Goal: Task Accomplishment & Management: Complete application form

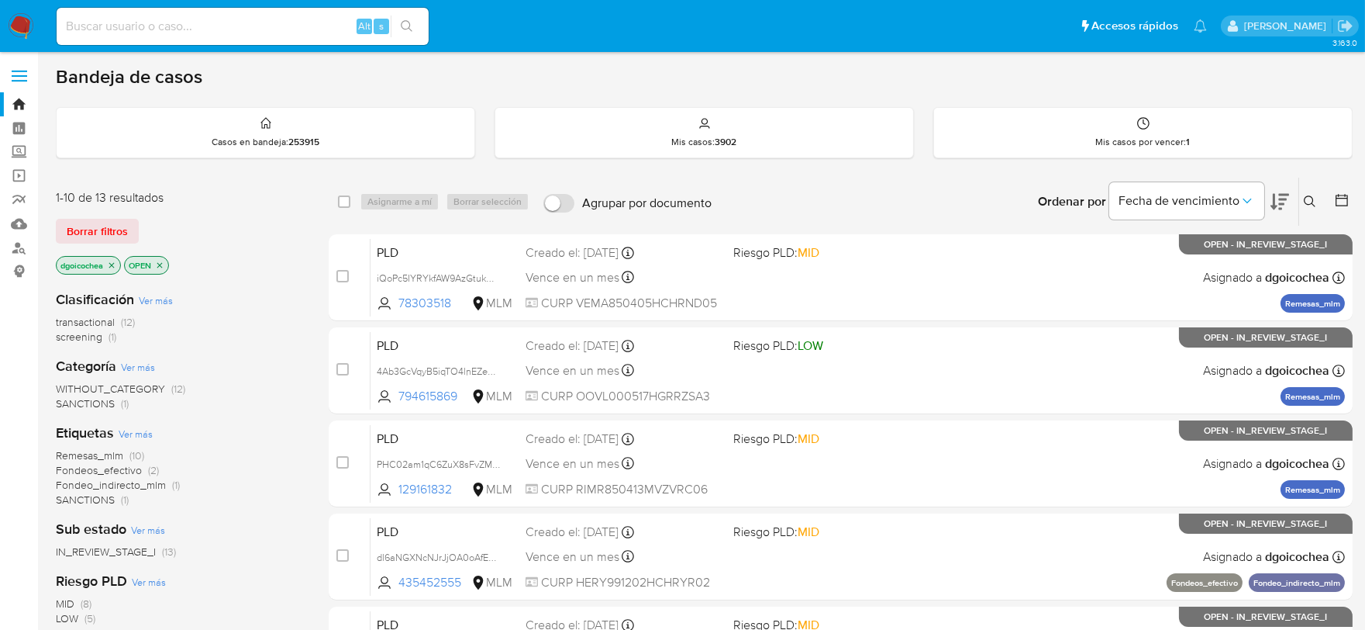
click at [101, 403] on span "SANCTIONS" at bounding box center [85, 403] width 59 height 16
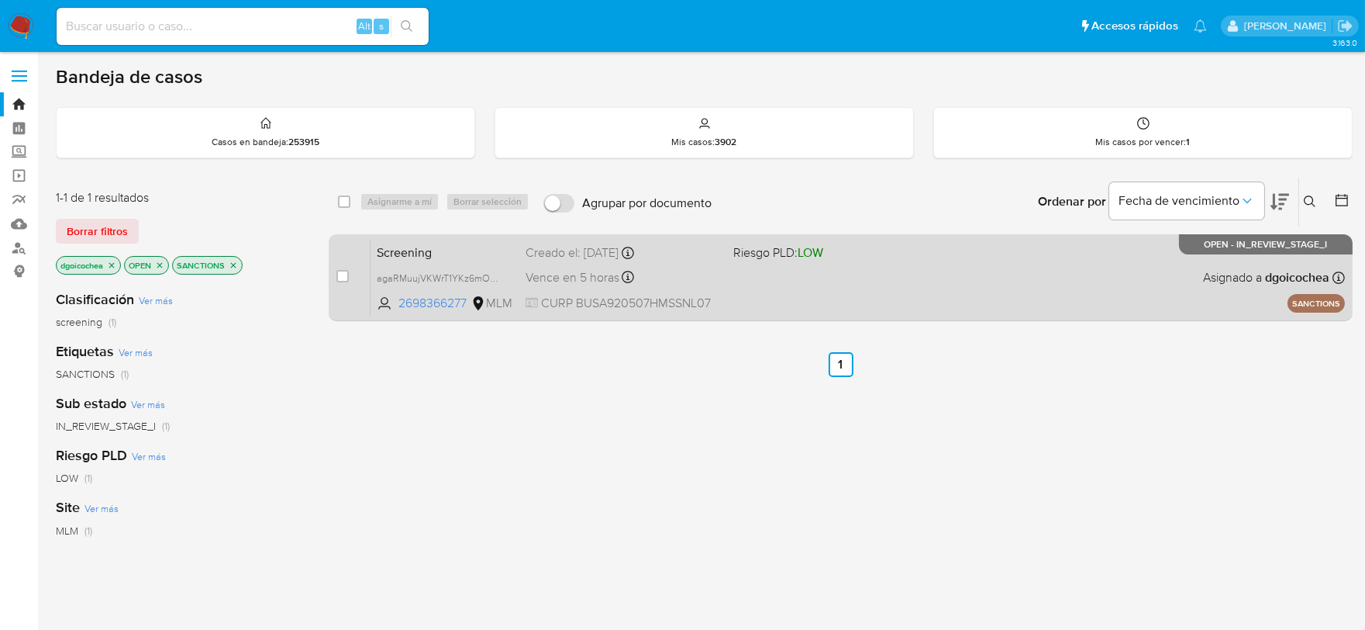
click at [406, 248] on span "Screening" at bounding box center [445, 251] width 136 height 20
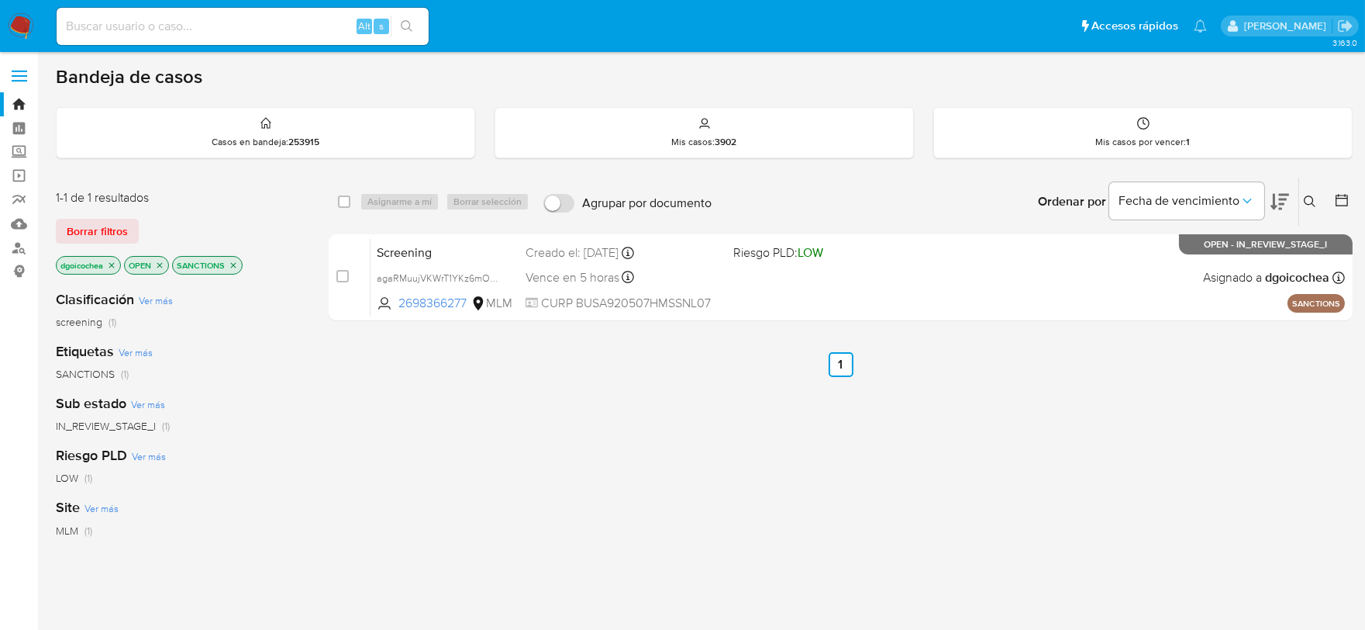
click at [1308, 195] on icon at bounding box center [1310, 201] width 12 height 12
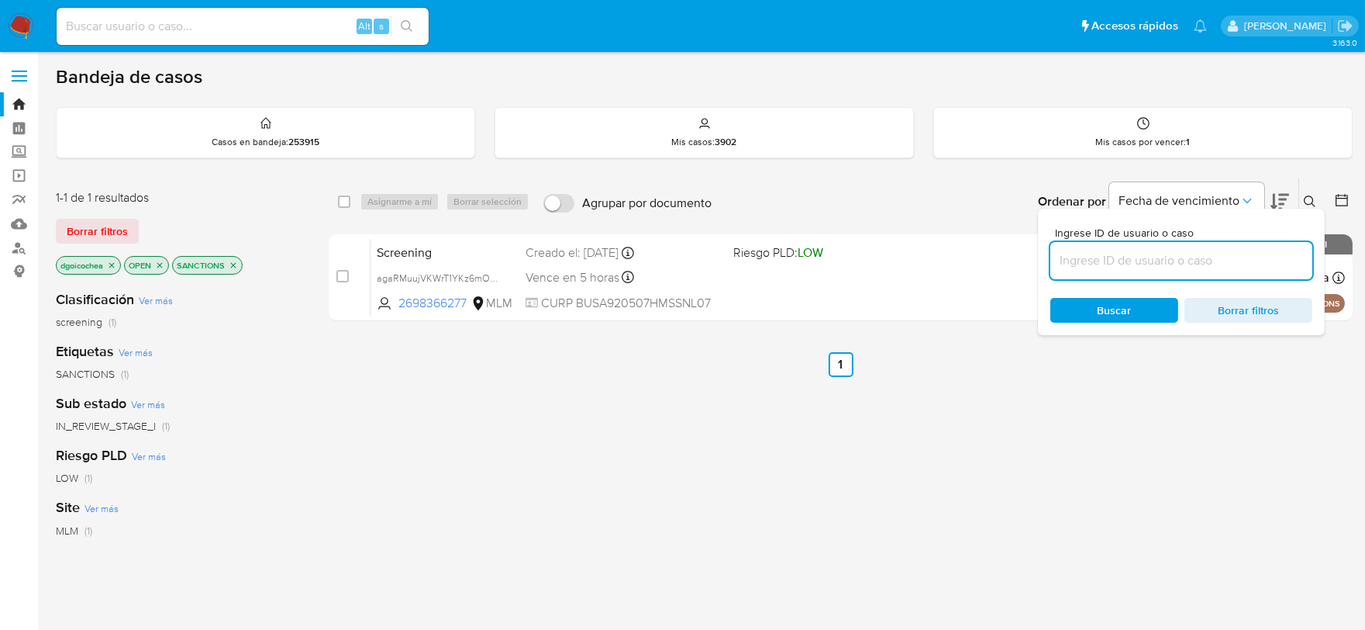
click at [1210, 262] on input at bounding box center [1182, 260] width 262 height 20
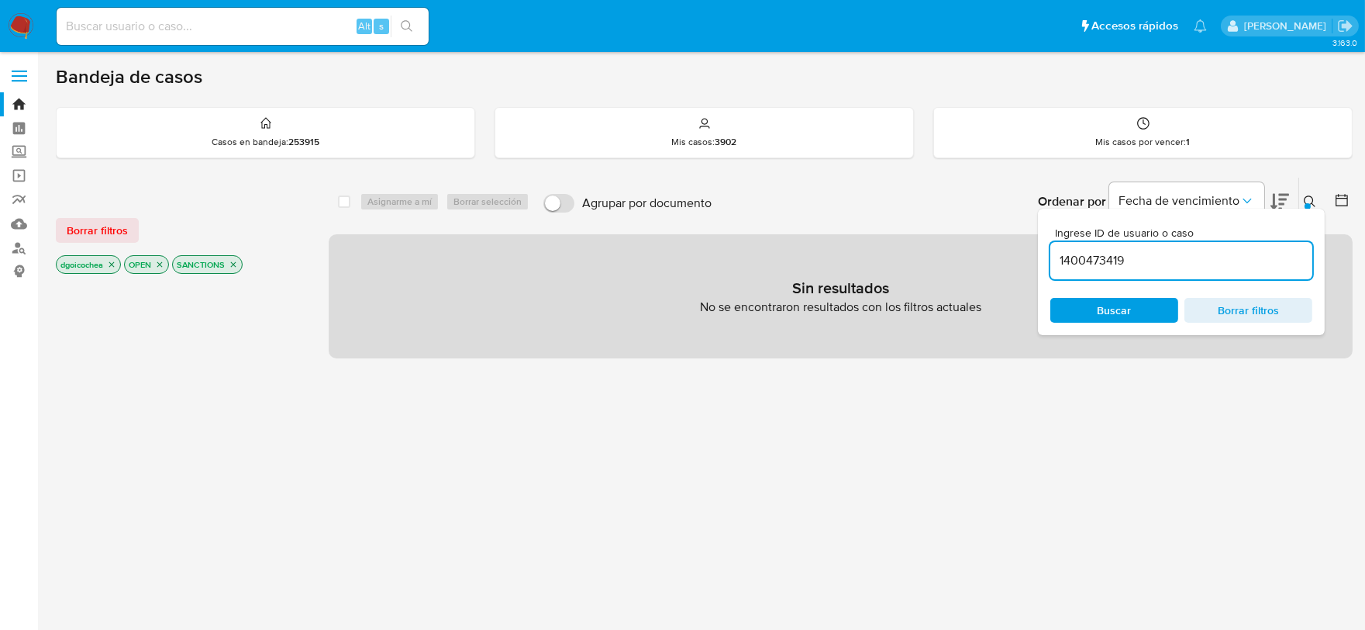
click at [1117, 260] on input "1400473419" at bounding box center [1182, 260] width 262 height 20
click at [111, 221] on span "Borrar filtros" at bounding box center [97, 230] width 61 height 22
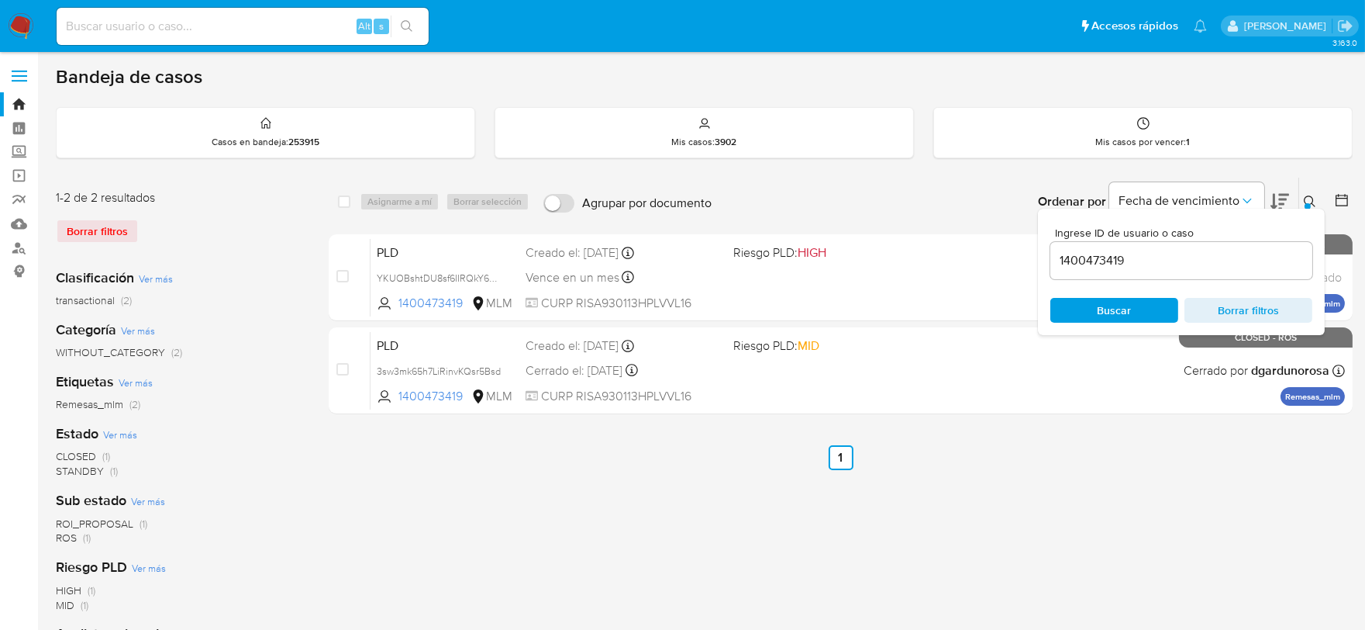
click at [1308, 195] on icon at bounding box center [1310, 201] width 12 height 12
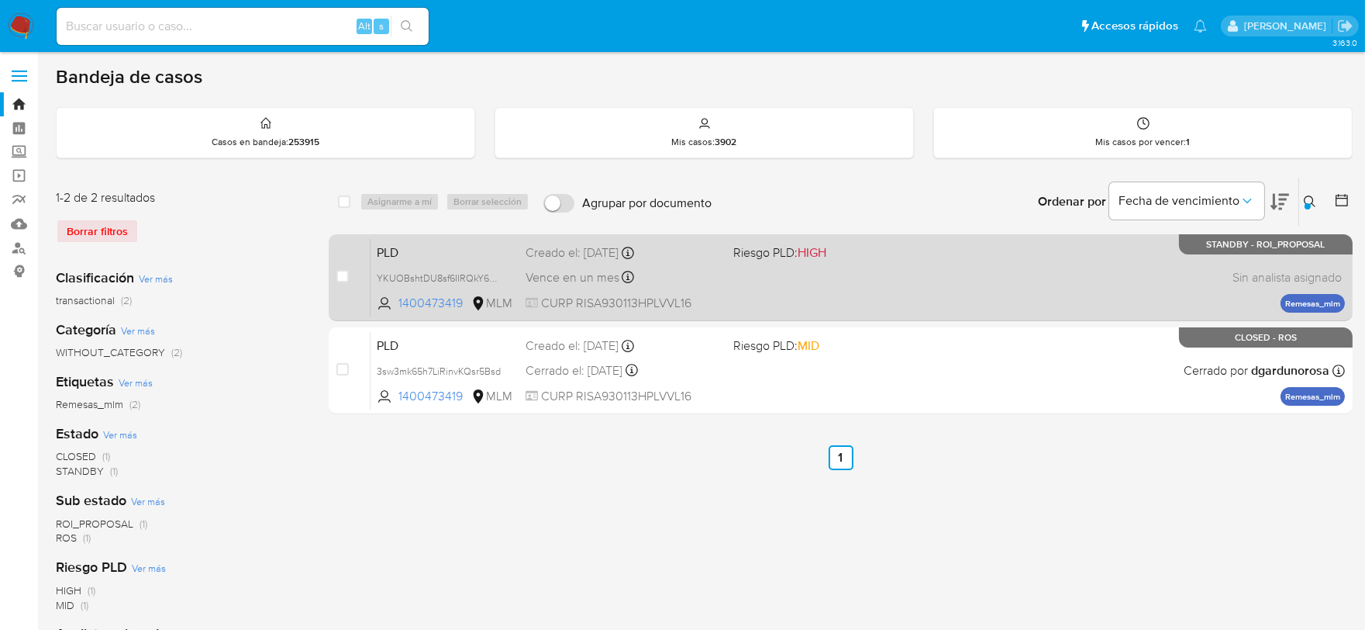
click at [385, 249] on span "PLD" at bounding box center [445, 251] width 136 height 20
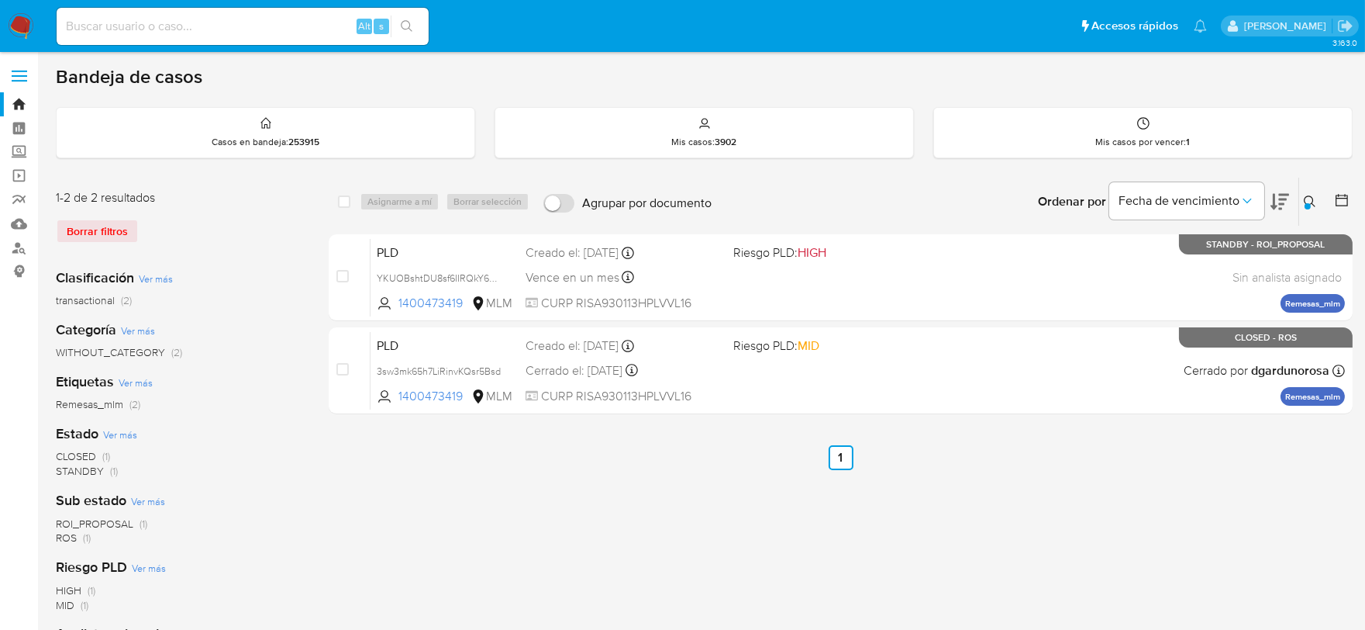
click at [1307, 198] on icon at bounding box center [1310, 201] width 12 height 12
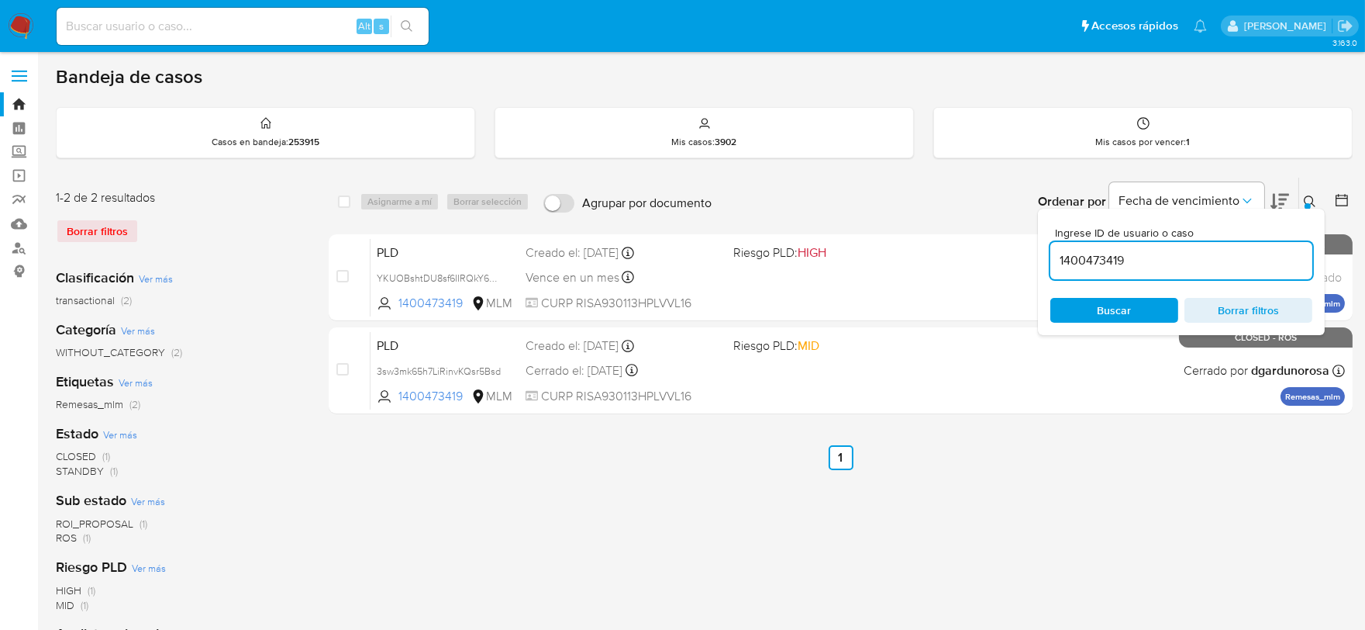
click at [1224, 251] on input "1400473419" at bounding box center [1182, 260] width 262 height 20
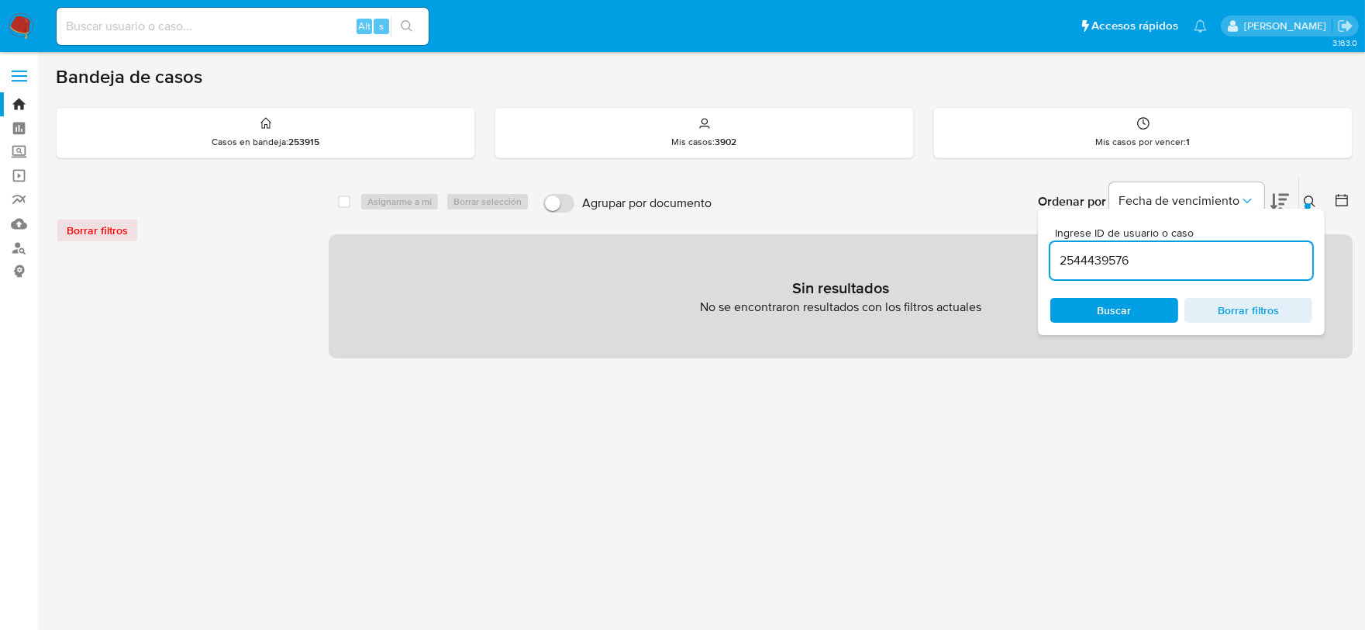
click at [1194, 242] on div "2544439576" at bounding box center [1182, 260] width 262 height 37
click at [1188, 251] on input "2544439576" at bounding box center [1182, 260] width 262 height 20
type input "2544439576"
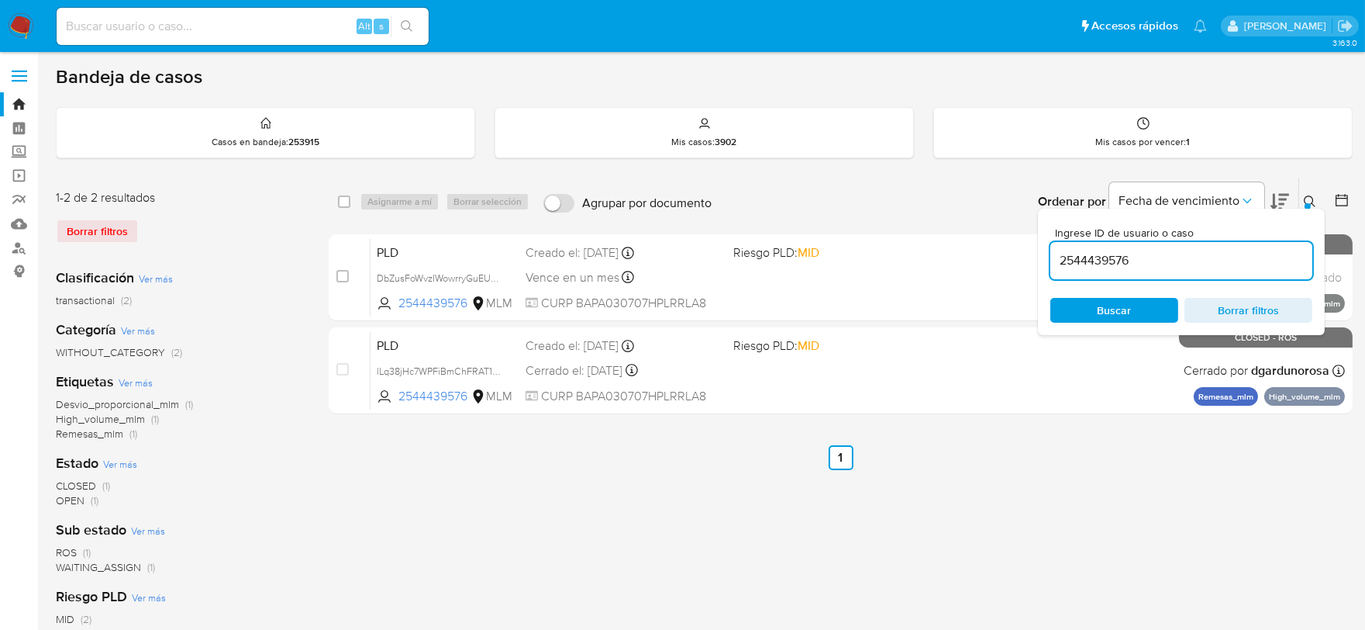
click at [1110, 468] on ul "Anterior 1 Siguiente" at bounding box center [841, 457] width 1024 height 25
click at [1309, 198] on icon at bounding box center [1310, 201] width 12 height 12
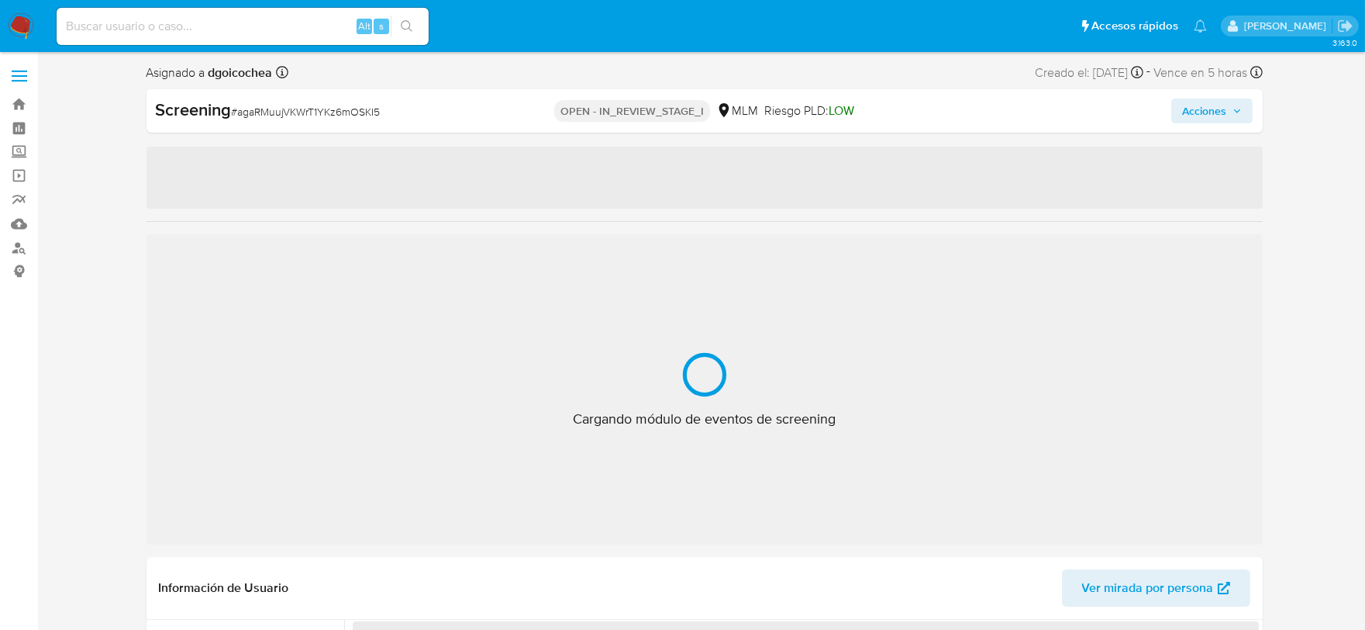
select select "10"
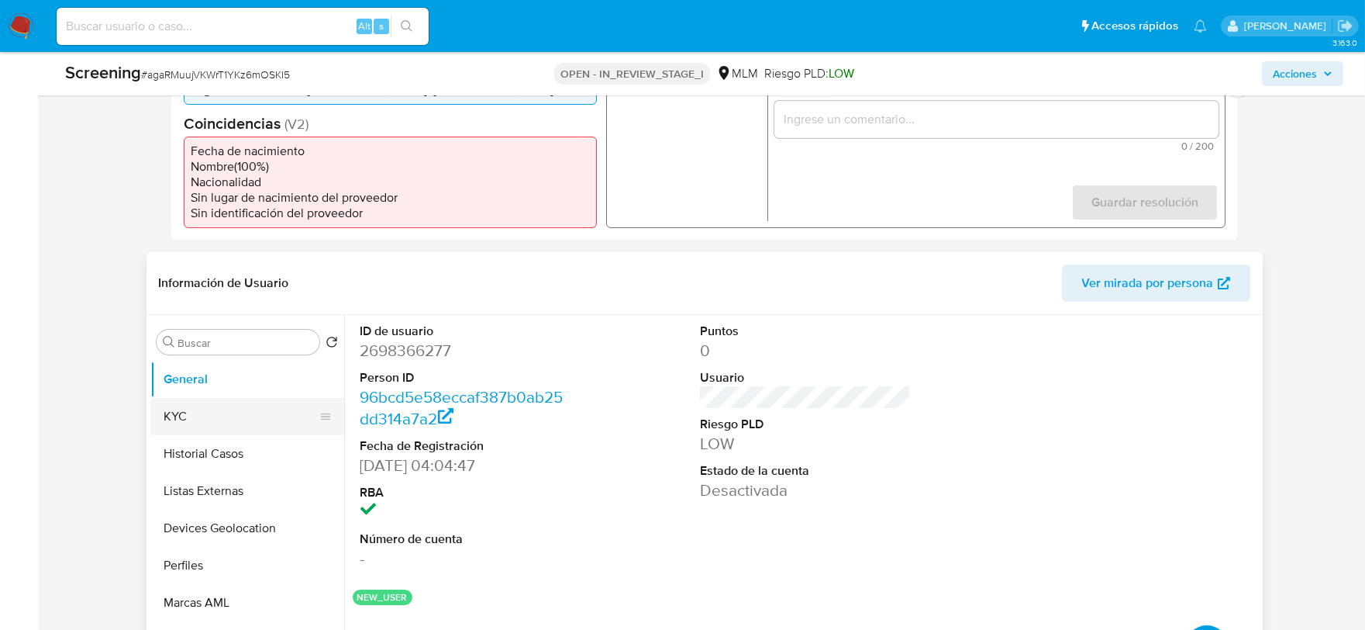
scroll to position [516, 0]
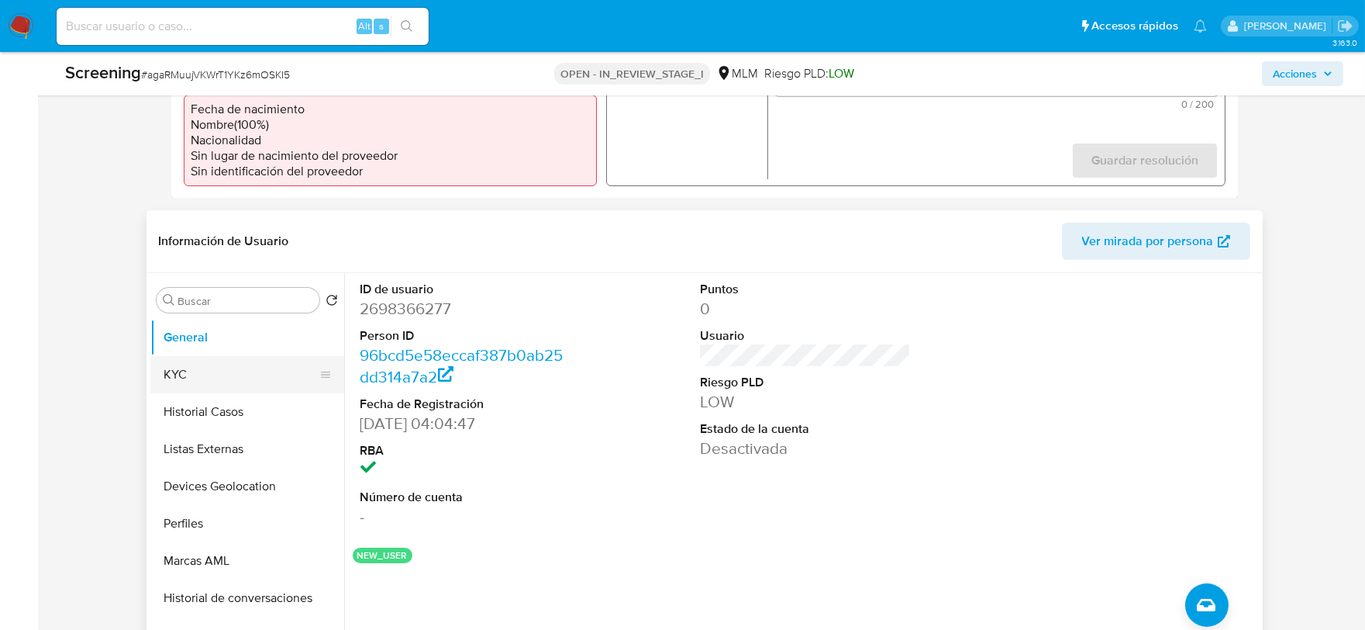
click at [230, 375] on button "KYC" at bounding box center [240, 374] width 181 height 37
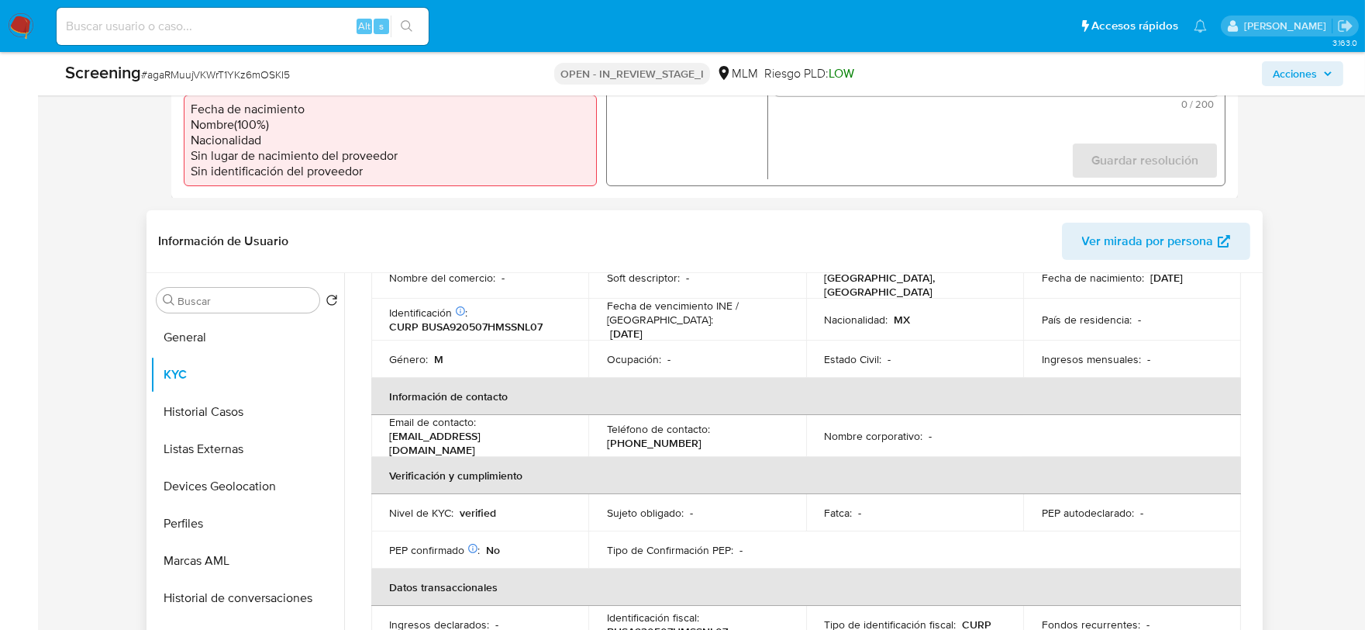
scroll to position [172, 0]
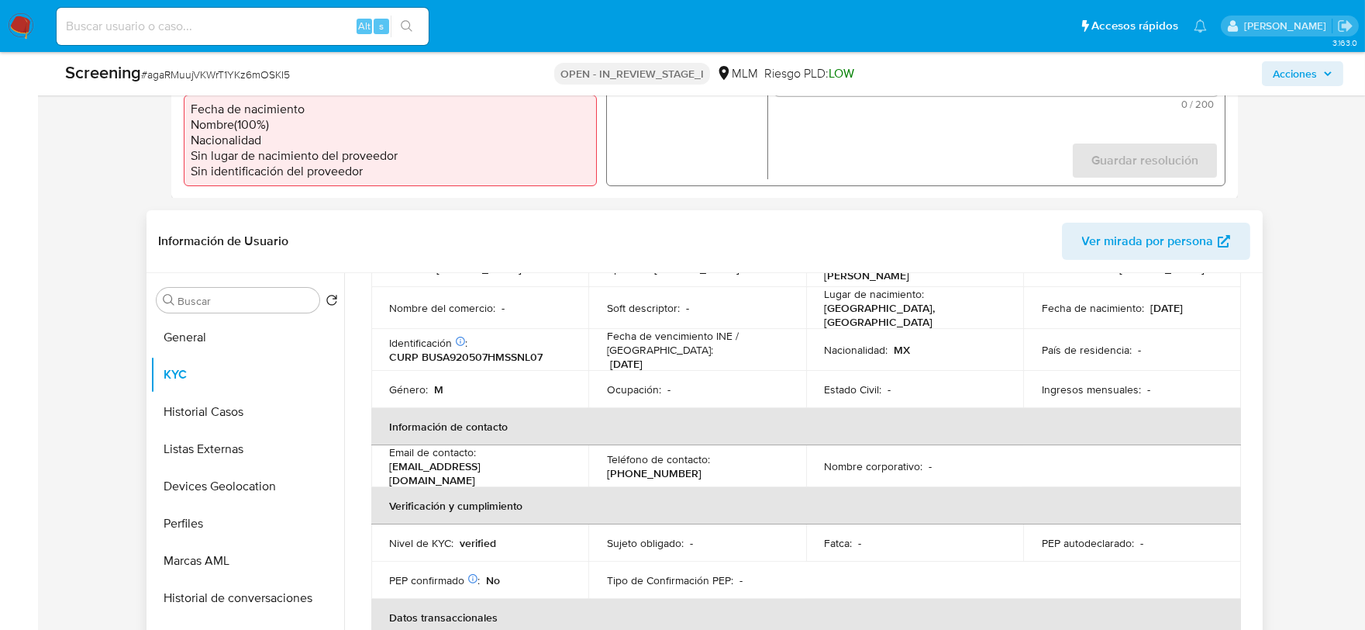
click at [496, 350] on p "CURP BUSA920507HMSSNL07" at bounding box center [467, 357] width 154 height 14
copy p "BUSA920507HMSSNL07"
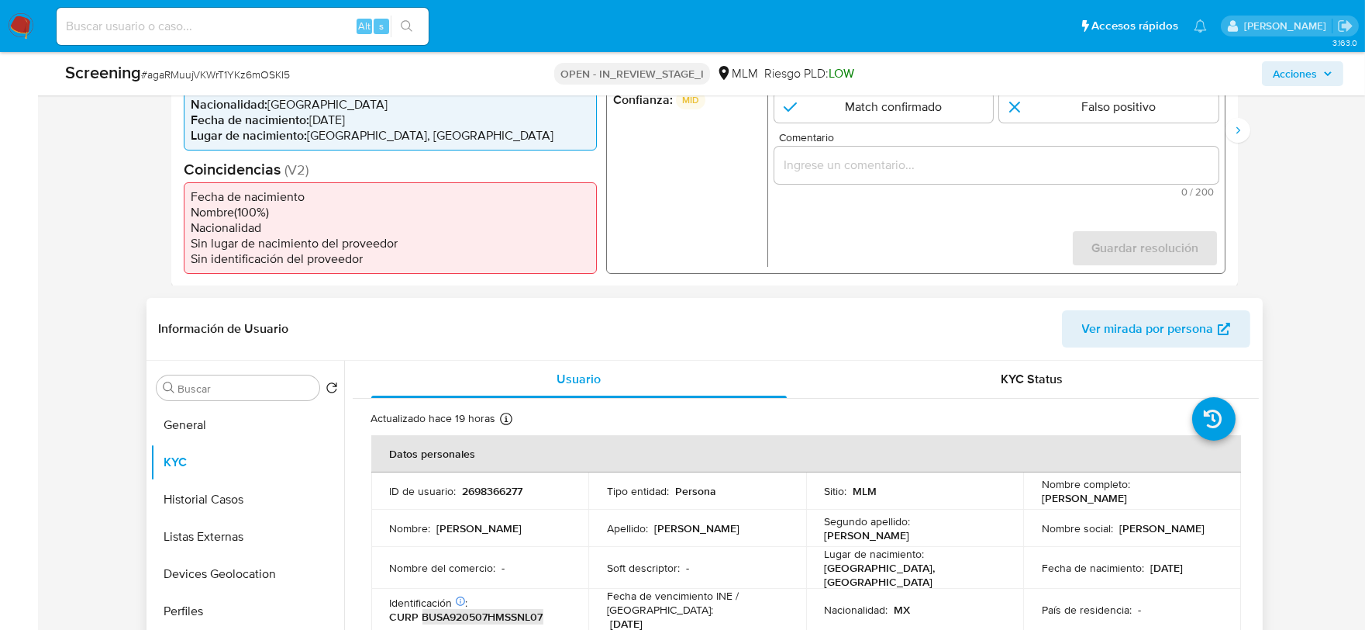
scroll to position [258, 0]
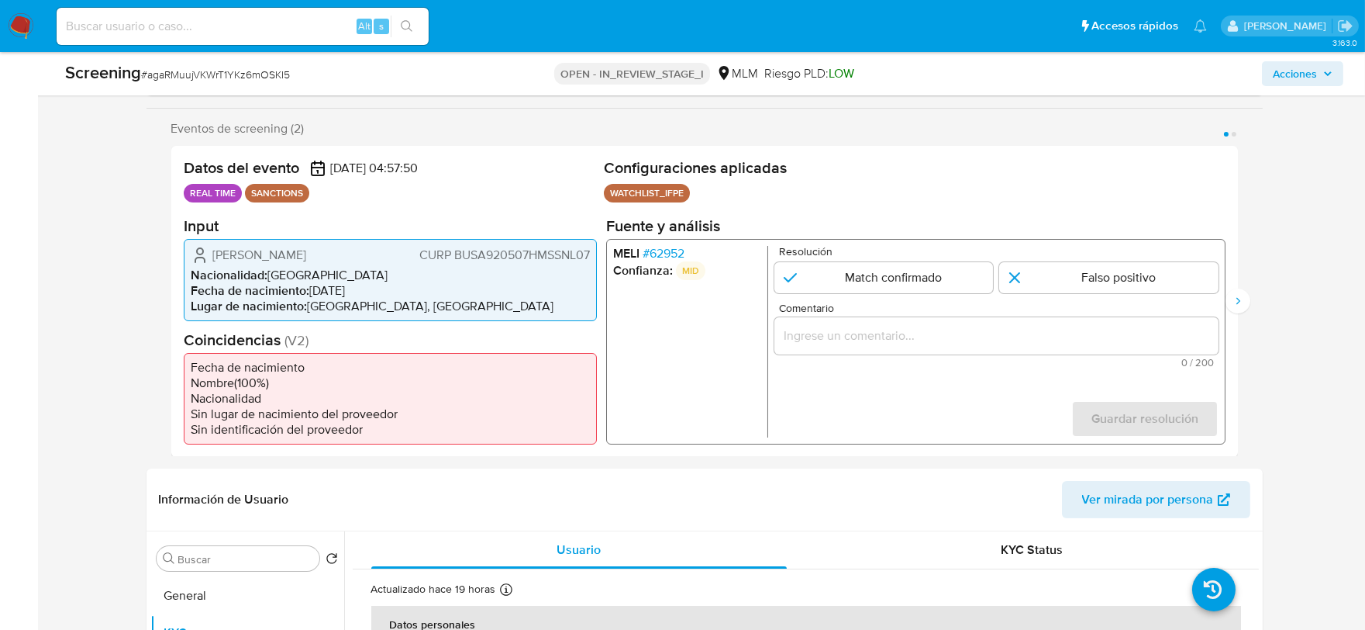
click at [650, 249] on span "# 62952" at bounding box center [663, 253] width 42 height 16
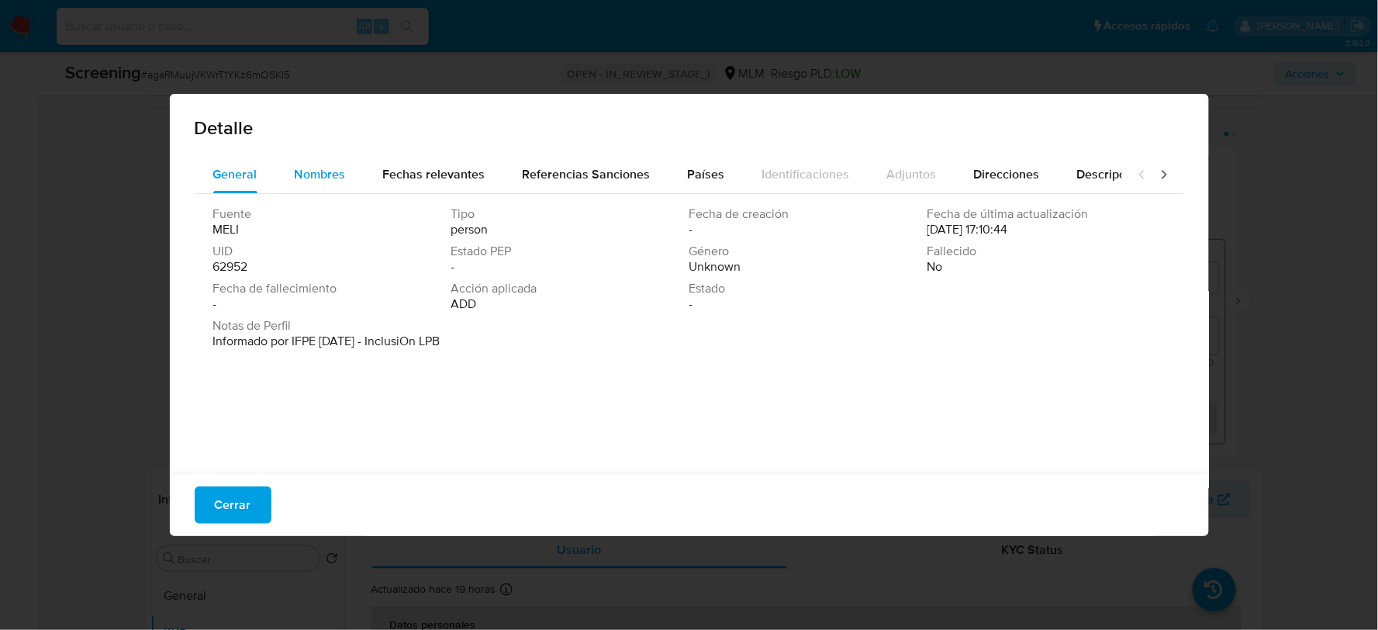
click at [302, 181] on span "Nombres" at bounding box center [320, 174] width 51 height 18
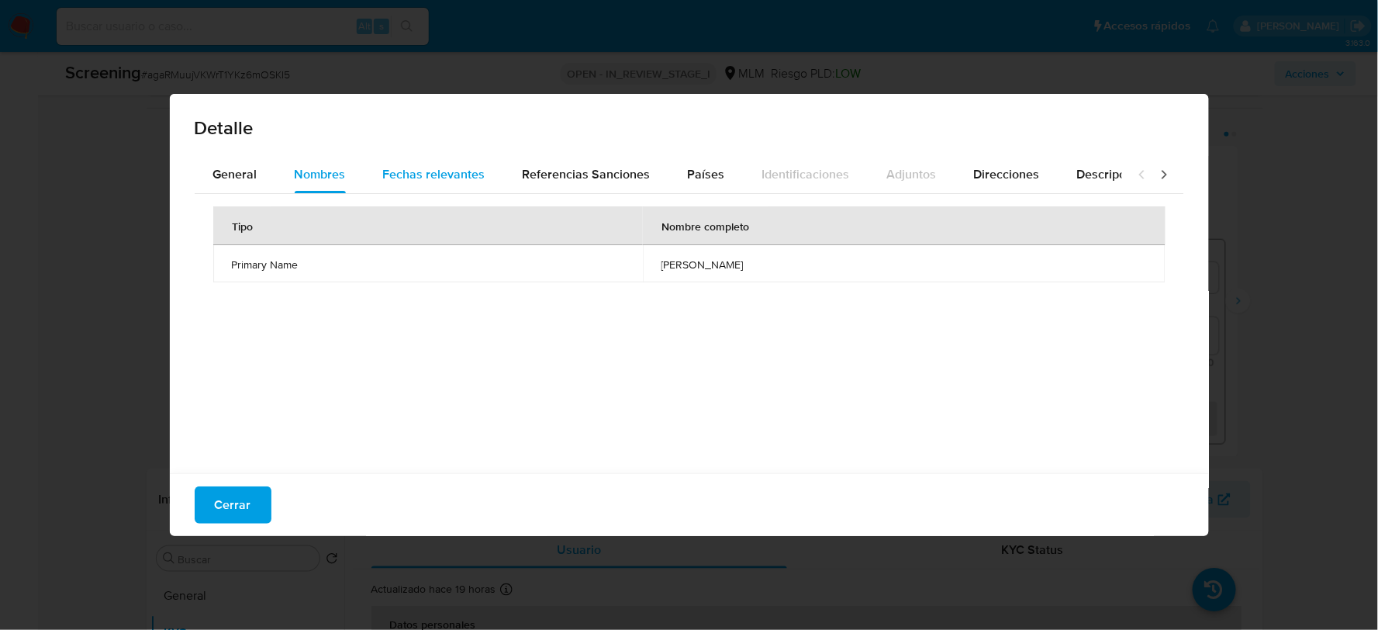
click at [392, 167] on span "Fechas relevantes" at bounding box center [434, 174] width 102 height 18
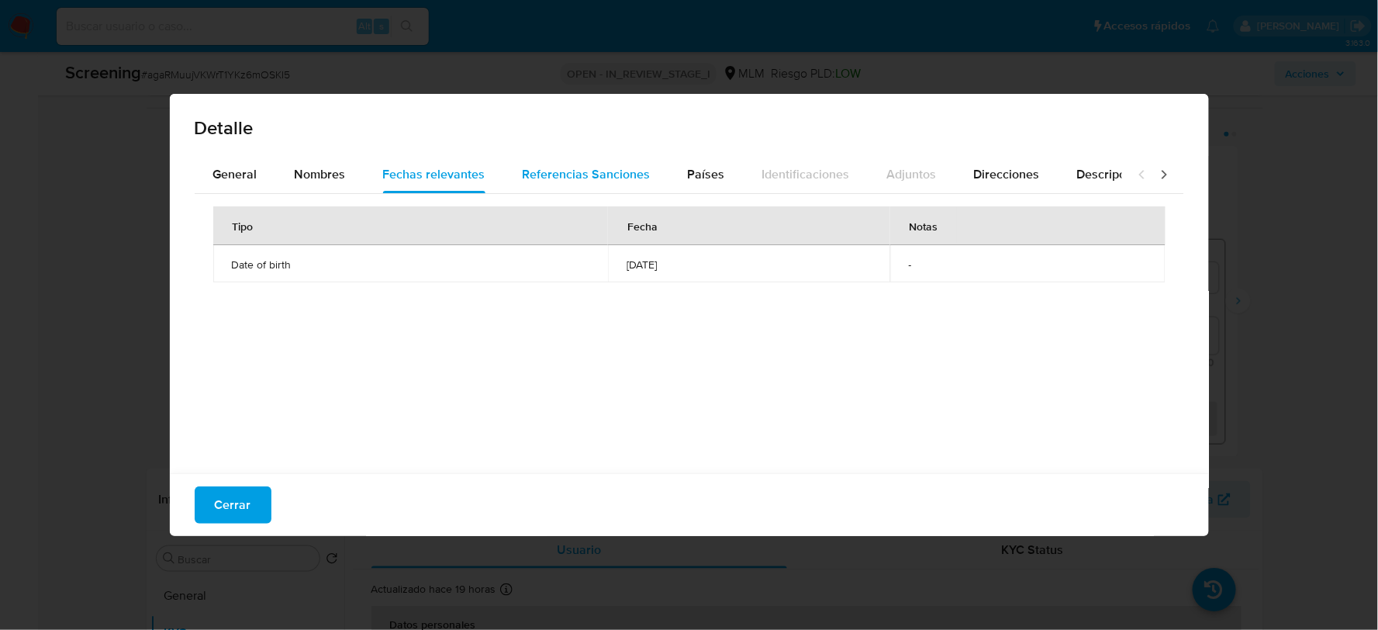
click at [540, 181] on span "Referencias Sanciones" at bounding box center [587, 174] width 128 height 18
click at [717, 171] on span "Países" at bounding box center [706, 174] width 37 height 18
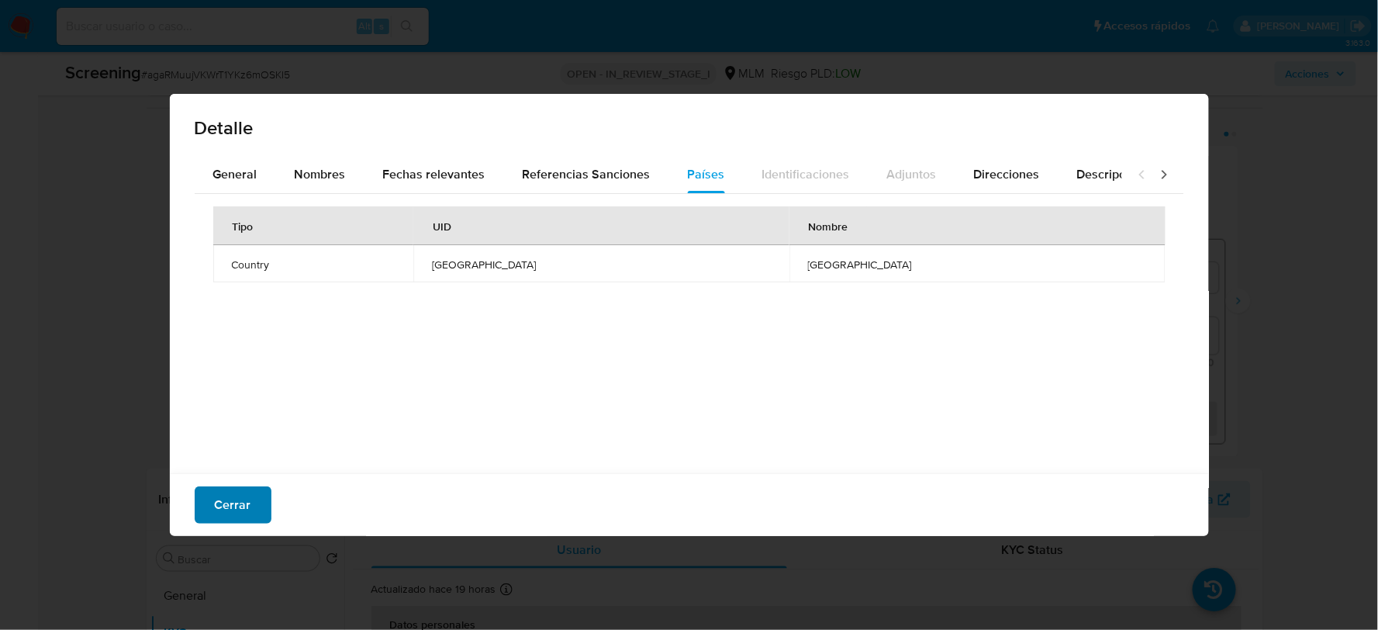
click at [238, 497] on span "Cerrar" at bounding box center [233, 505] width 36 height 34
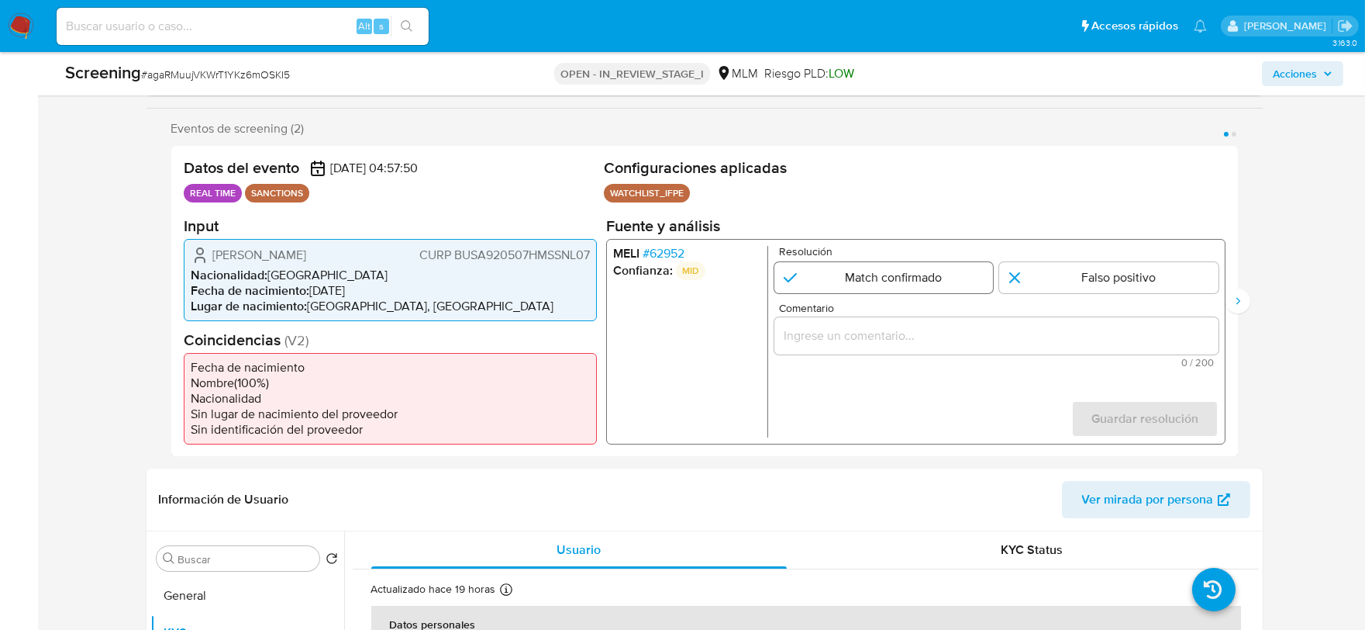
click at [874, 279] on input "1 de 2" at bounding box center [883, 276] width 219 height 31
radio input "true"
click at [871, 336] on input "Comentario" at bounding box center [996, 335] width 444 height 20
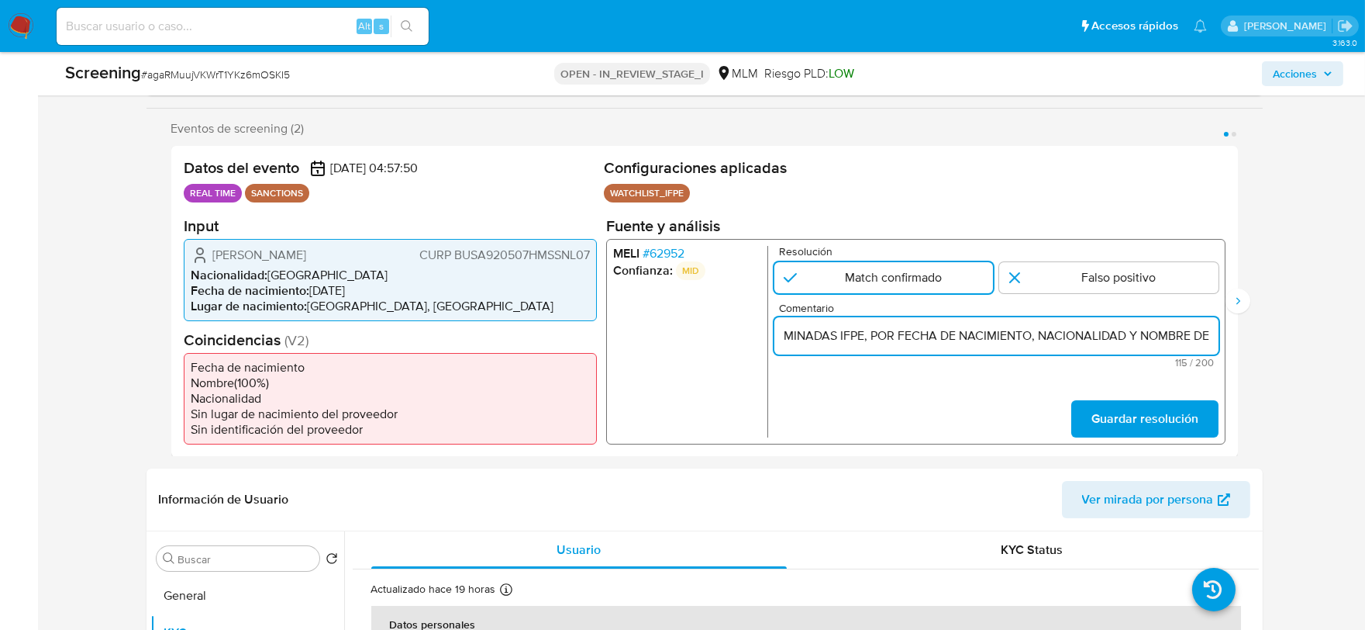
scroll to position [0, 0]
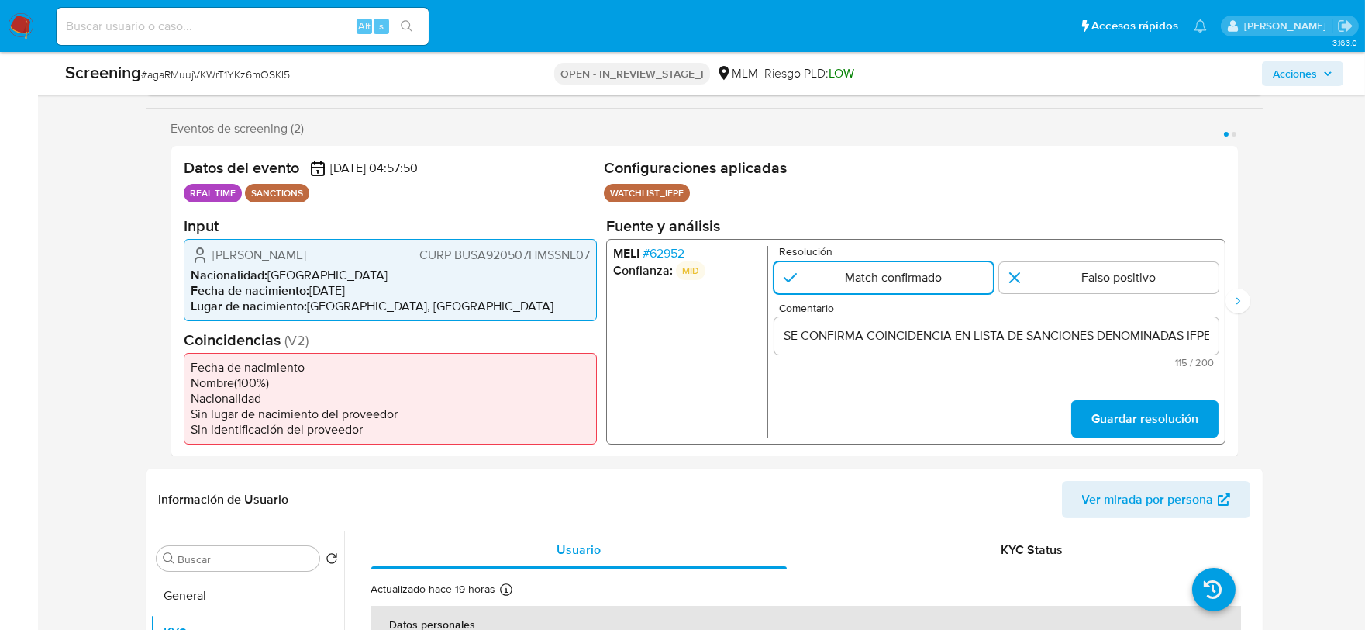
click at [1199, 332] on input "SE CONFIRMA COINCIDENCIA EN LISTA DE SANCIONES DENOMINADAS IFPE, POR FECHA DE N…" at bounding box center [996, 335] width 444 height 20
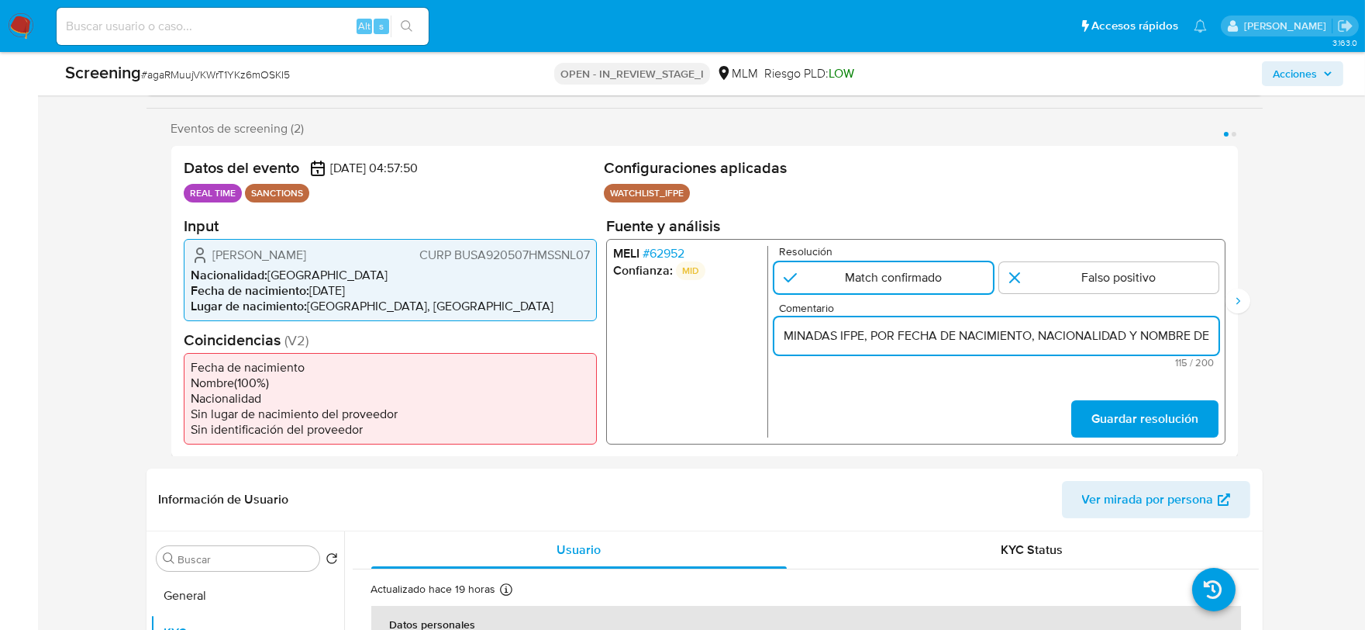
paste input "ALAN JAHAZIEL BUSTOS SANCHEZ CON FECHA DE NACIMIENTO 07MAY1992, NACIONALIDAD ME…"
type input "SE CONFIRMA COINCIDENCIA EN LISTA DE SANCIONES DENOMINADAS IFPE, POR FECHA DE N…"
click at [1148, 419] on span "Guardar resolución" at bounding box center [1144, 418] width 107 height 34
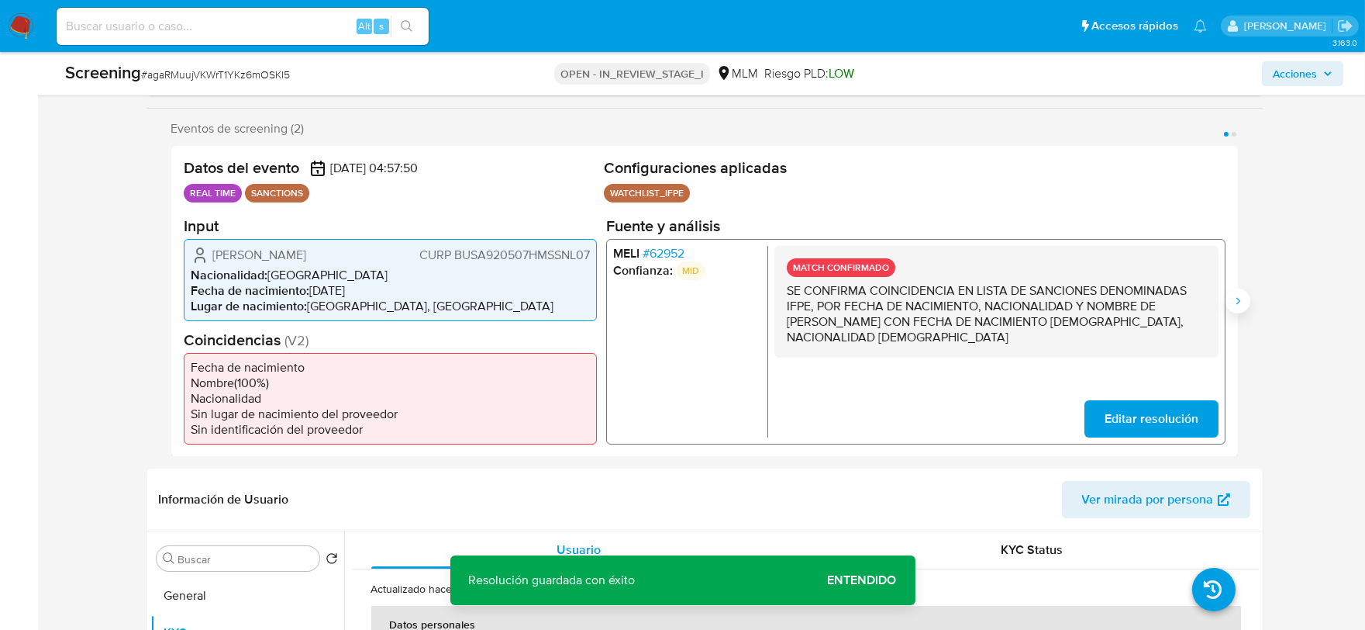
click at [1246, 304] on button "Siguiente" at bounding box center [1238, 300] width 25 height 25
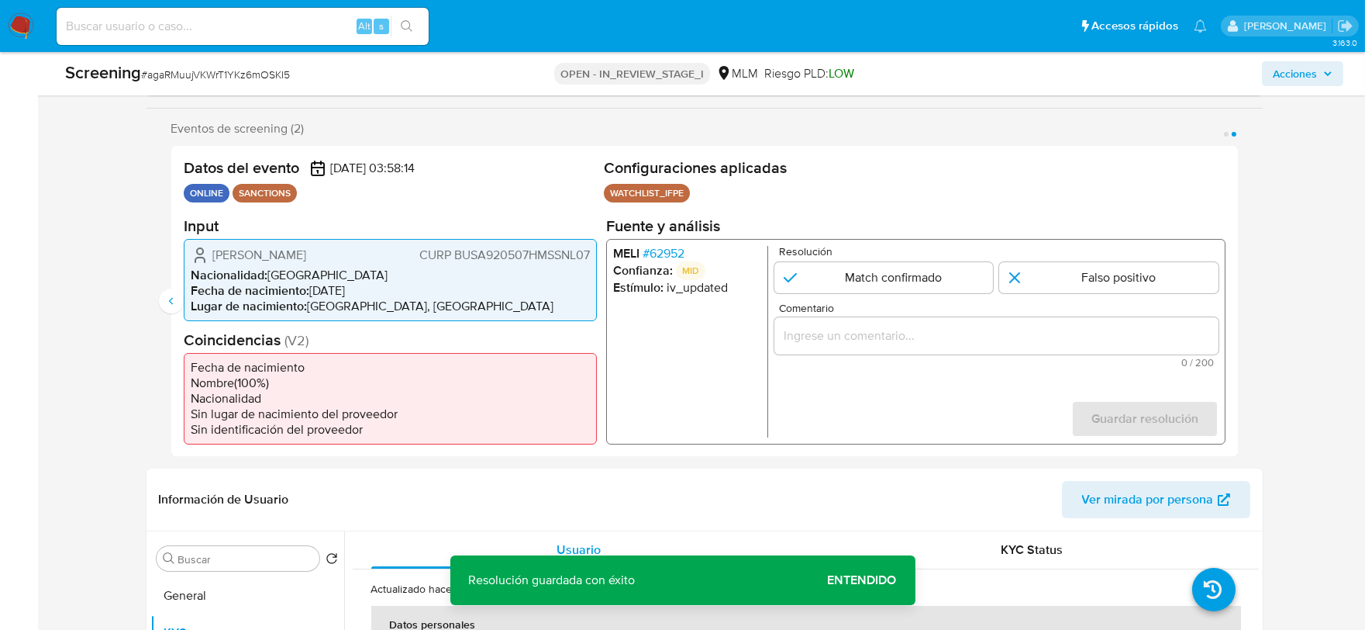
click at [667, 248] on span "# 62952" at bounding box center [663, 253] width 42 height 16
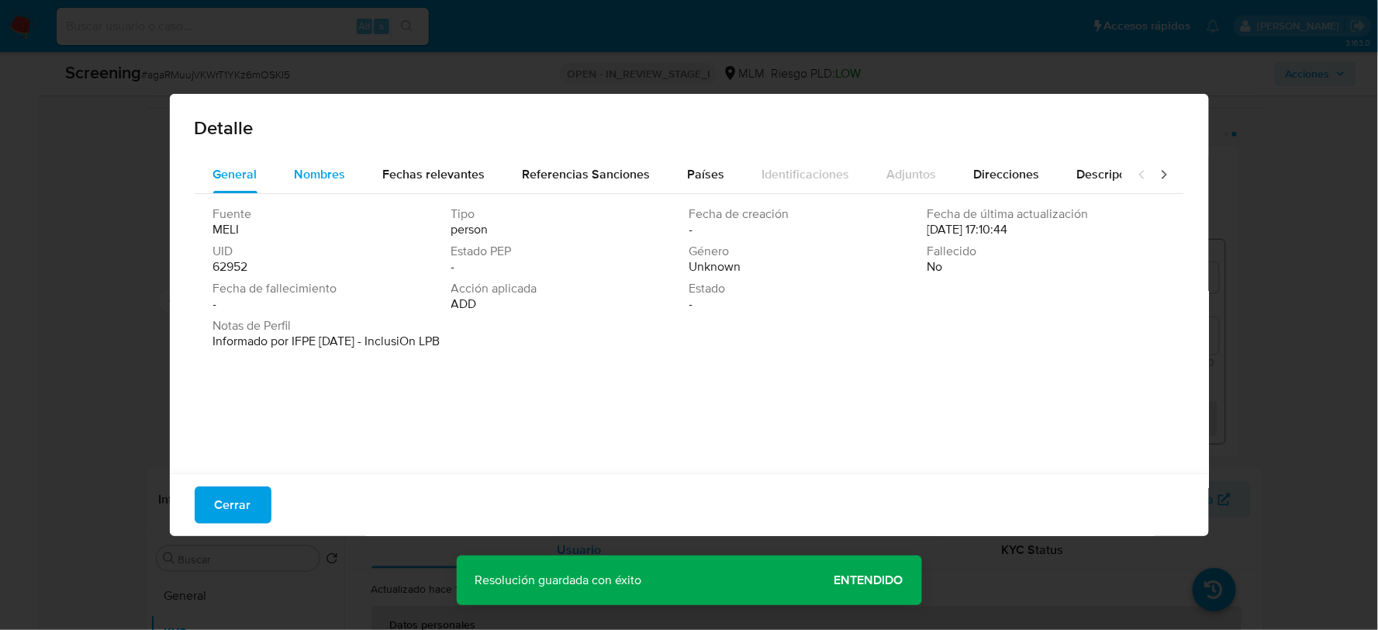
click at [310, 156] on div "Nombres" at bounding box center [320, 174] width 51 height 37
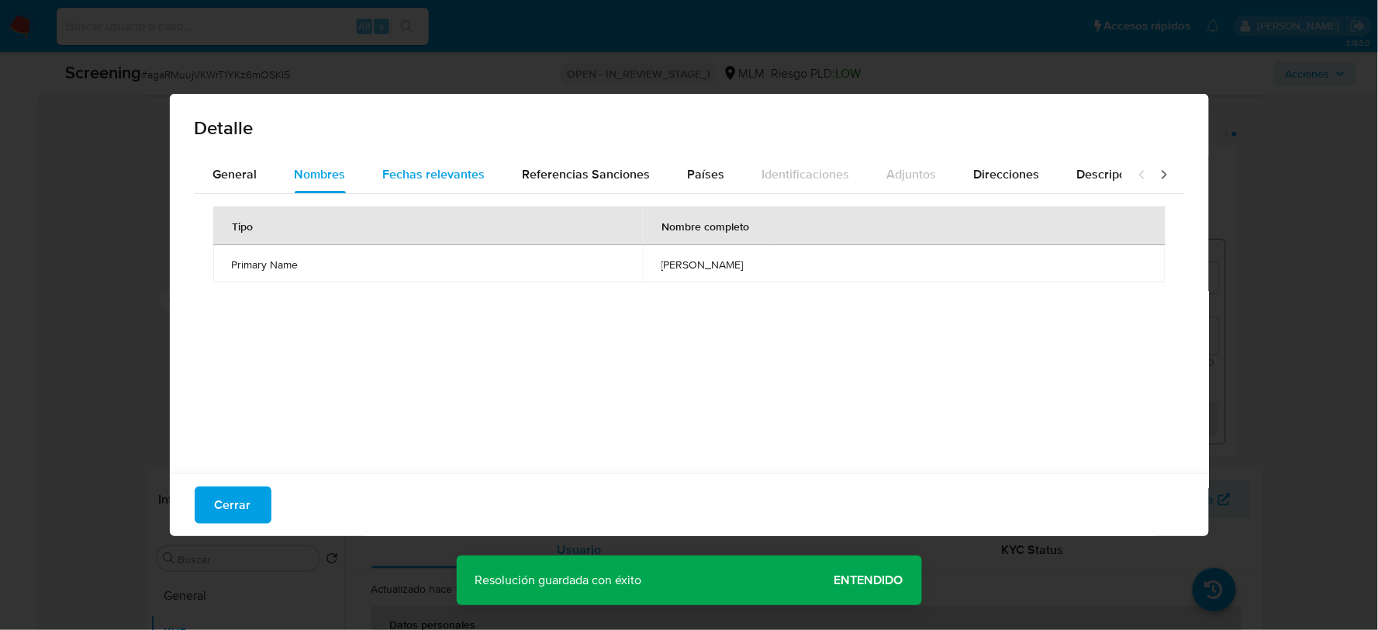
click at [469, 165] on span "Fechas relevantes" at bounding box center [434, 174] width 102 height 18
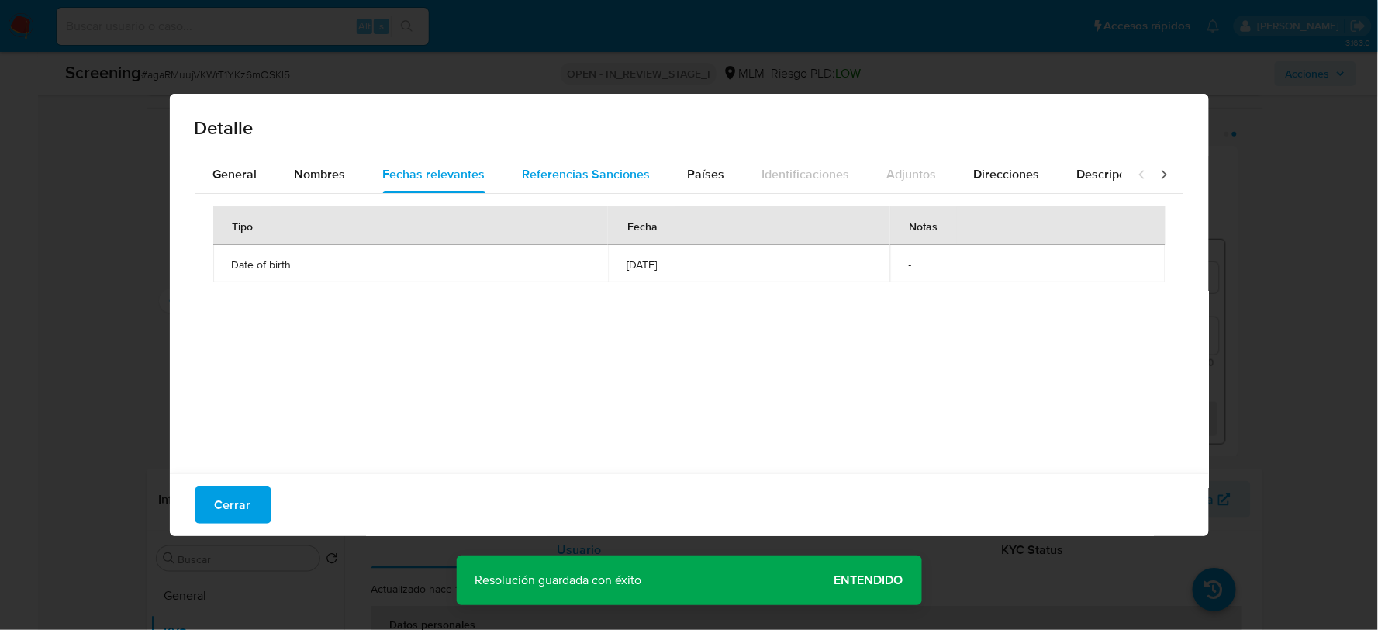
click at [575, 167] on span "Referencias Sanciones" at bounding box center [587, 174] width 128 height 18
click at [709, 164] on div "Países" at bounding box center [706, 174] width 37 height 37
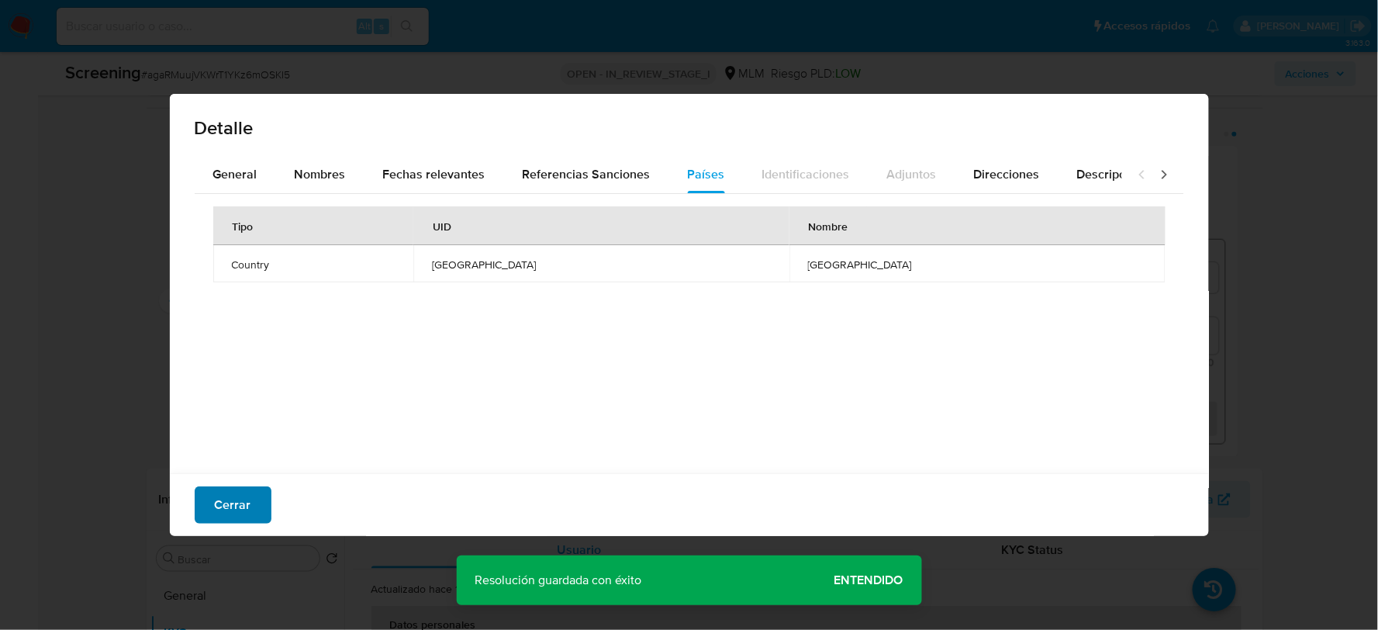
click at [220, 506] on span "Cerrar" at bounding box center [233, 505] width 36 height 34
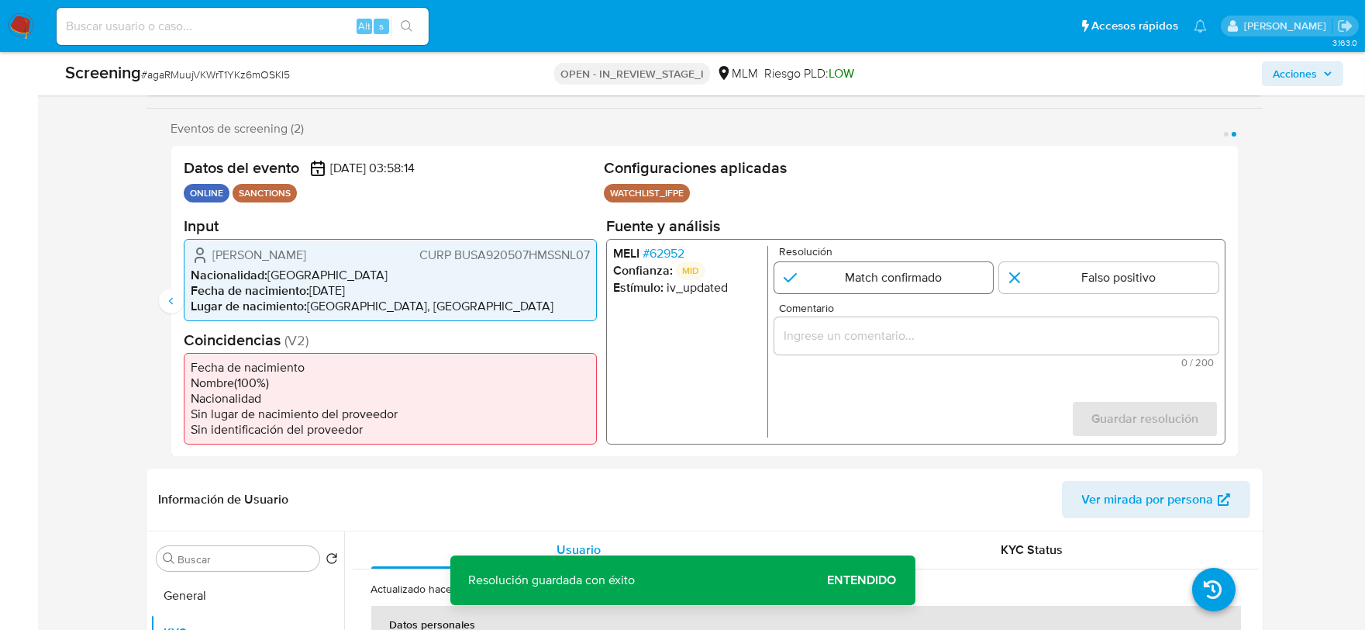
click at [876, 292] on input "2 de 2" at bounding box center [883, 276] width 219 height 31
radio input "true"
click at [865, 327] on input "Comentario" at bounding box center [996, 335] width 444 height 20
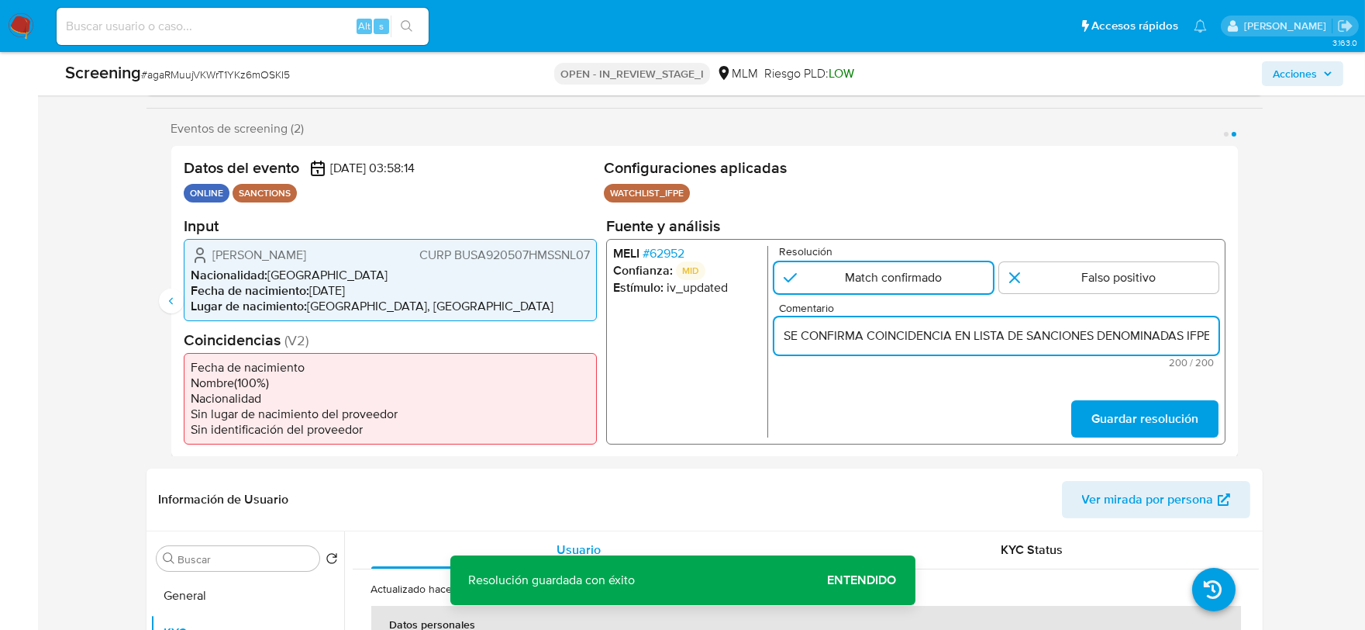
scroll to position [0, 947]
type input "SE CONFIRMA COINCIDENCIA EN LISTA DE SANCIONES DENOMINADAS IFPE, POR FECHA DE N…"
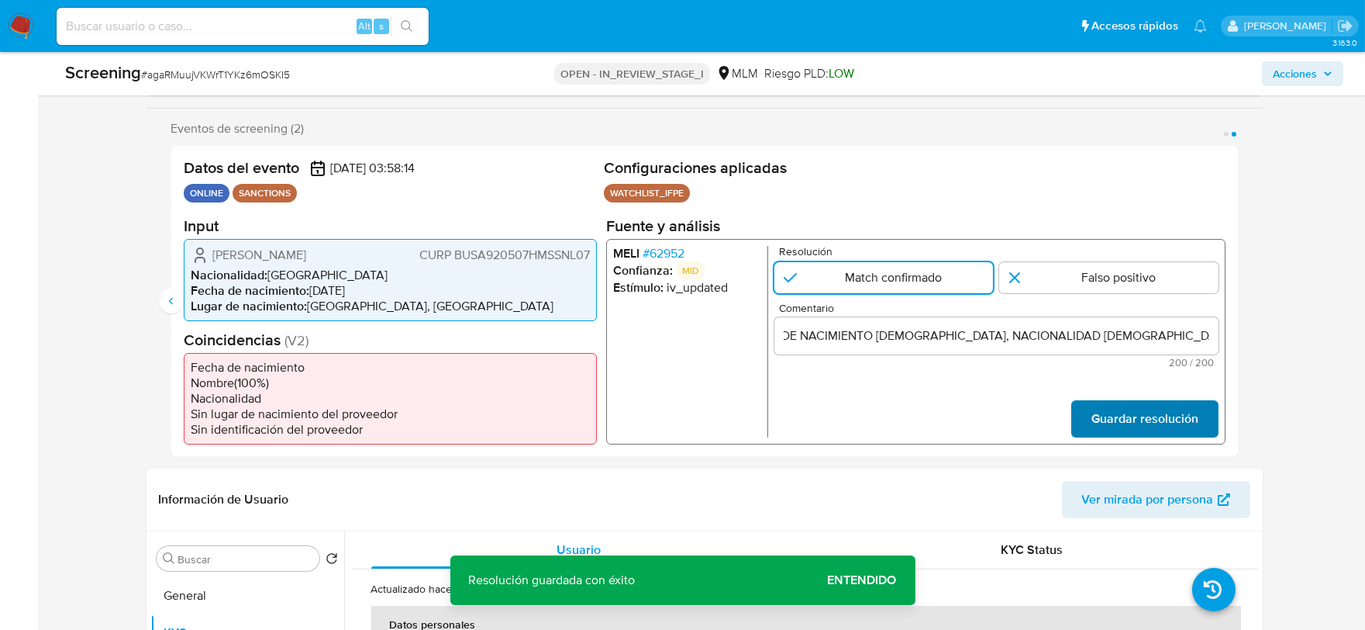
scroll to position [0, 0]
click at [1134, 420] on span "Guardar resolución" at bounding box center [1144, 418] width 107 height 34
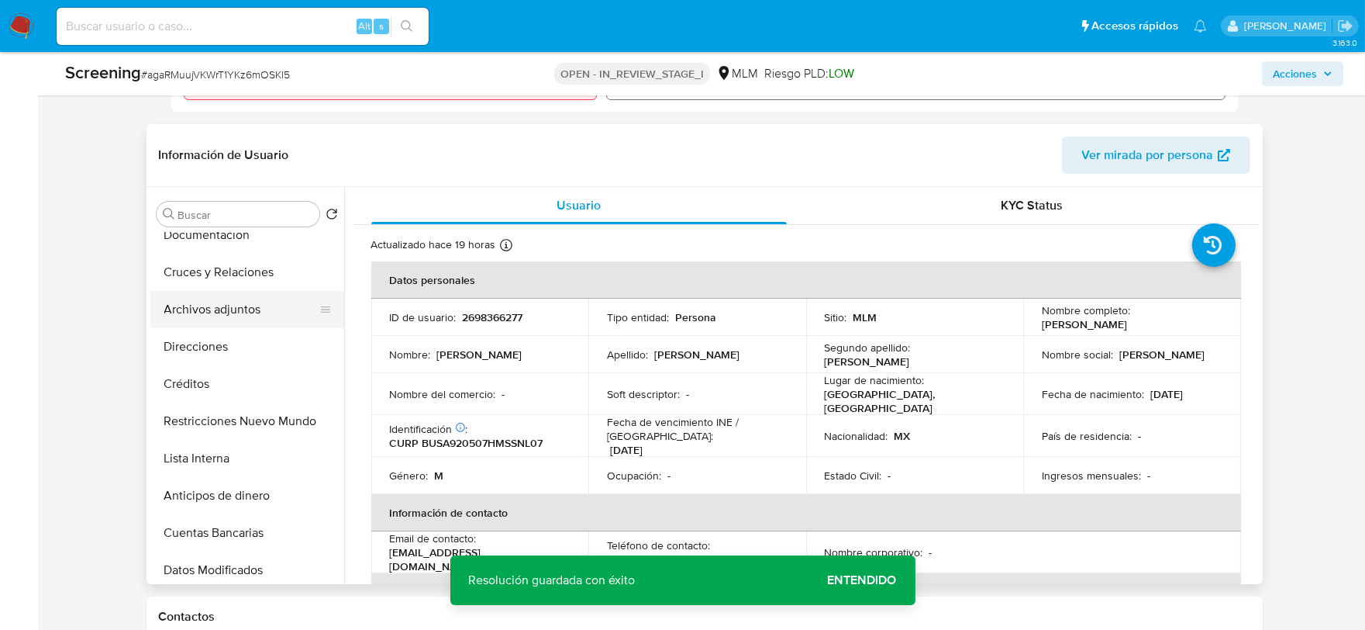
scroll to position [344, 0]
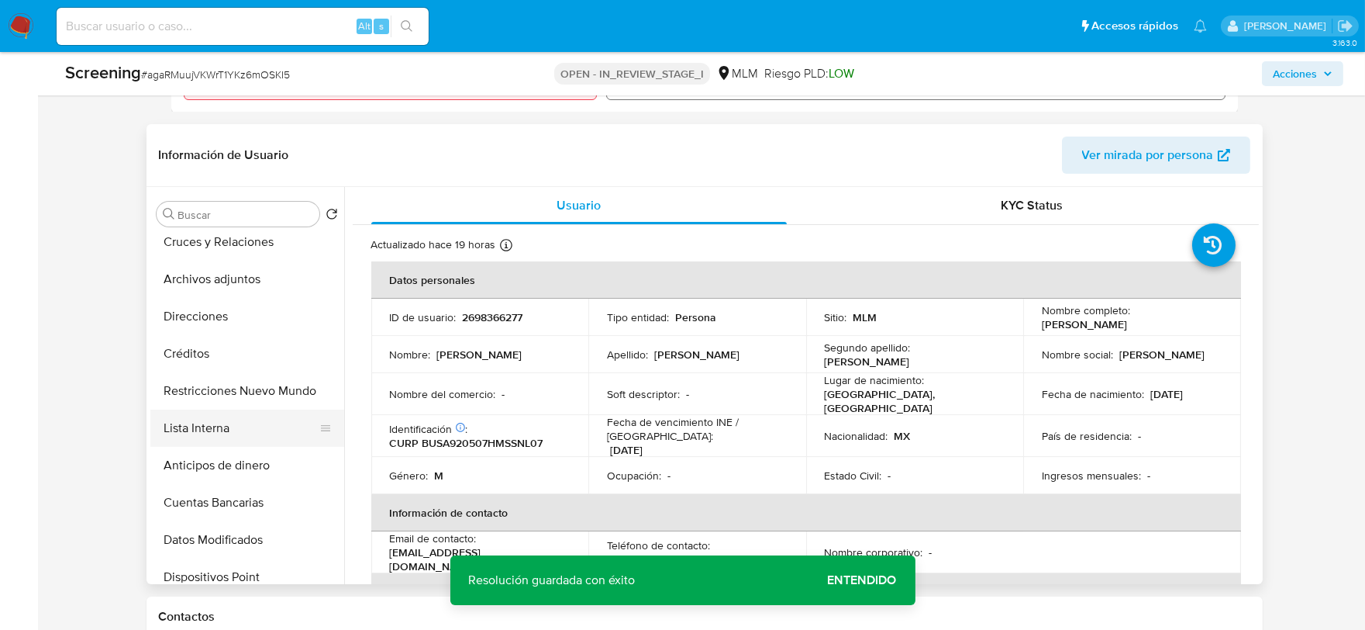
click at [217, 431] on button "Lista Interna" at bounding box center [240, 427] width 181 height 37
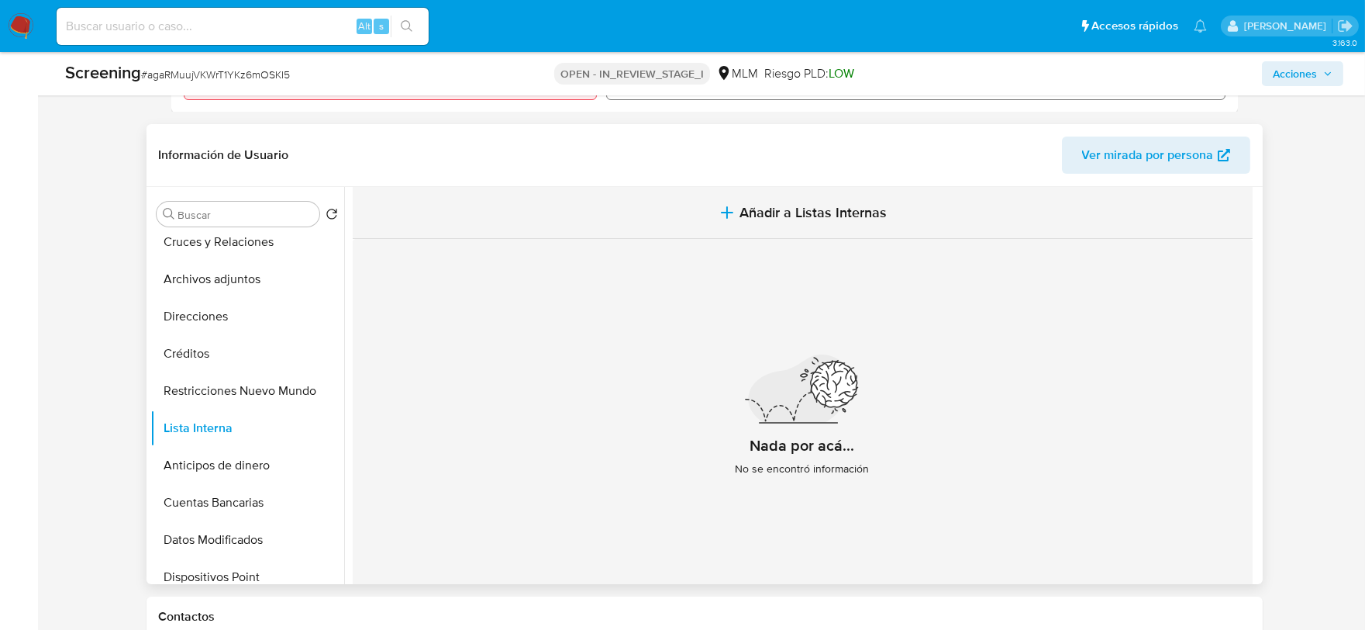
click at [816, 208] on span "Añadir a Listas Internas" at bounding box center [813, 212] width 147 height 17
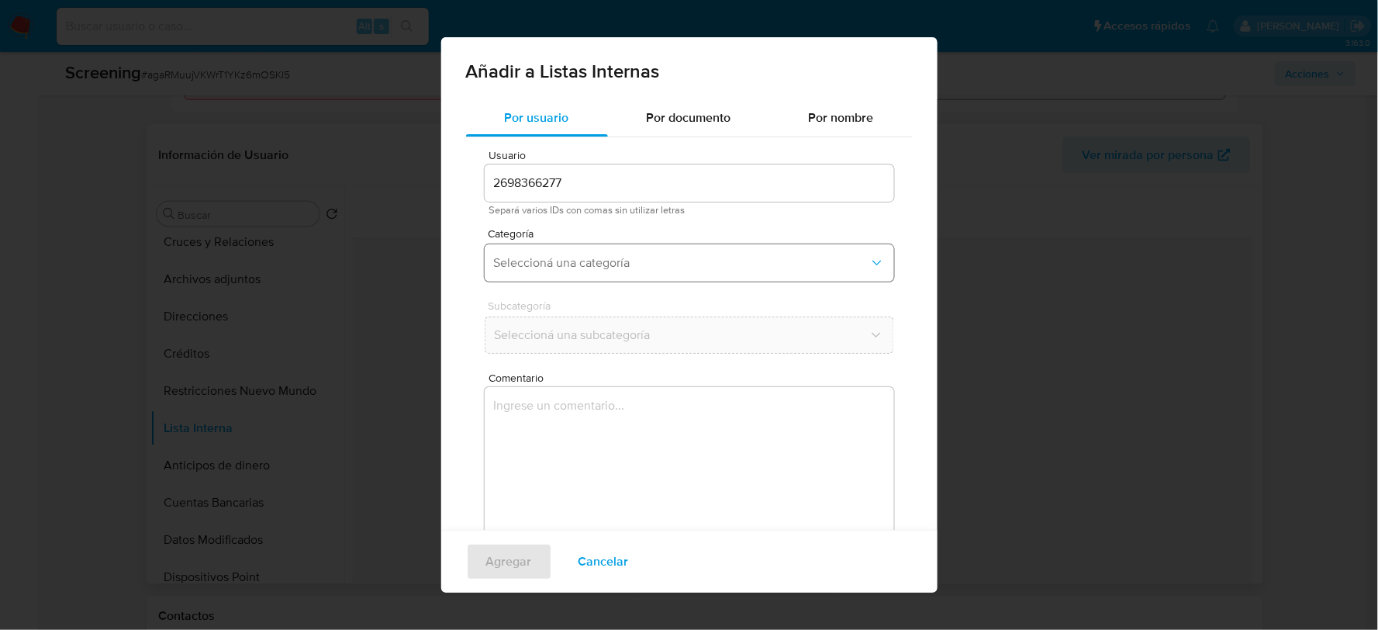
click at [590, 273] on button "Seleccioná una categoría" at bounding box center [689, 262] width 409 height 37
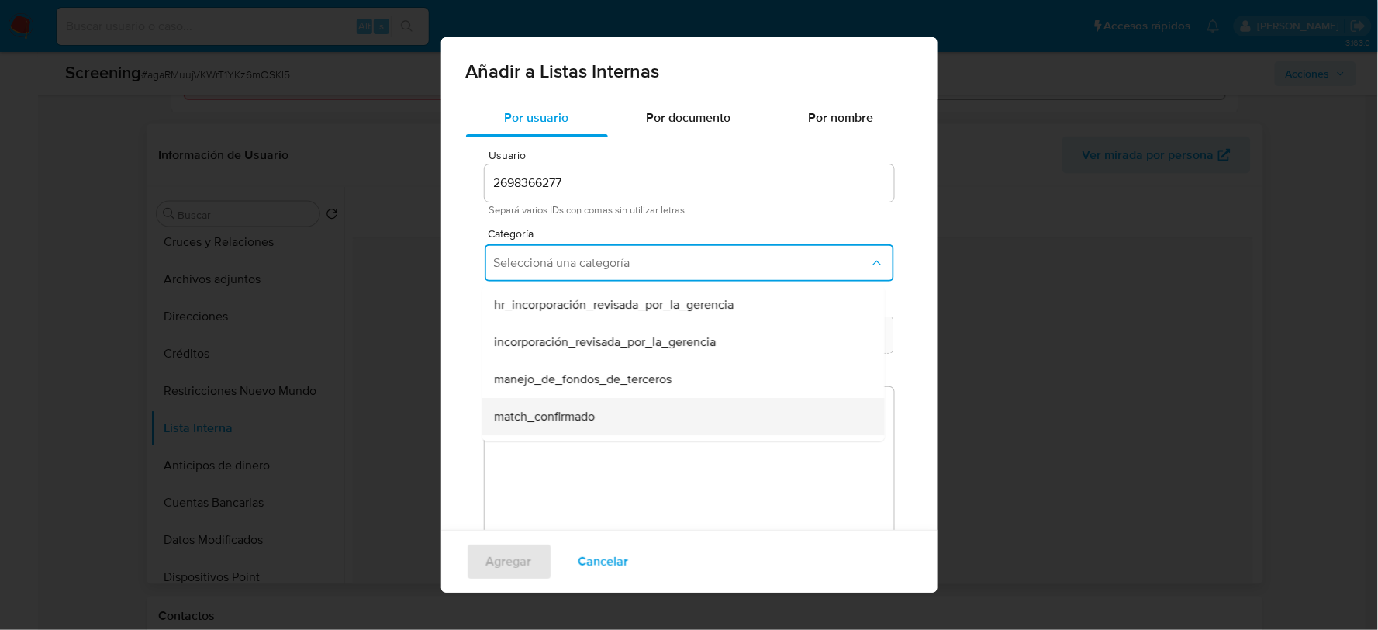
click at [522, 409] on span "match_confirmado" at bounding box center [544, 417] width 101 height 16
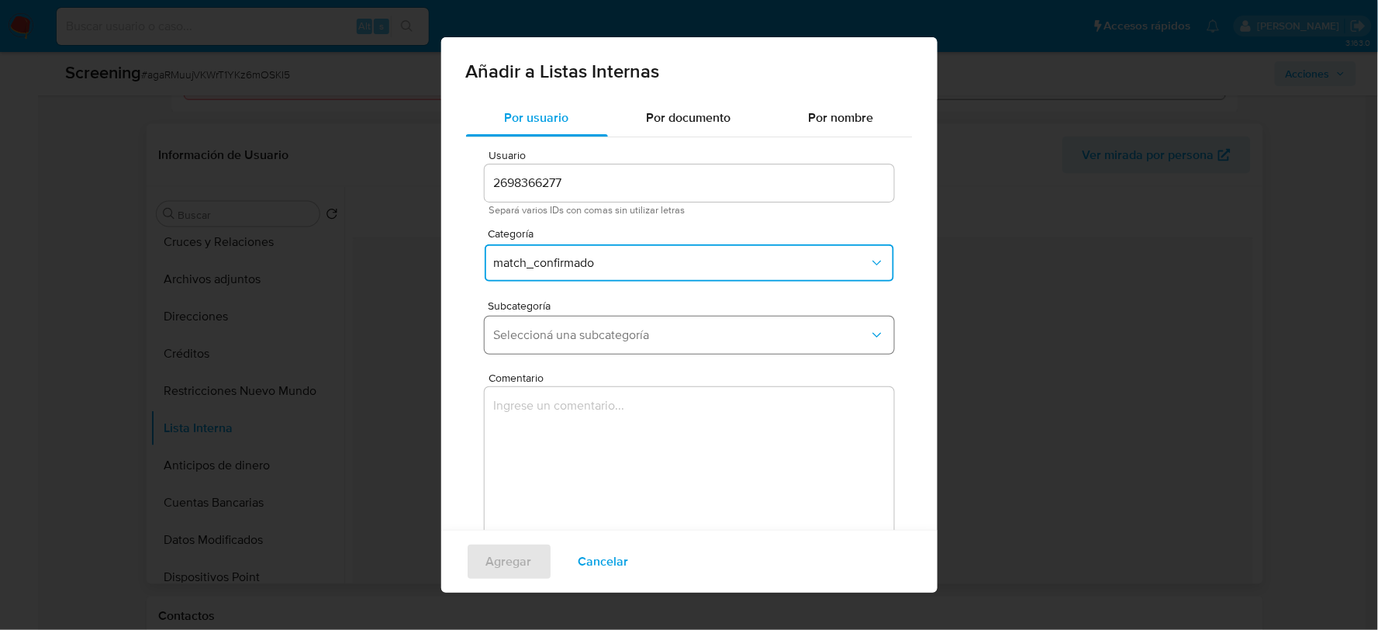
click at [540, 323] on button "Seleccioná una subcategoría" at bounding box center [689, 334] width 409 height 37
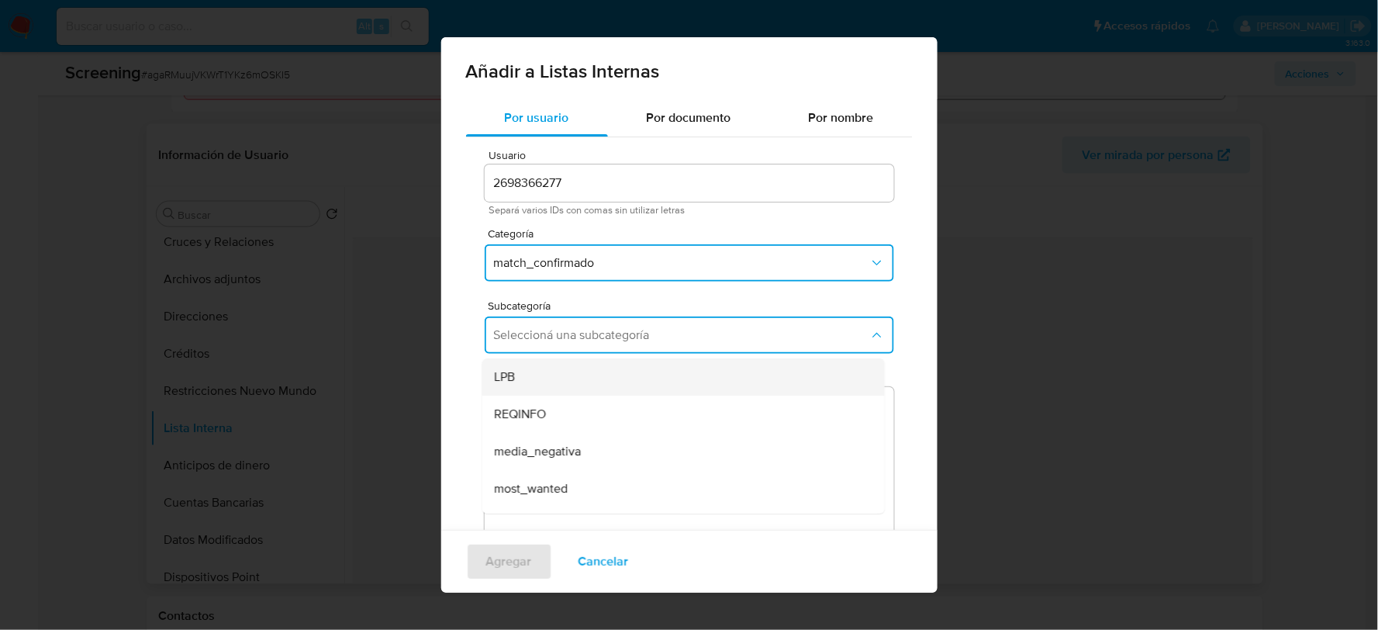
click at [533, 373] on div "LPB" at bounding box center [678, 376] width 368 height 37
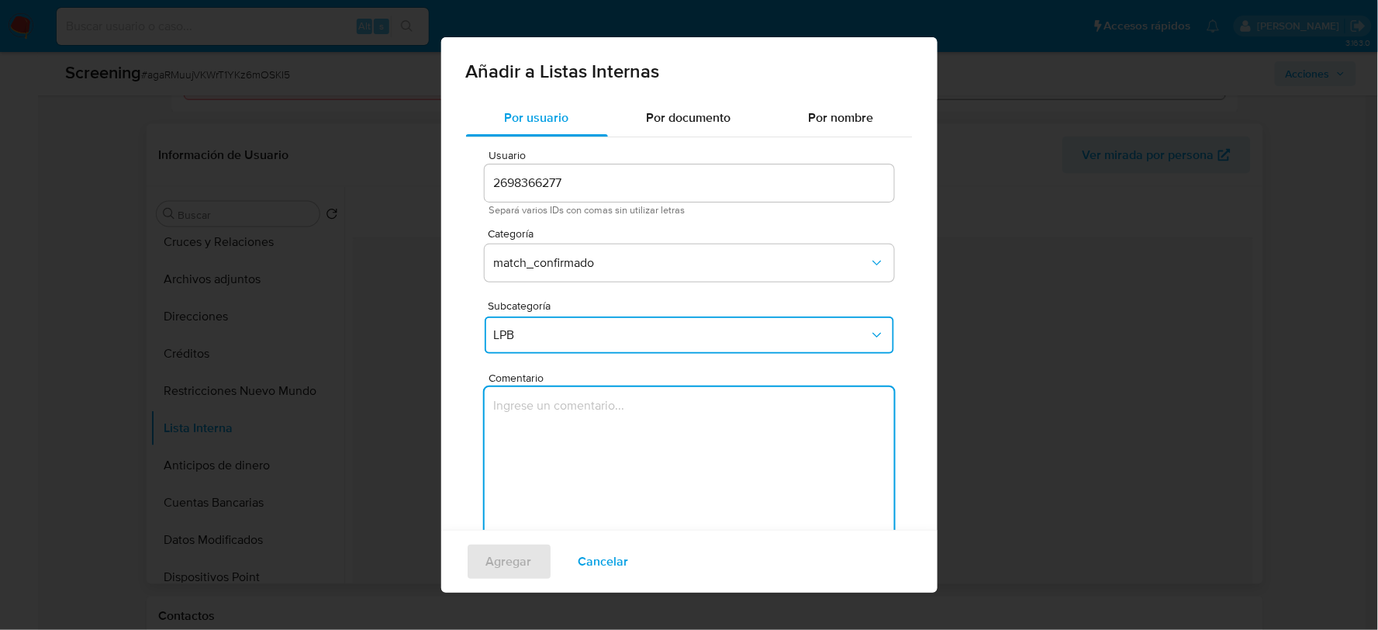
click at [541, 444] on textarea "Comentario" at bounding box center [689, 461] width 409 height 149
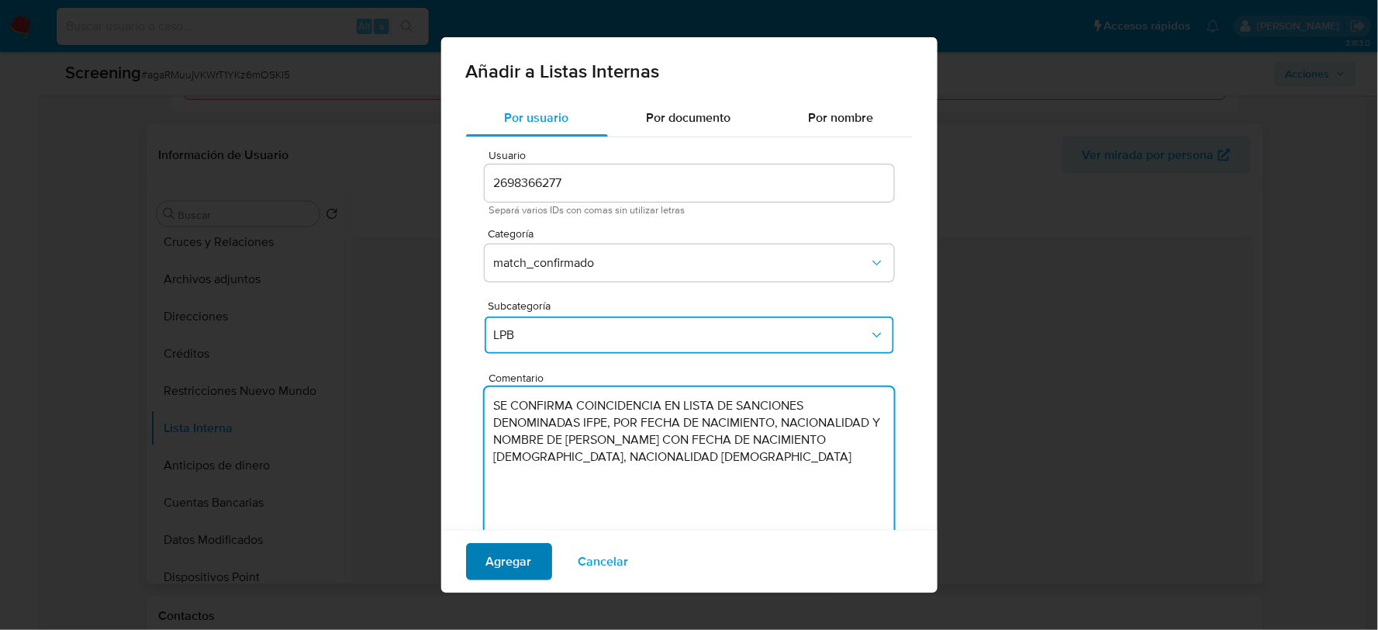
type textarea "SE CONFIRMA COINCIDENCIA EN LISTA DE SANCIONES DENOMINADAS IFPE, POR FECHA DE N…"
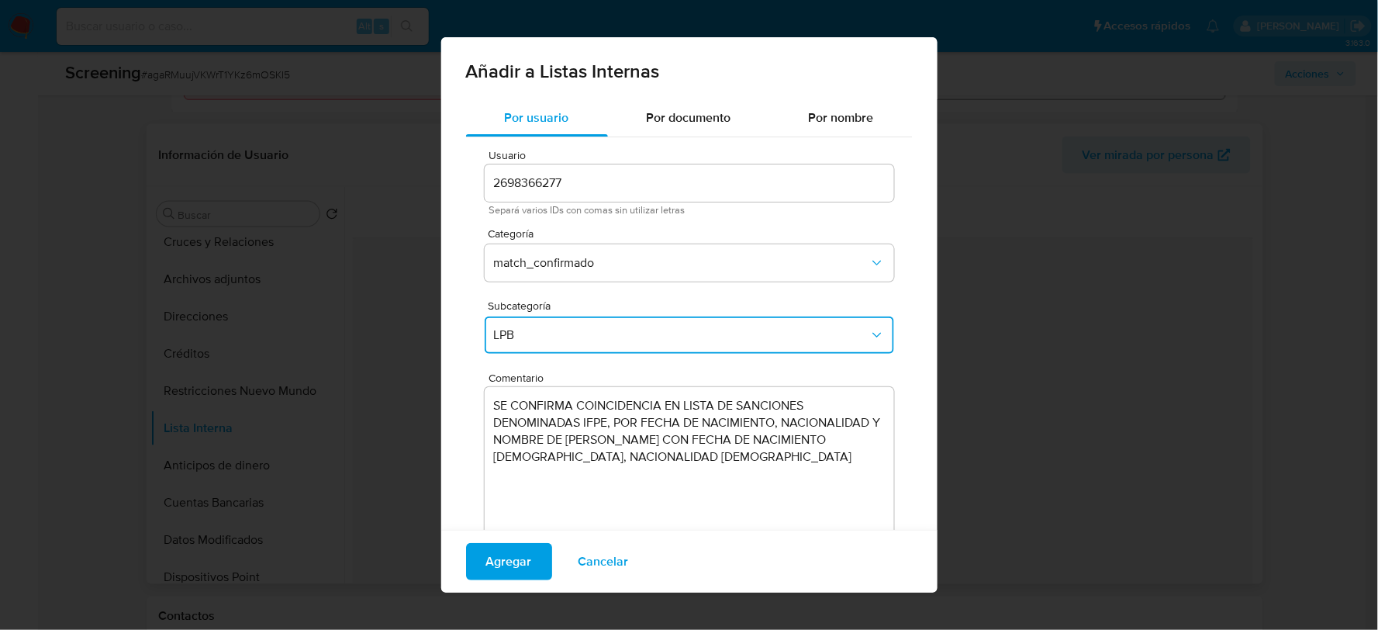
click at [506, 567] on span "Agregar" at bounding box center [509, 561] width 46 height 34
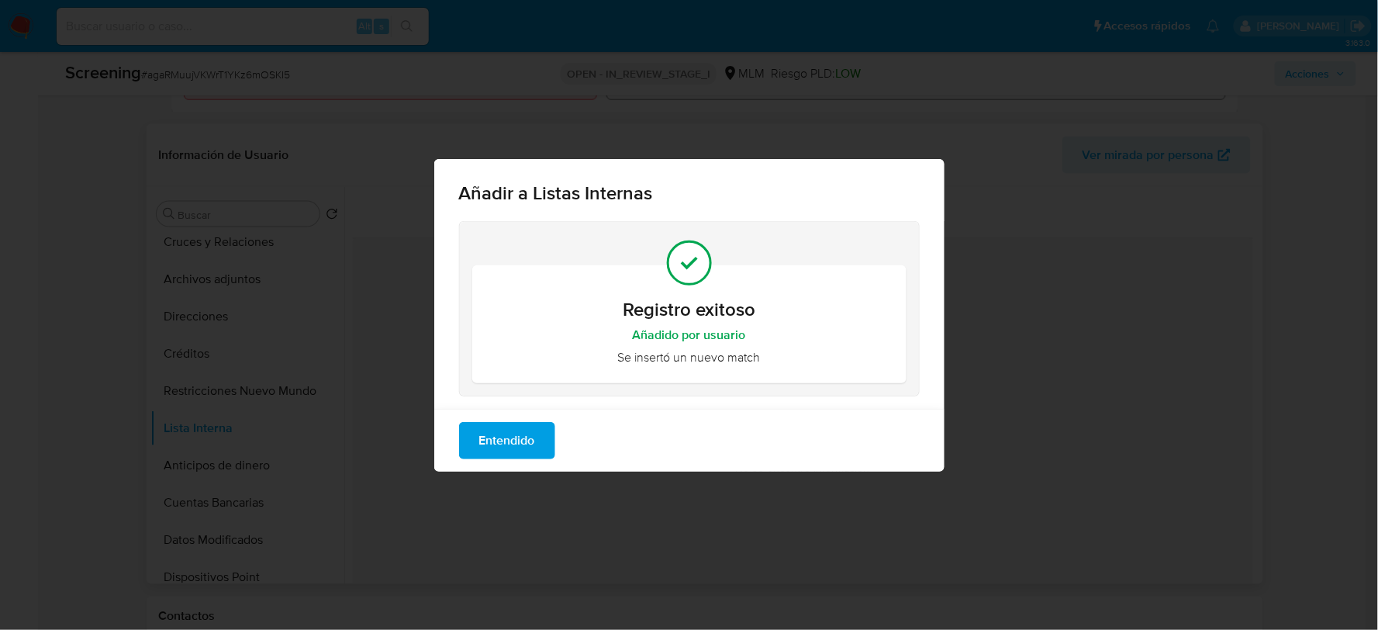
click at [520, 444] on span "Entendido" at bounding box center [507, 440] width 56 height 34
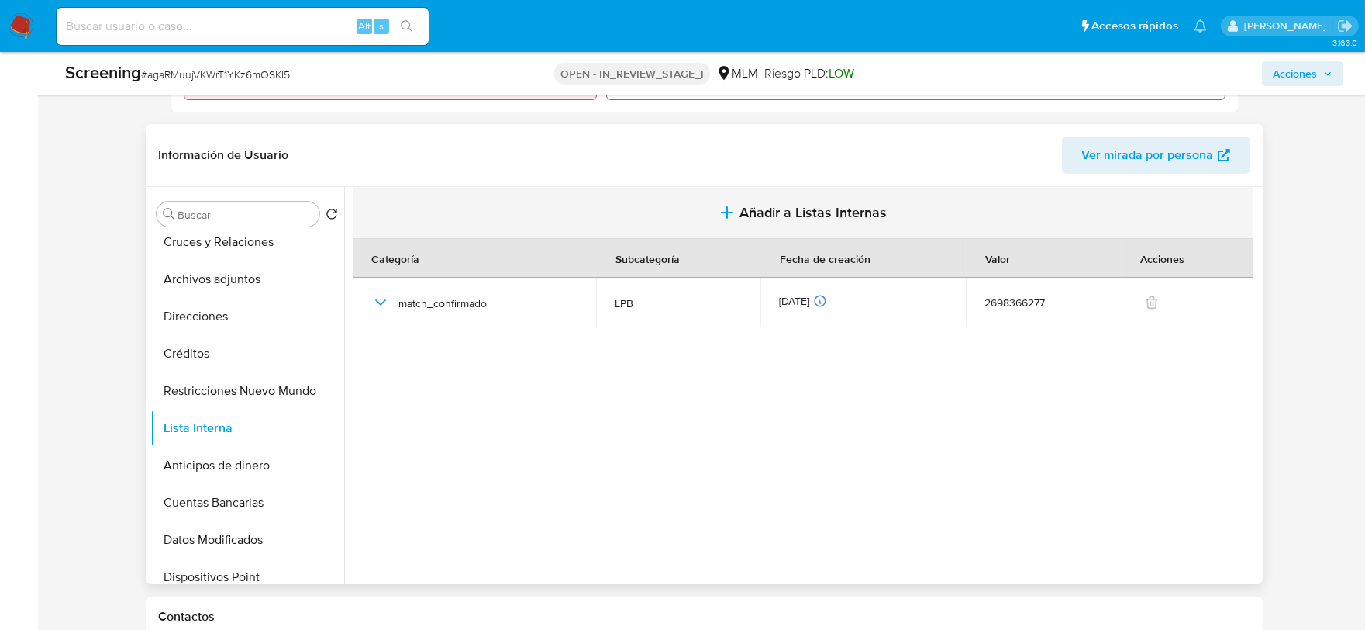
click at [721, 209] on icon "button" at bounding box center [727, 212] width 19 height 19
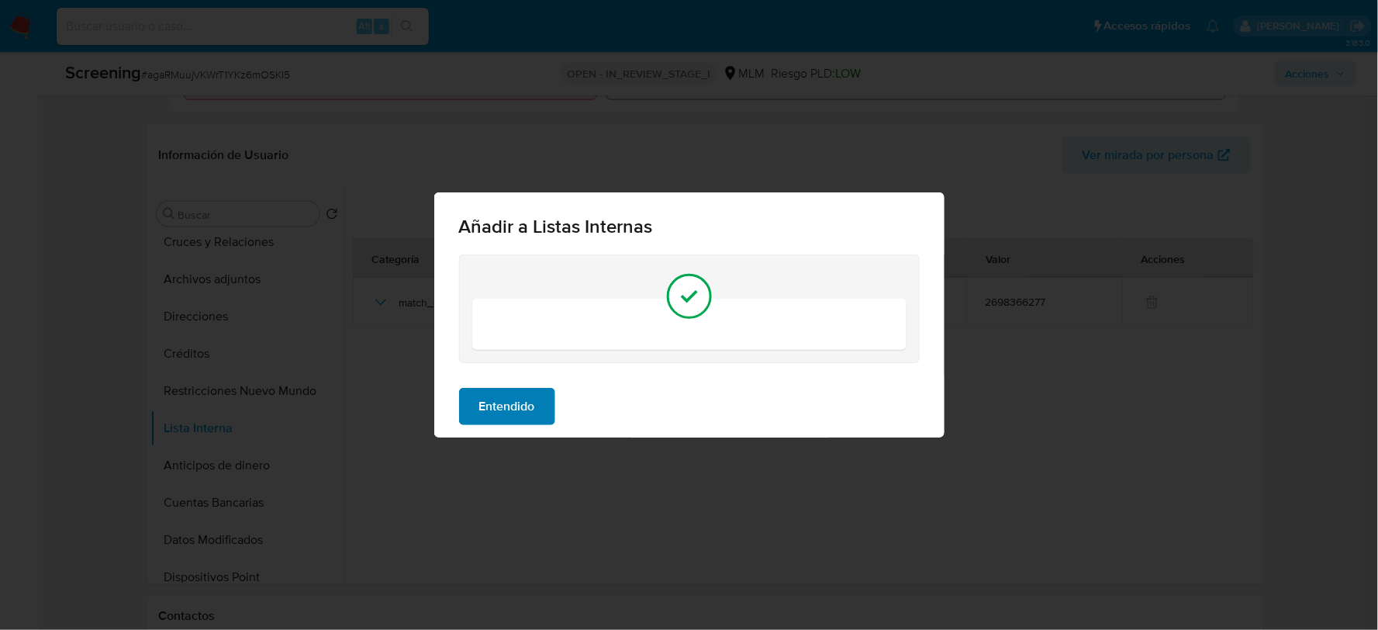
click at [551, 388] on button "Entendido" at bounding box center [507, 406] width 96 height 37
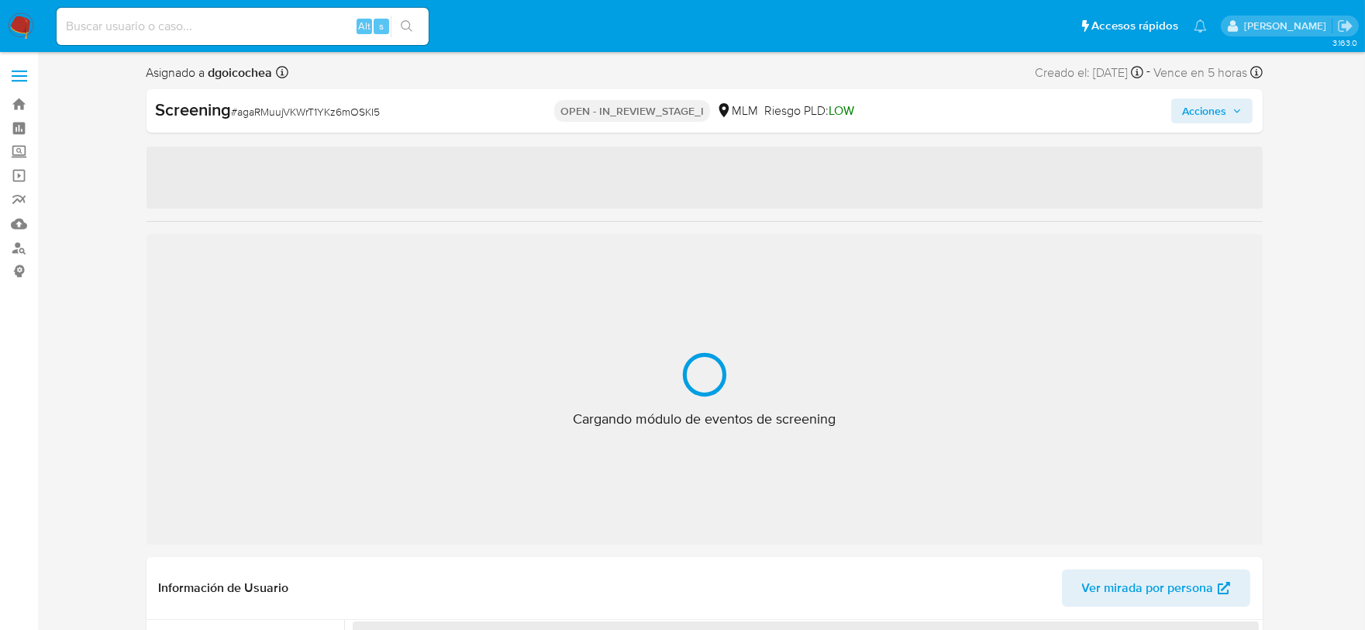
select select "10"
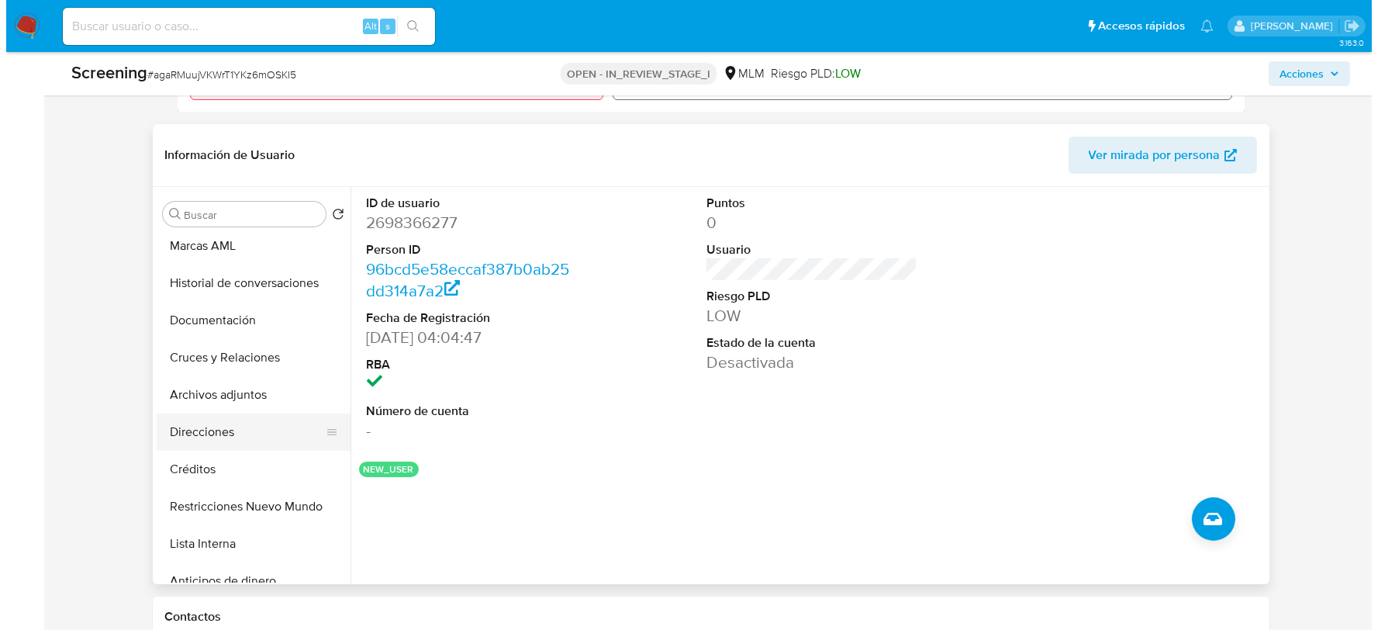
scroll to position [258, 0]
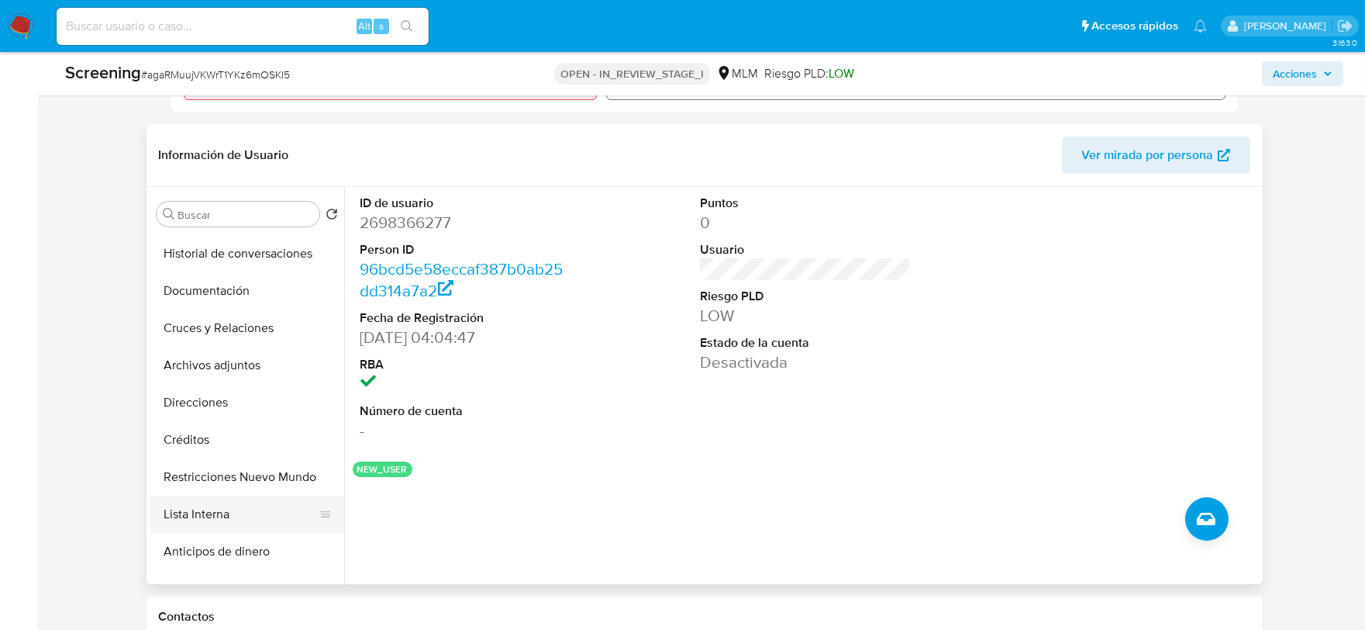
click at [221, 513] on button "Lista Interna" at bounding box center [240, 513] width 181 height 37
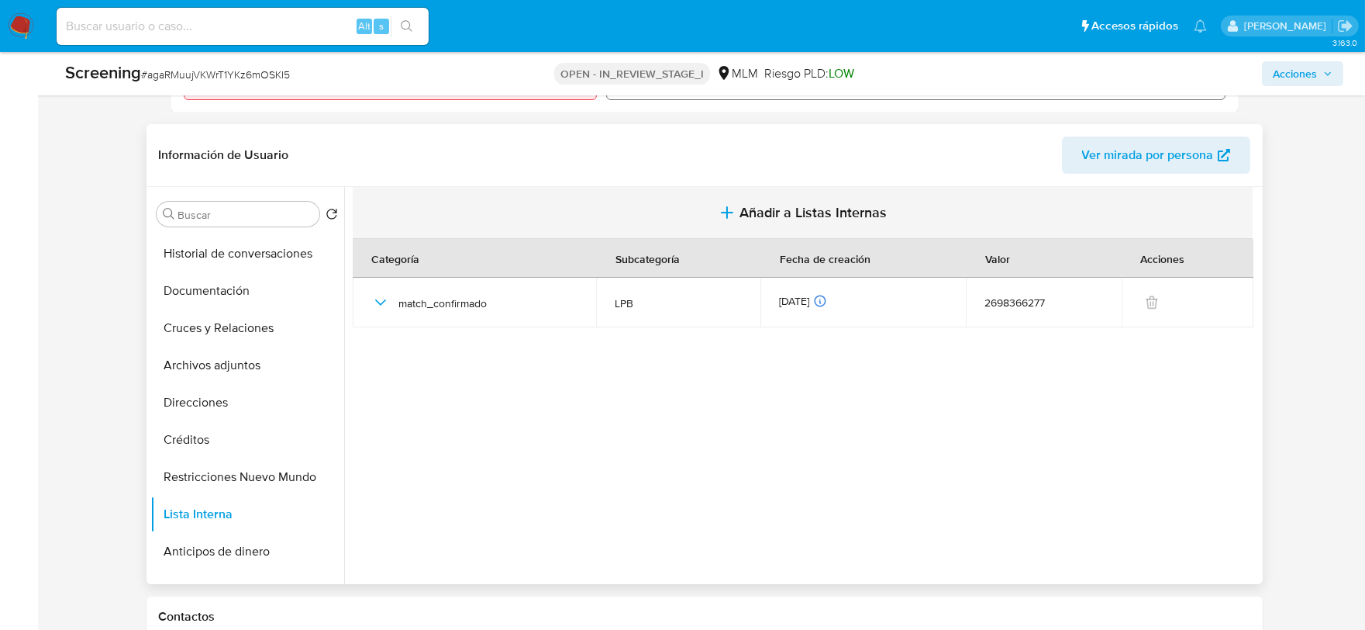
click at [757, 205] on span "Añadir a Listas Internas" at bounding box center [813, 212] width 147 height 17
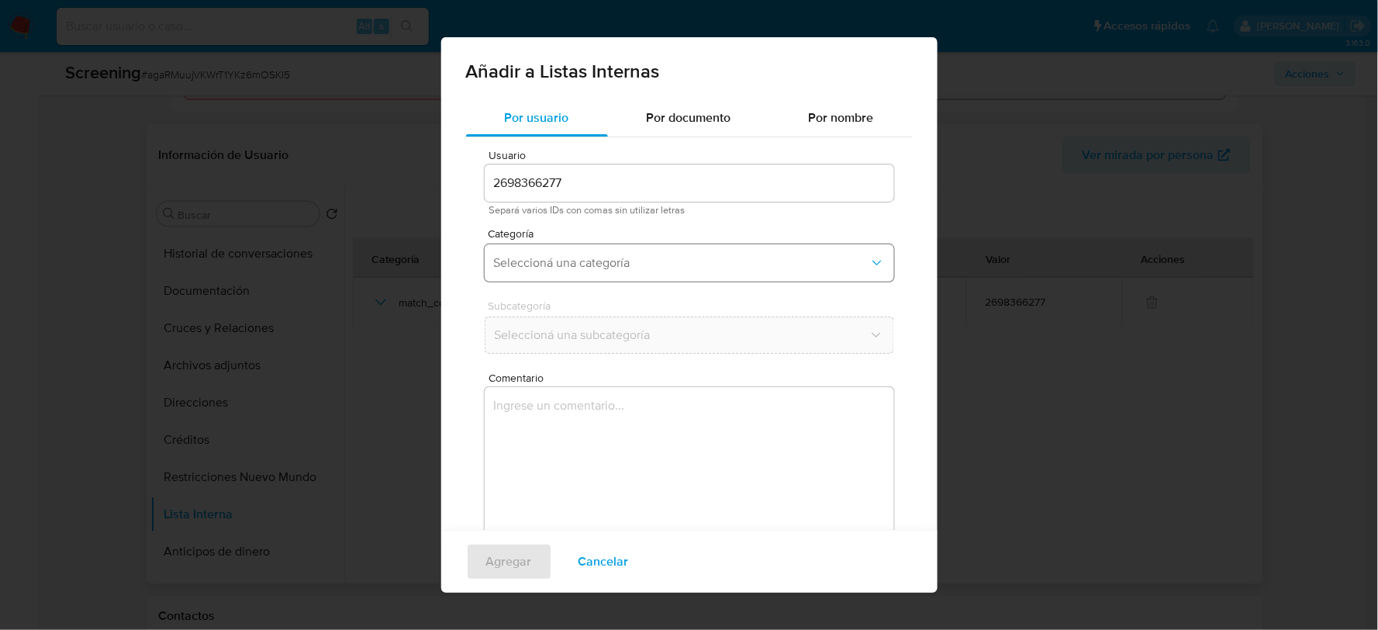
click at [614, 271] on button "Seleccioná una categoría" at bounding box center [689, 262] width 409 height 37
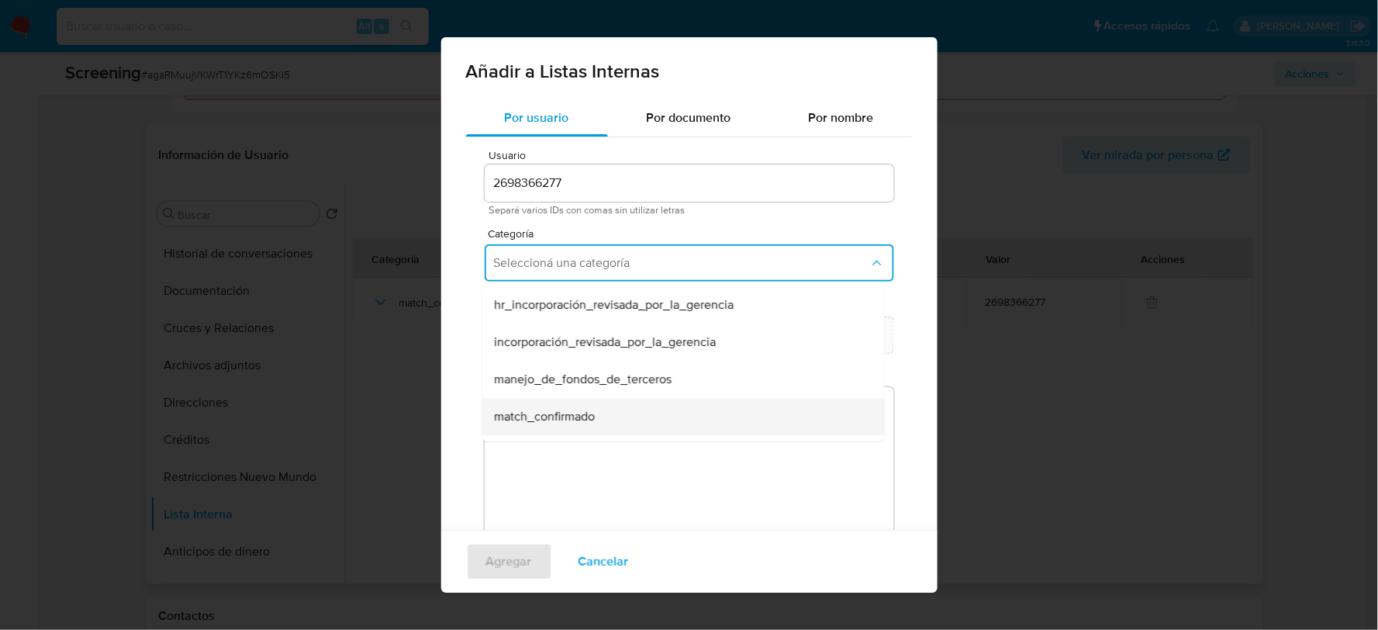
click at [567, 412] on span "match_confirmado" at bounding box center [544, 417] width 101 height 16
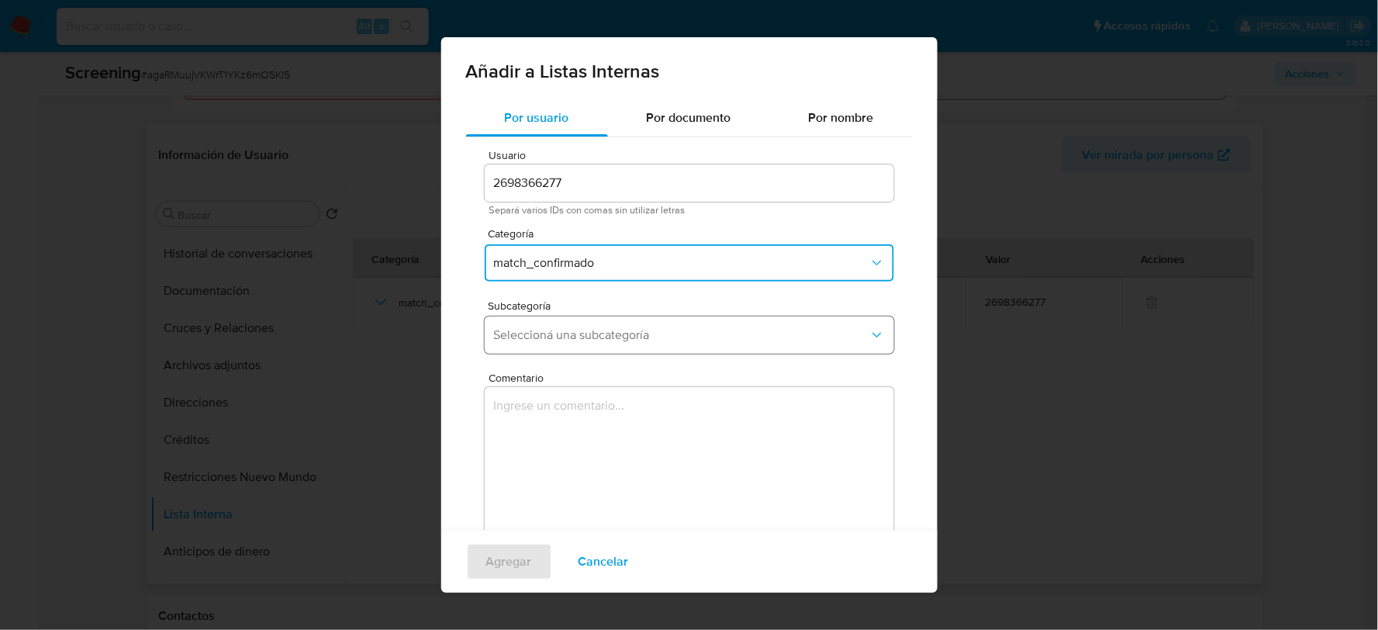
click at [561, 331] on span "Seleccioná una subcategoría" at bounding box center [681, 335] width 375 height 16
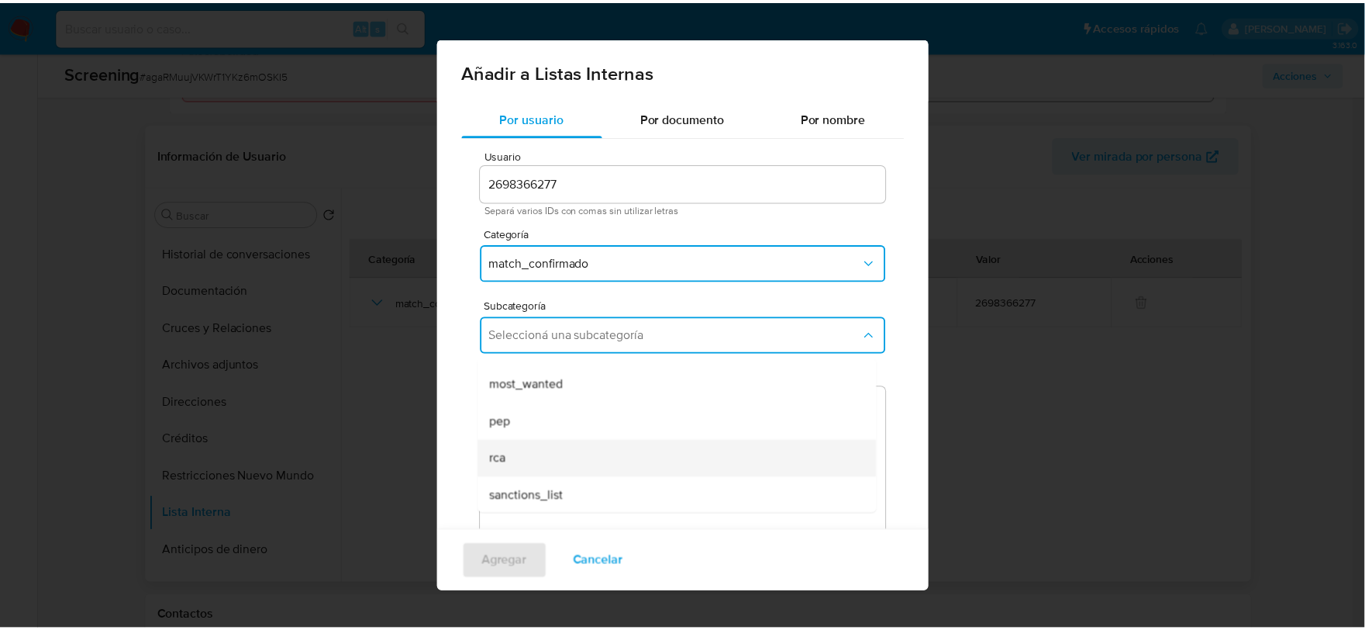
scroll to position [105, 0]
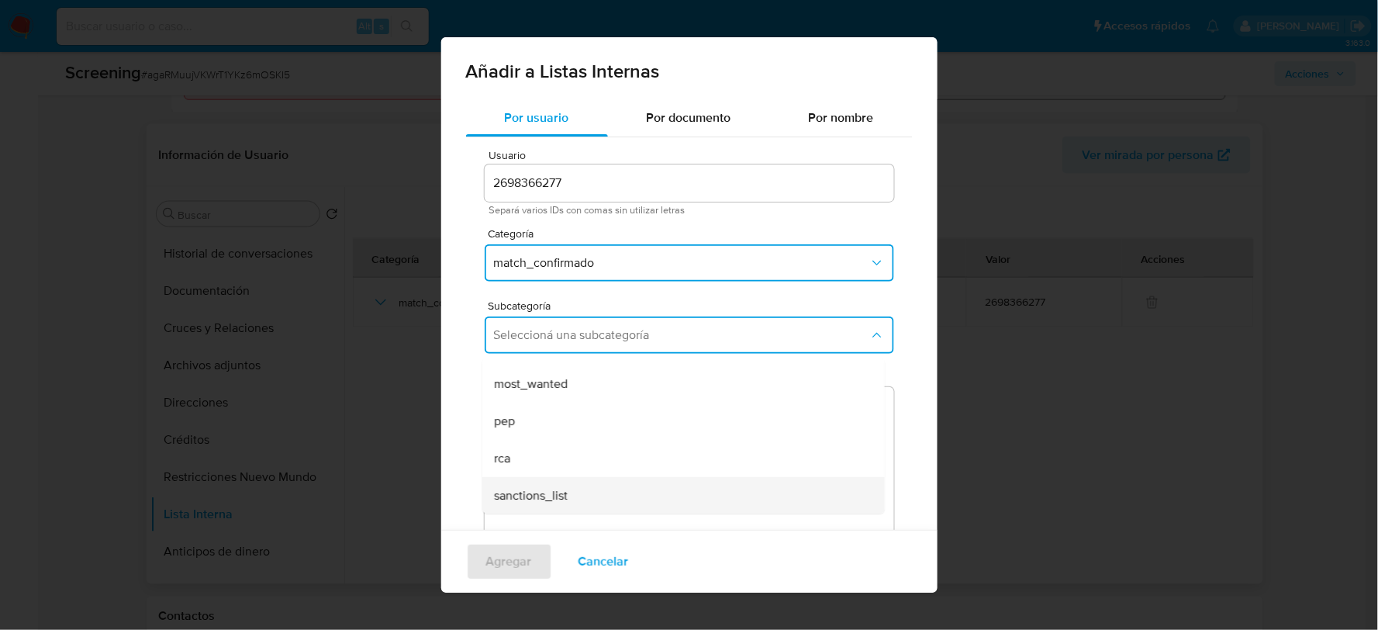
click at [533, 491] on span "sanctions_list" at bounding box center [531, 496] width 74 height 16
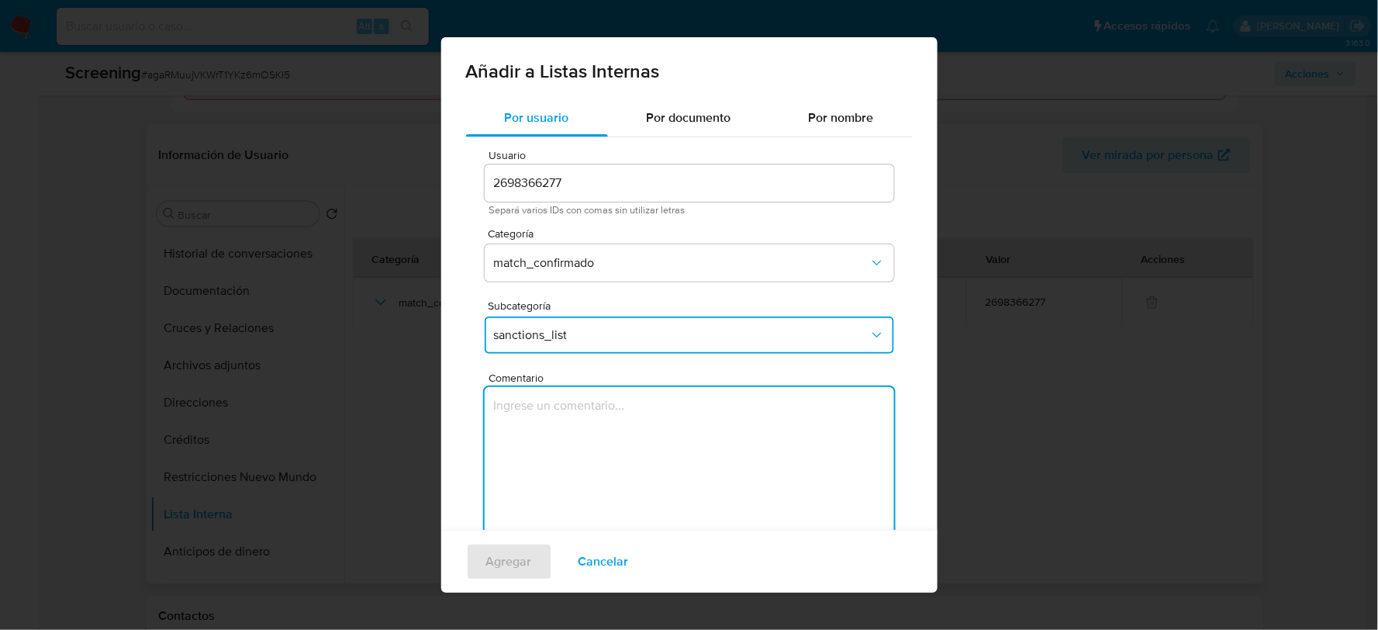
click at [537, 434] on textarea "Comentario" at bounding box center [689, 461] width 409 height 149
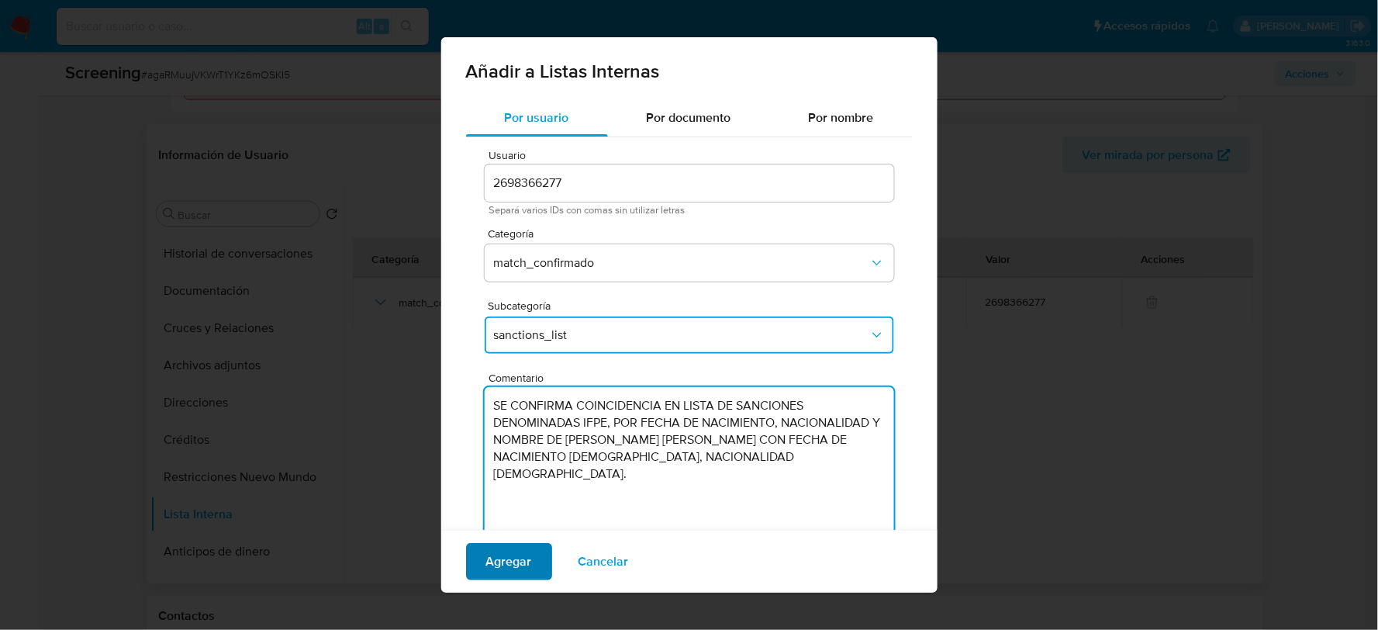
type textarea "SE CONFIRMA COINCIDENCIA EN LISTA DE SANCIONES DENOMINADAS IFPE, POR FECHA DE N…"
click at [506, 568] on span "Agregar" at bounding box center [509, 561] width 46 height 34
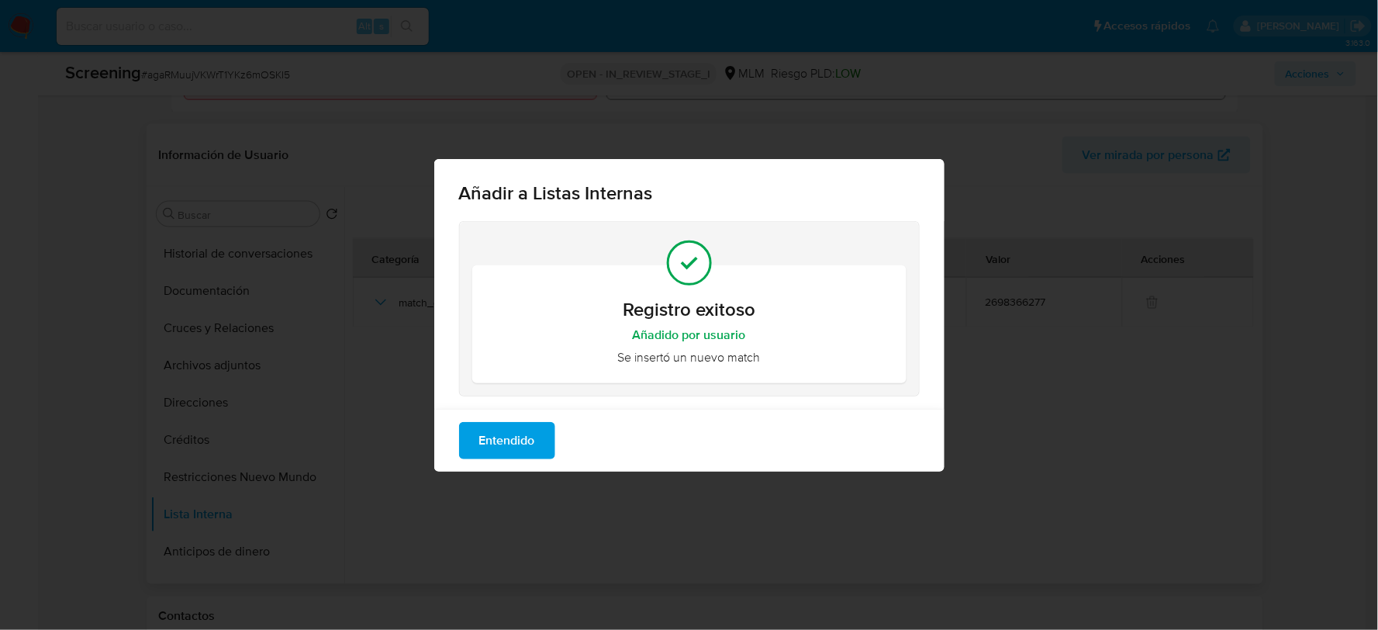
click at [494, 415] on div "Entendido" at bounding box center [689, 440] width 510 height 63
click at [492, 430] on span "Entendido" at bounding box center [507, 440] width 56 height 34
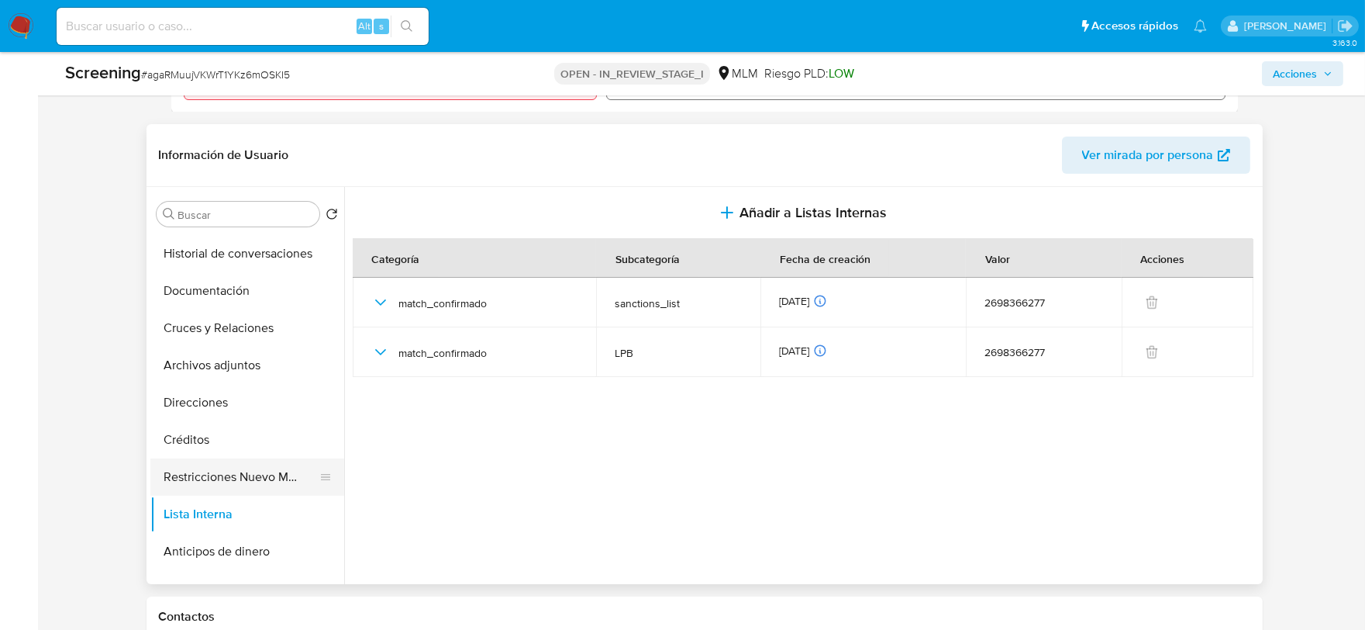
click at [174, 475] on button "Restricciones Nuevo Mundo" at bounding box center [240, 476] width 181 height 37
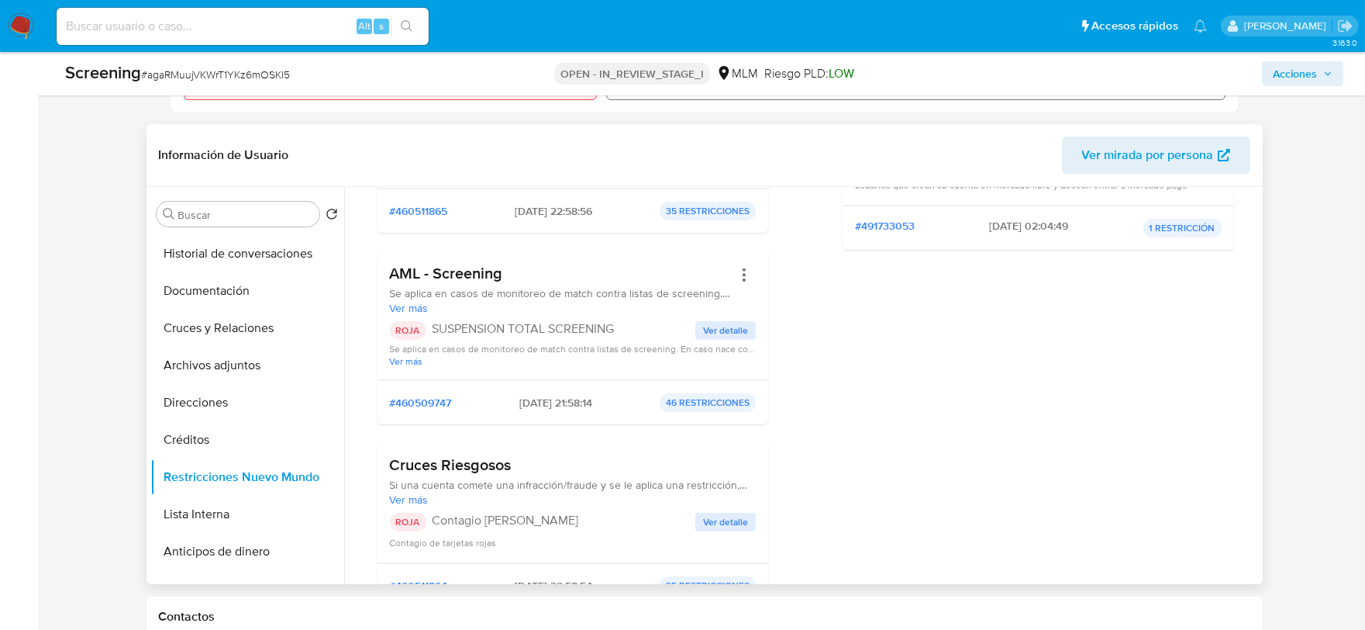
scroll to position [516, 0]
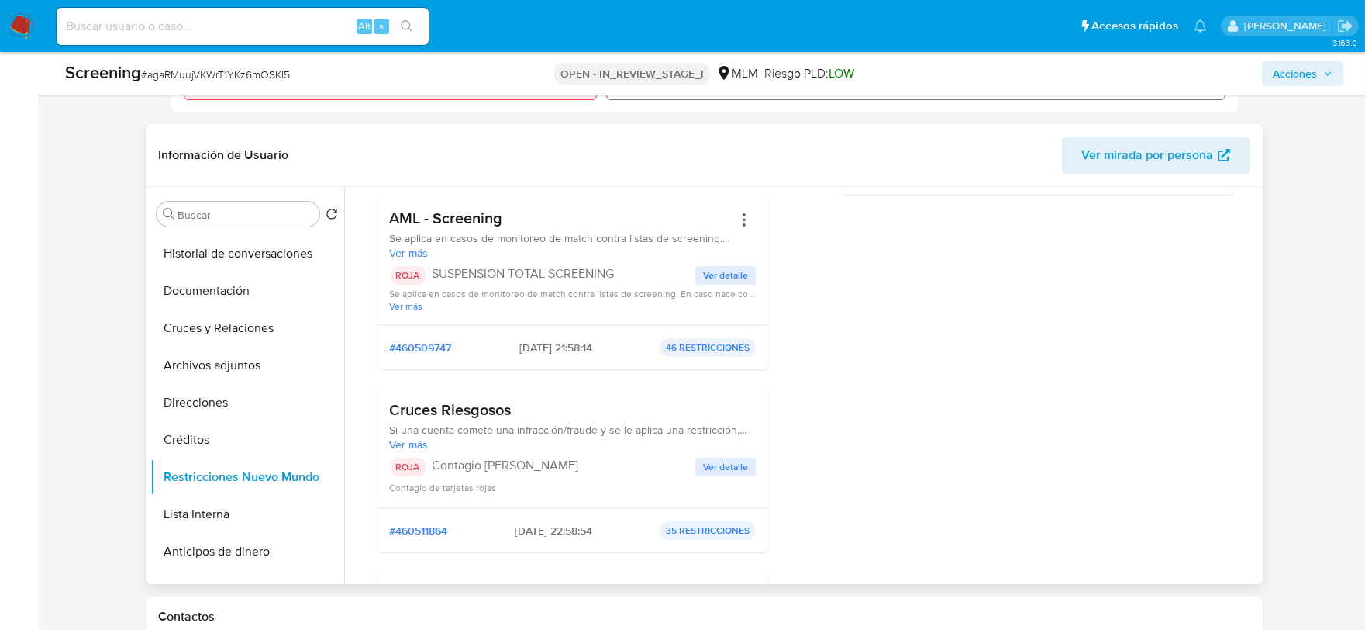
click at [752, 267] on button "Ver detalle" at bounding box center [726, 275] width 60 height 19
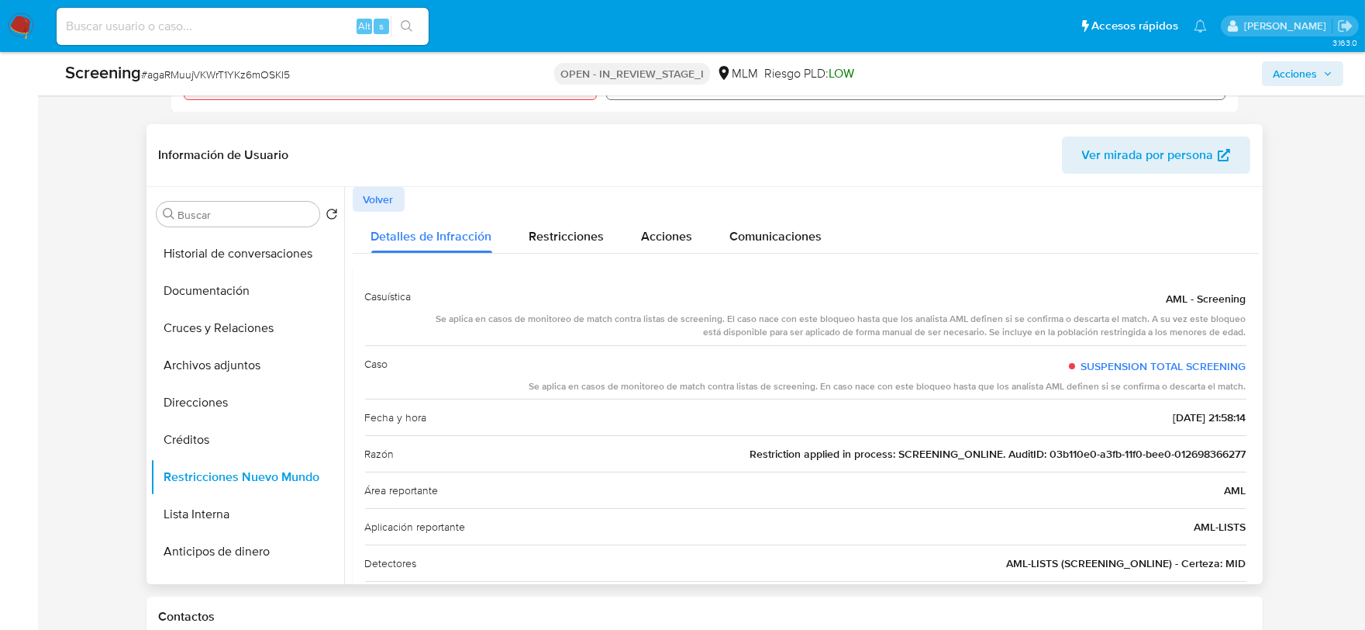
click at [386, 205] on span "Volver" at bounding box center [379, 199] width 30 height 22
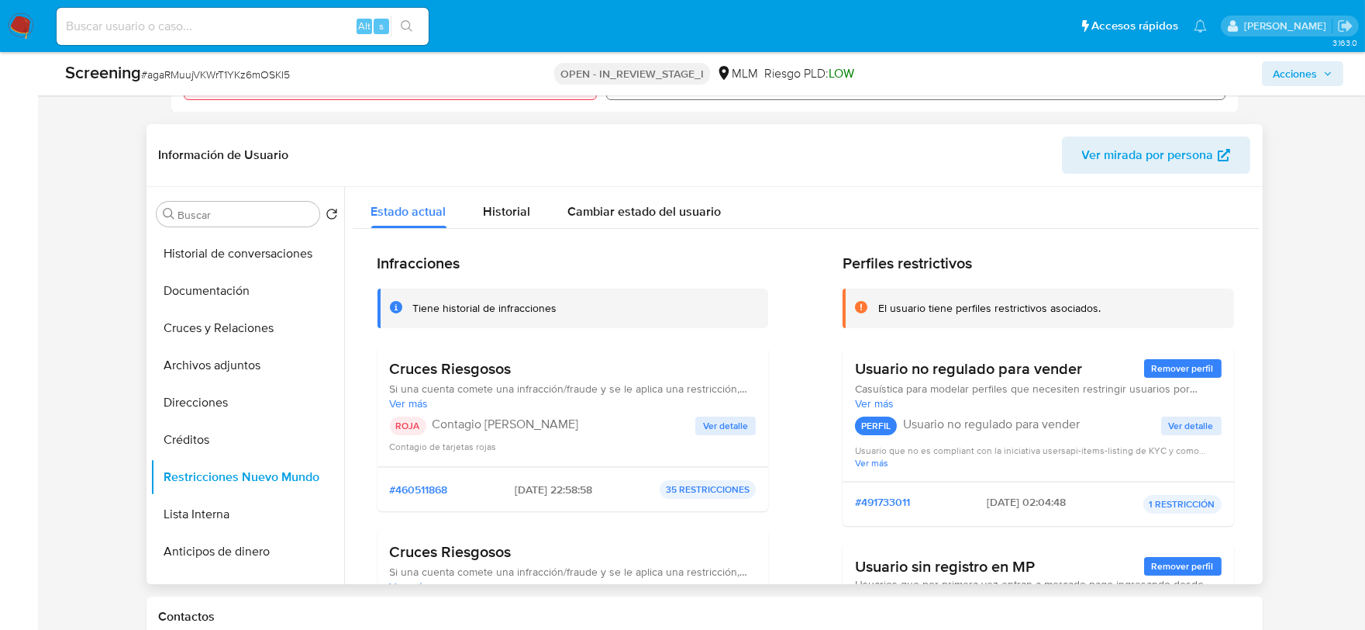
click at [721, 421] on span "Ver detalle" at bounding box center [725, 426] width 45 height 16
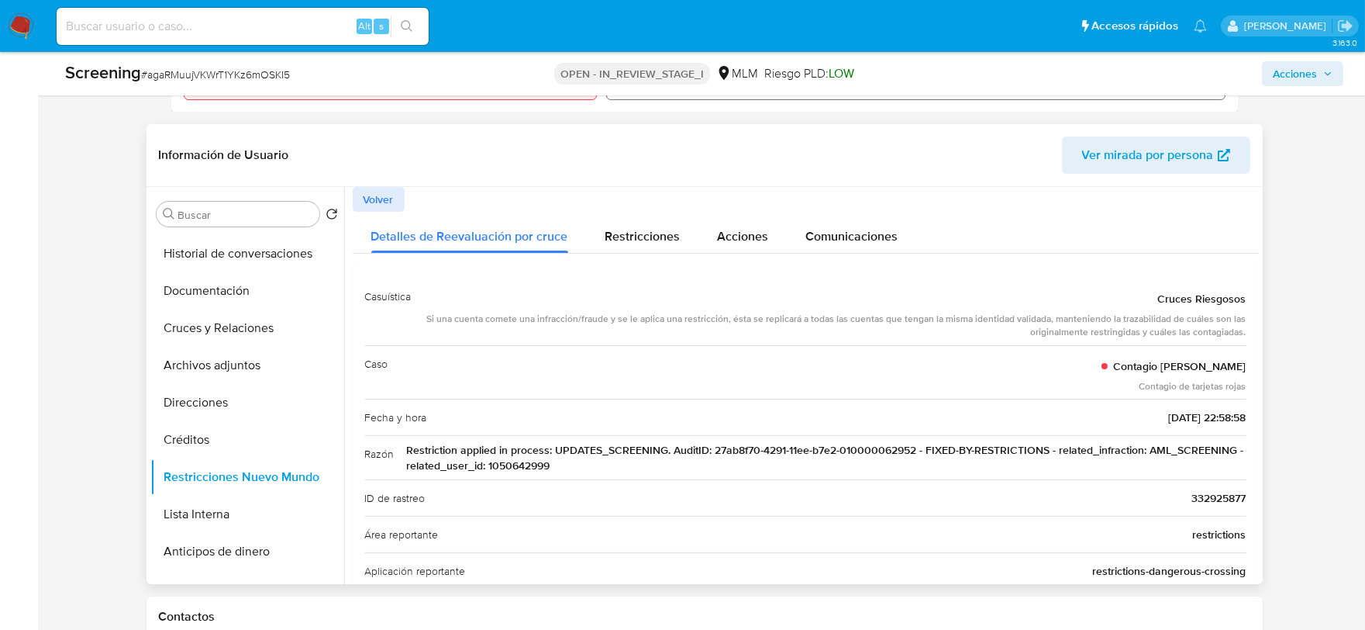
click at [365, 194] on span "Volver" at bounding box center [379, 199] width 30 height 22
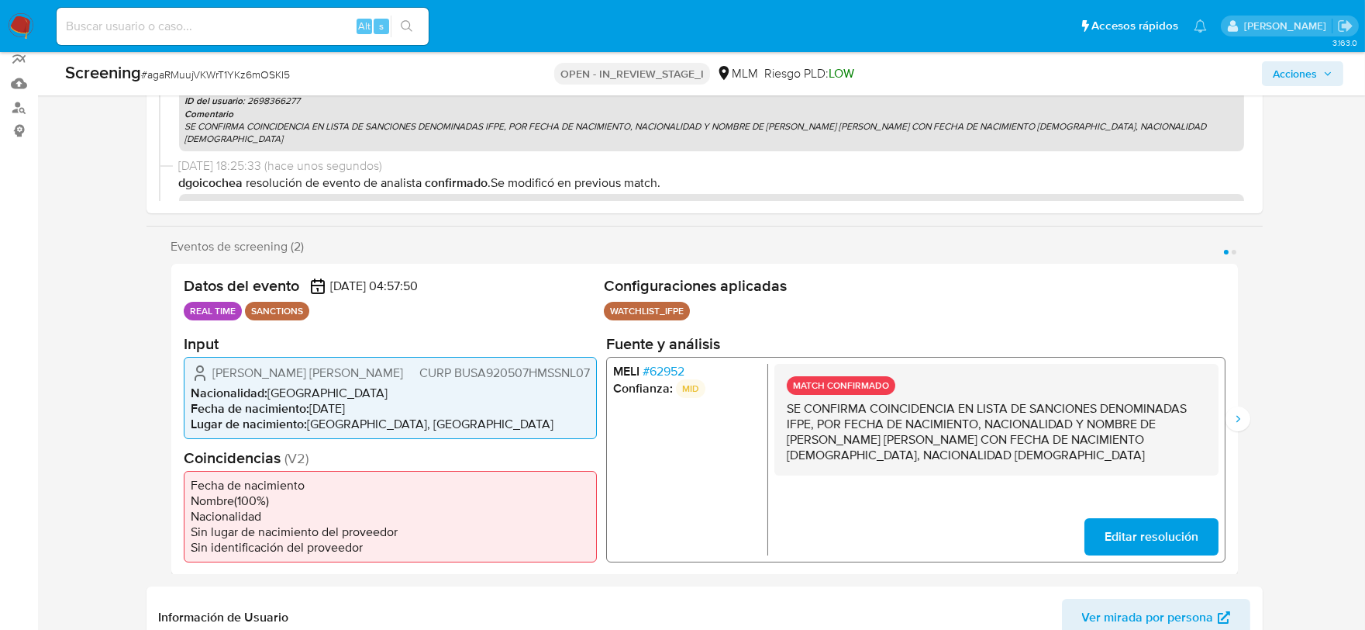
scroll to position [86, 0]
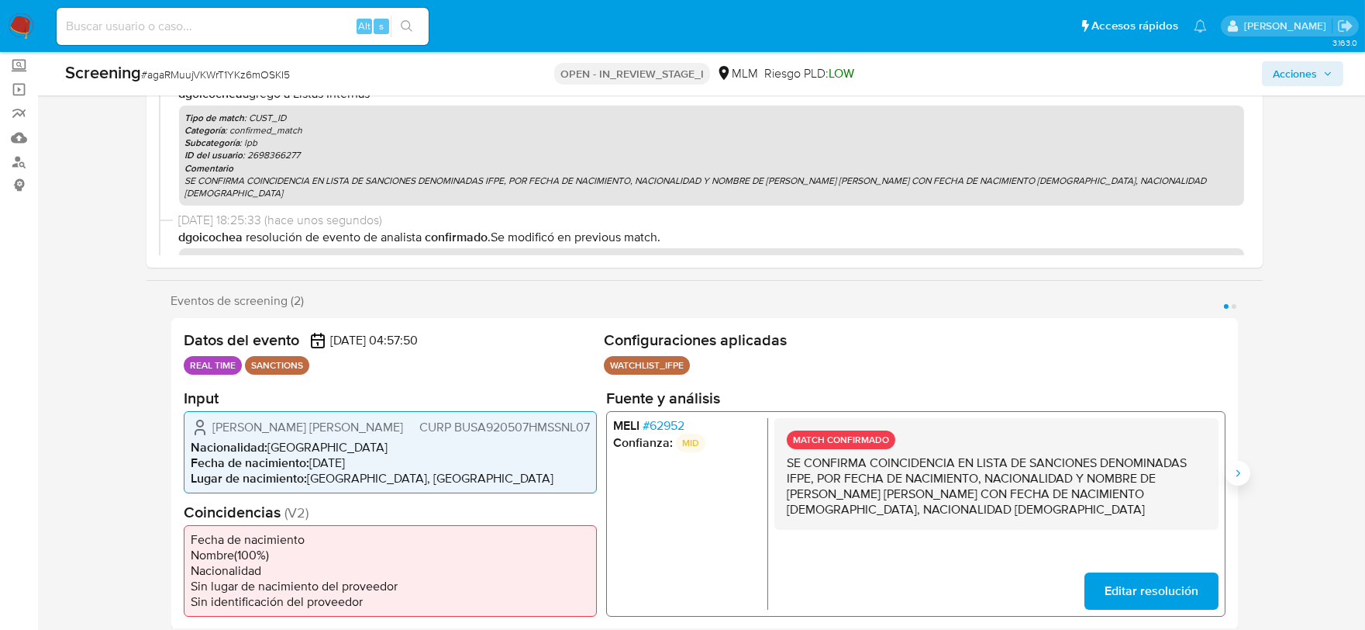
click at [1241, 476] on icon "Siguiente" at bounding box center [1238, 473] width 12 height 12
click at [675, 424] on span "# 62952" at bounding box center [663, 425] width 42 height 16
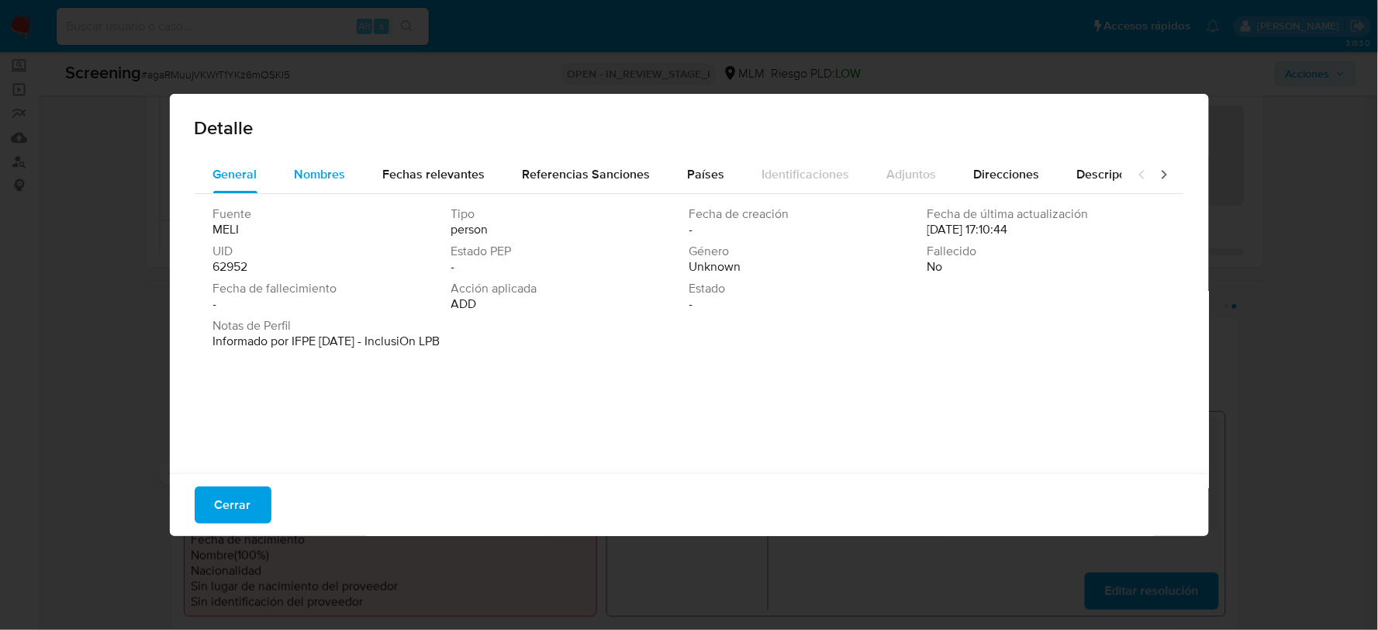
click at [327, 171] on span "Nombres" at bounding box center [320, 174] width 51 height 18
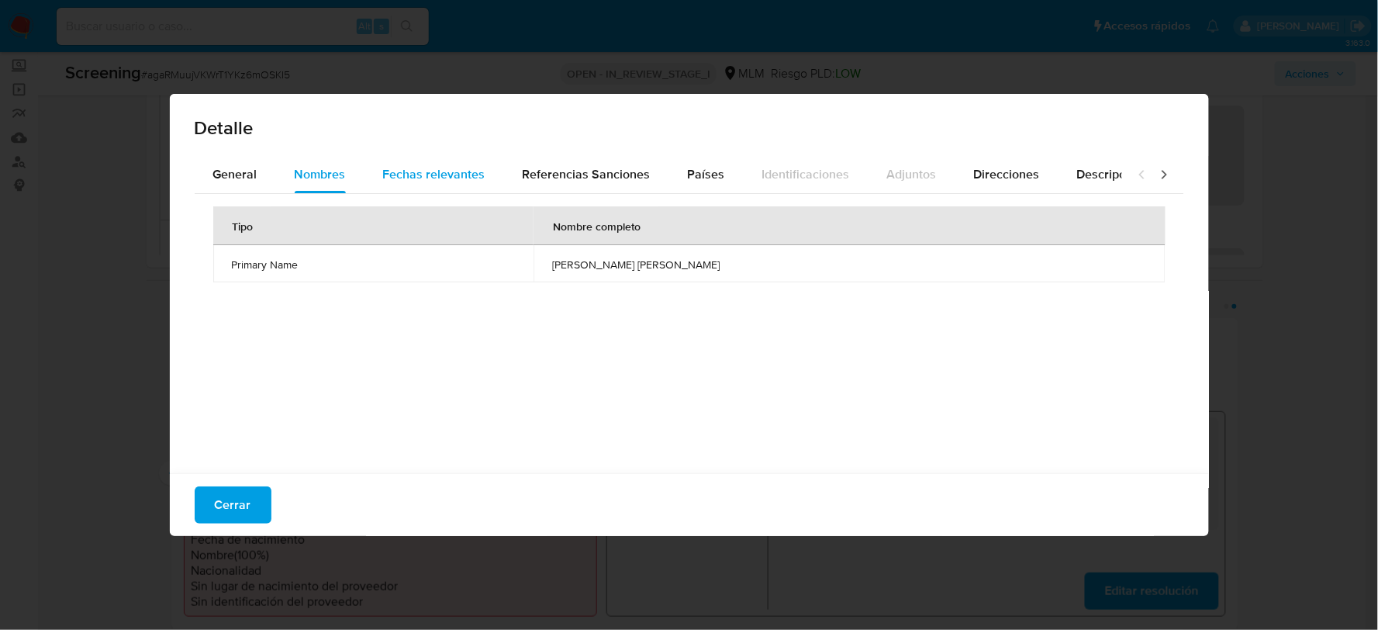
click at [398, 168] on span "Fechas relevantes" at bounding box center [434, 174] width 102 height 18
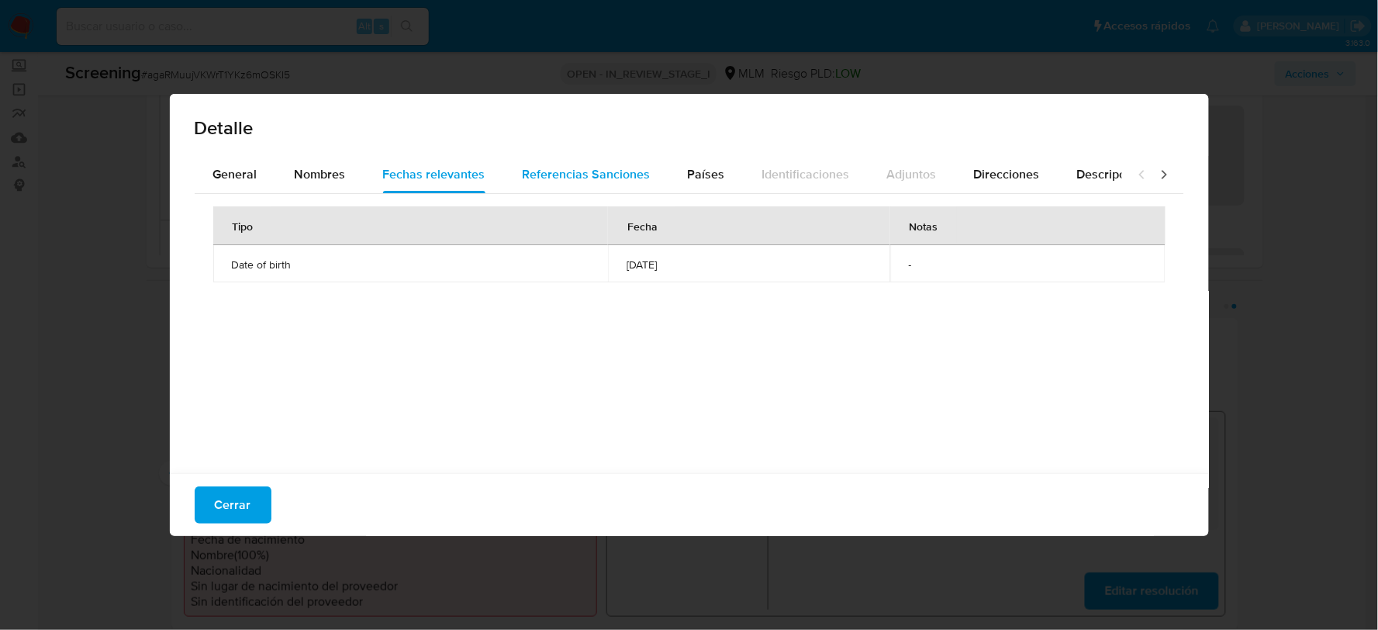
click at [597, 179] on span "Referencias Sanciones" at bounding box center [587, 174] width 128 height 18
click at [688, 181] on span "Países" at bounding box center [706, 174] width 37 height 18
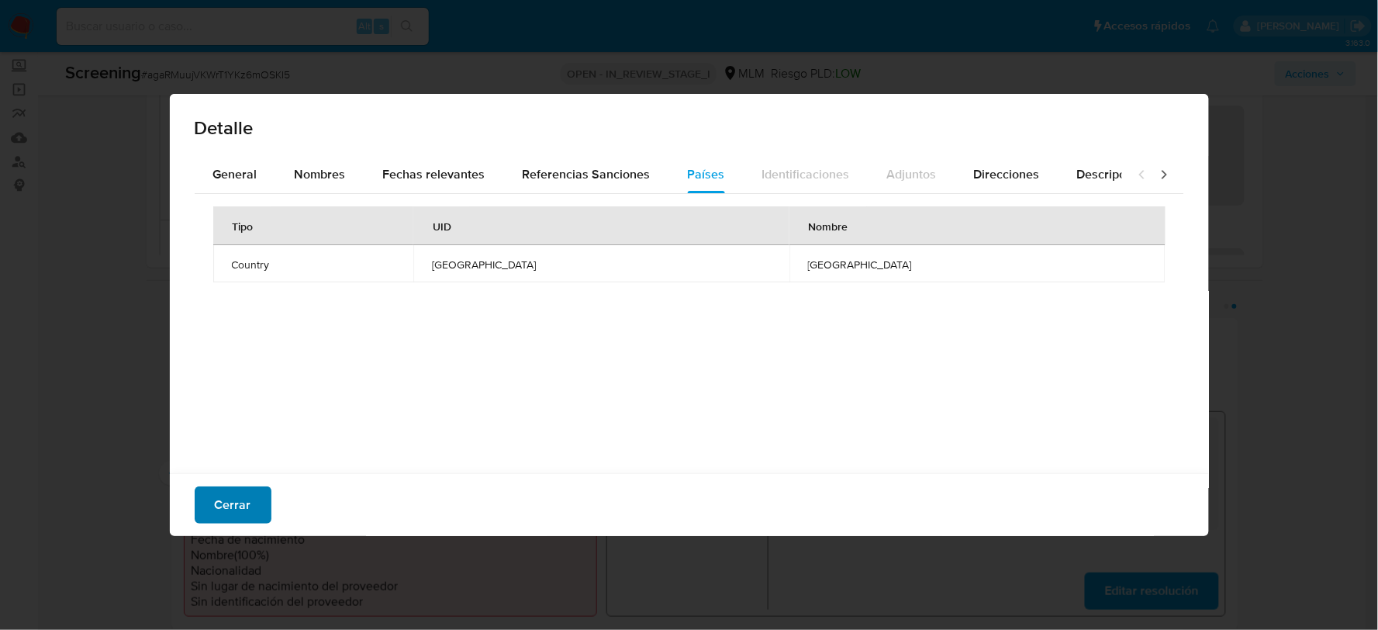
click at [215, 512] on span "Cerrar" at bounding box center [233, 505] width 36 height 34
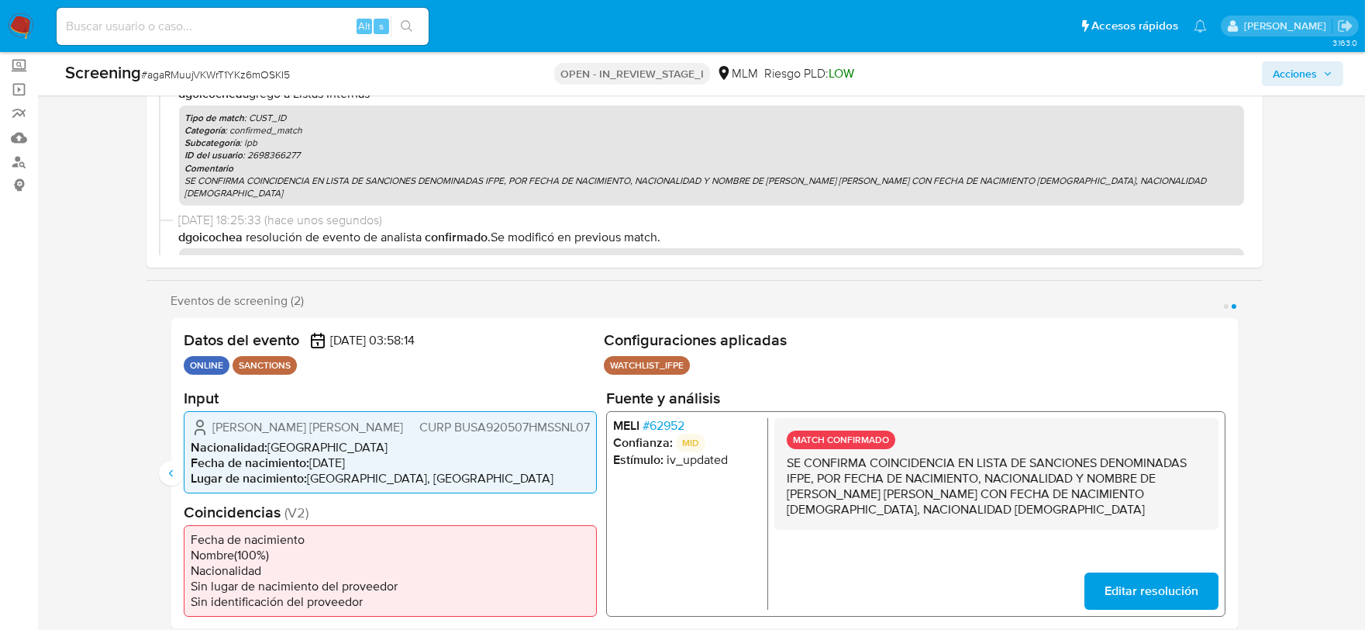
click at [1276, 71] on span "Acciones" at bounding box center [1295, 73] width 44 height 25
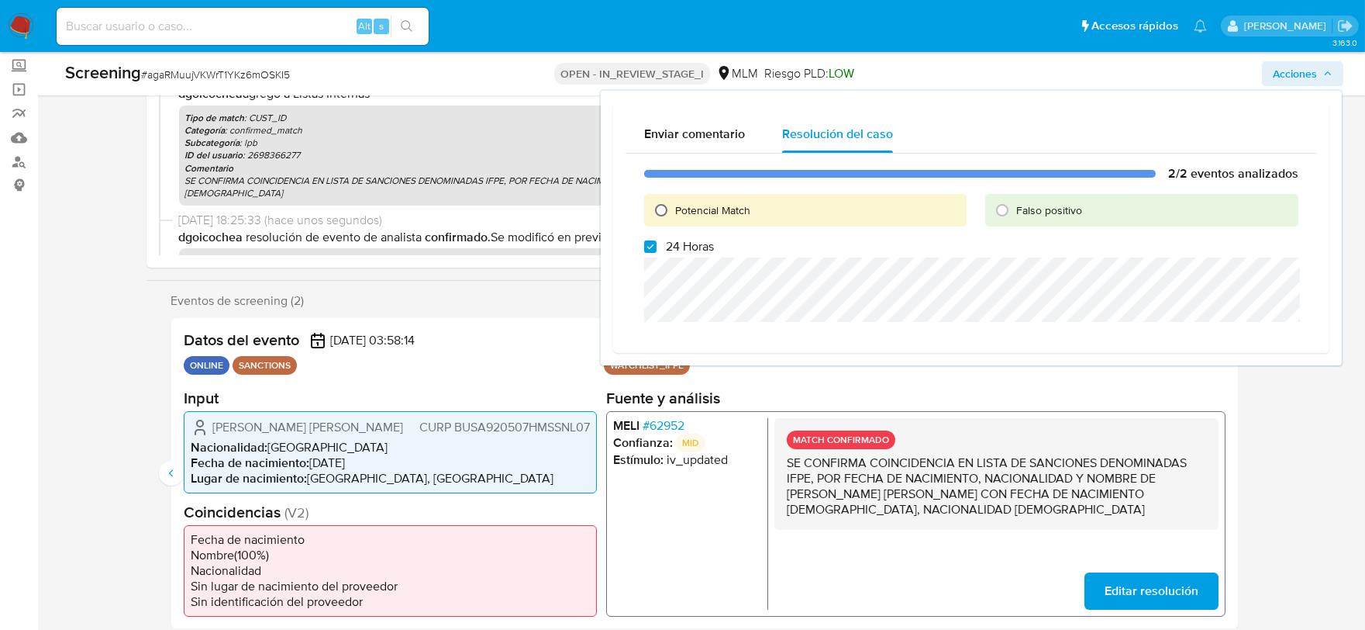
click at [661, 209] on input "Potencial Match" at bounding box center [661, 210] width 25 height 25
radio input "true"
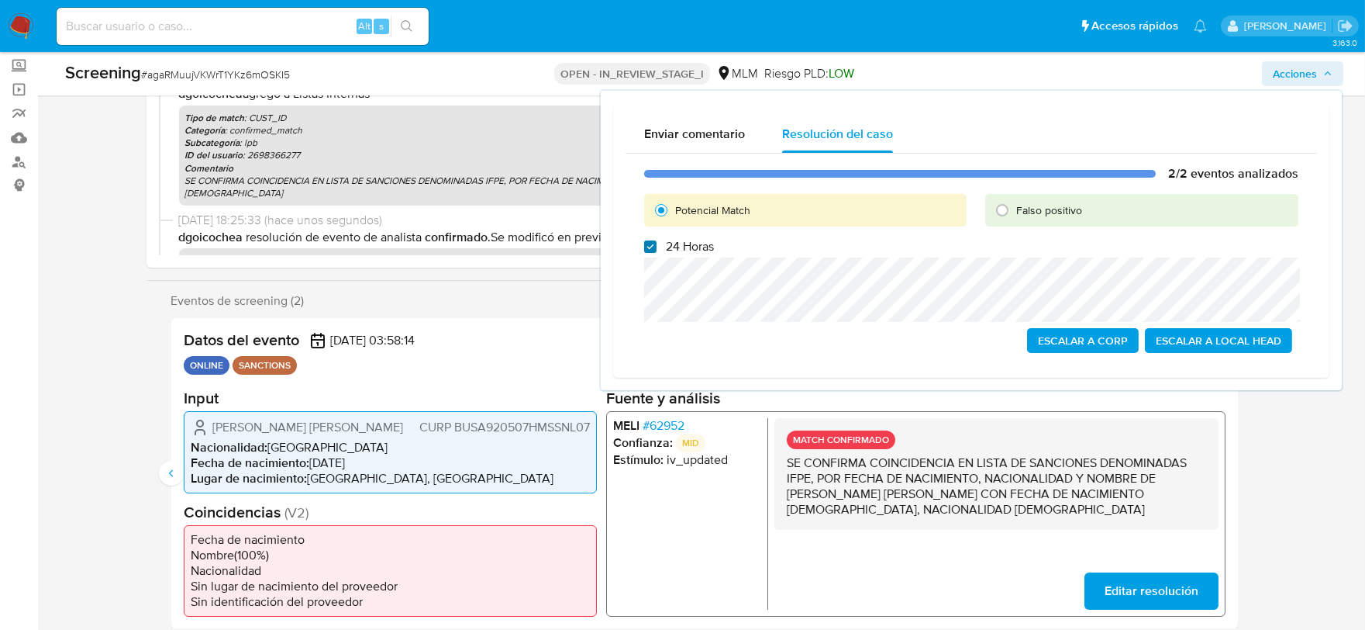
click at [650, 246] on input "24 Horas" at bounding box center [650, 246] width 12 height 12
checkbox input "false"
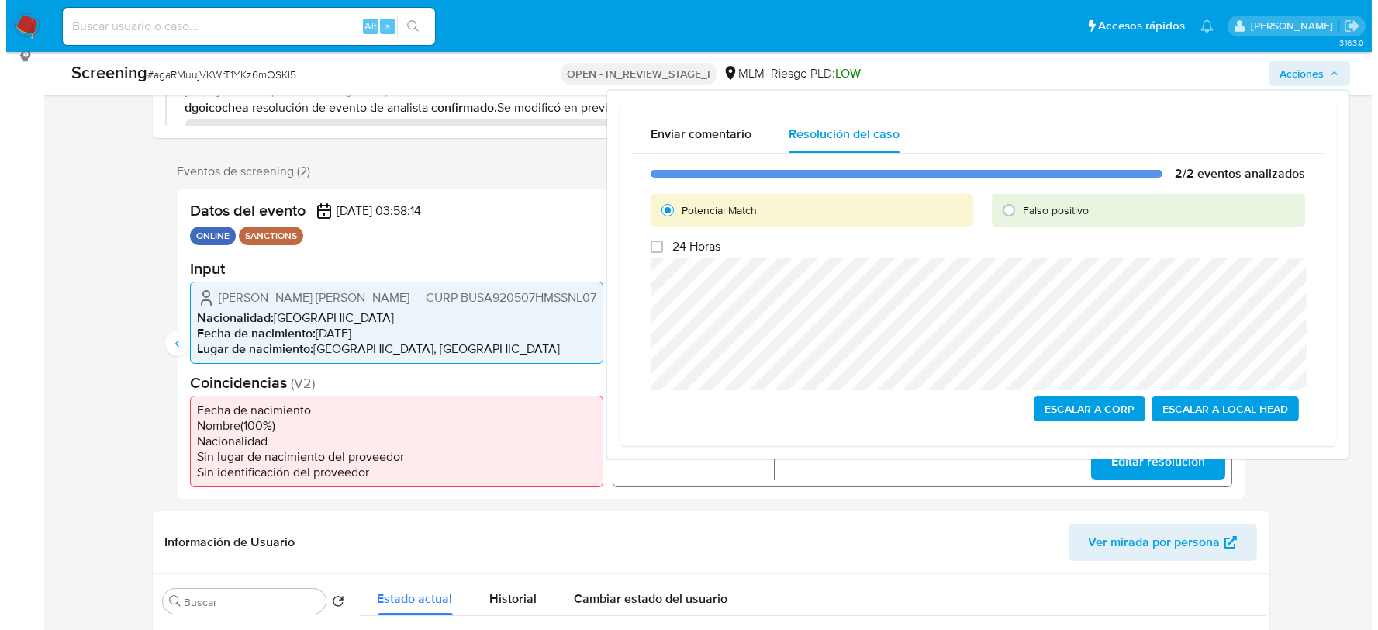
scroll to position [258, 0]
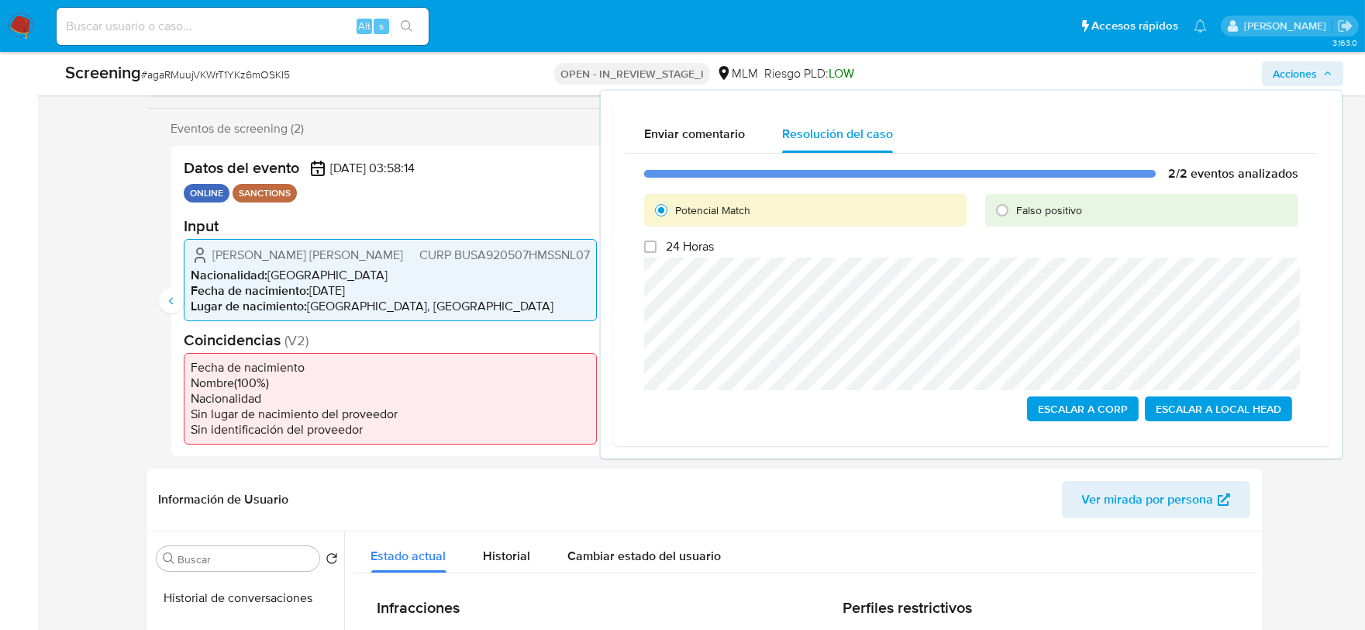
click at [1190, 405] on span "Escalar a Local Head" at bounding box center [1219, 409] width 126 height 22
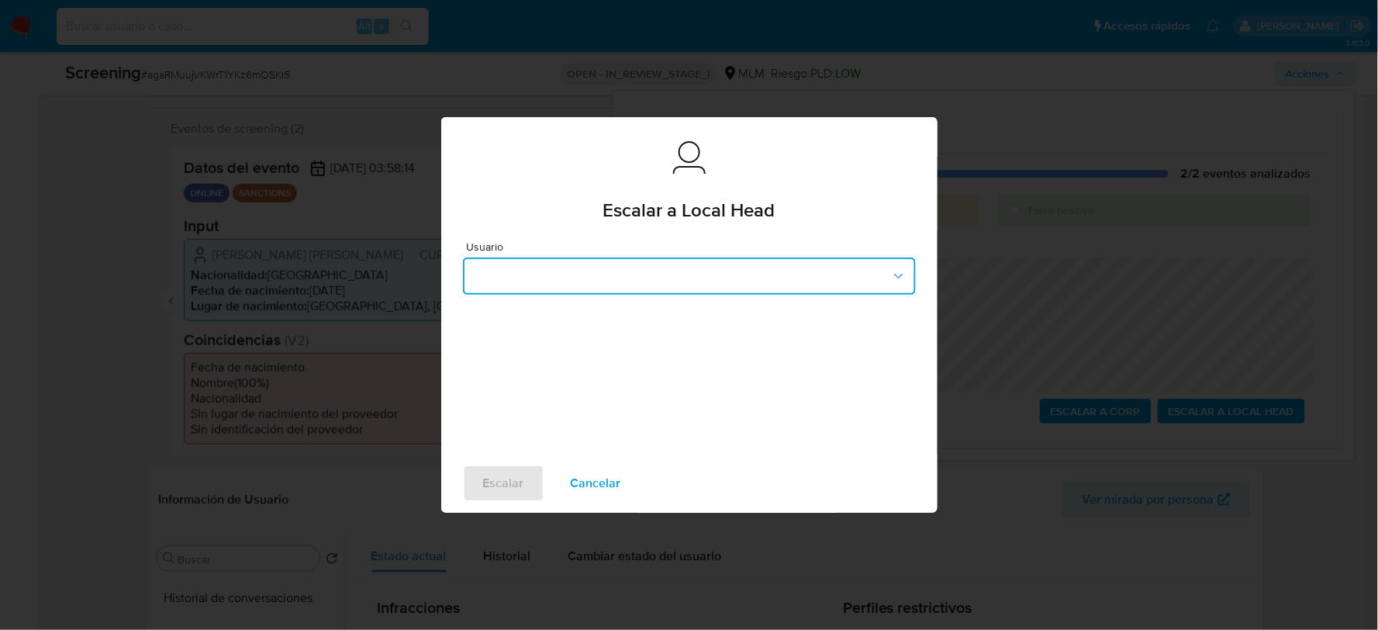
click at [517, 271] on button "button" at bounding box center [689, 275] width 453 height 37
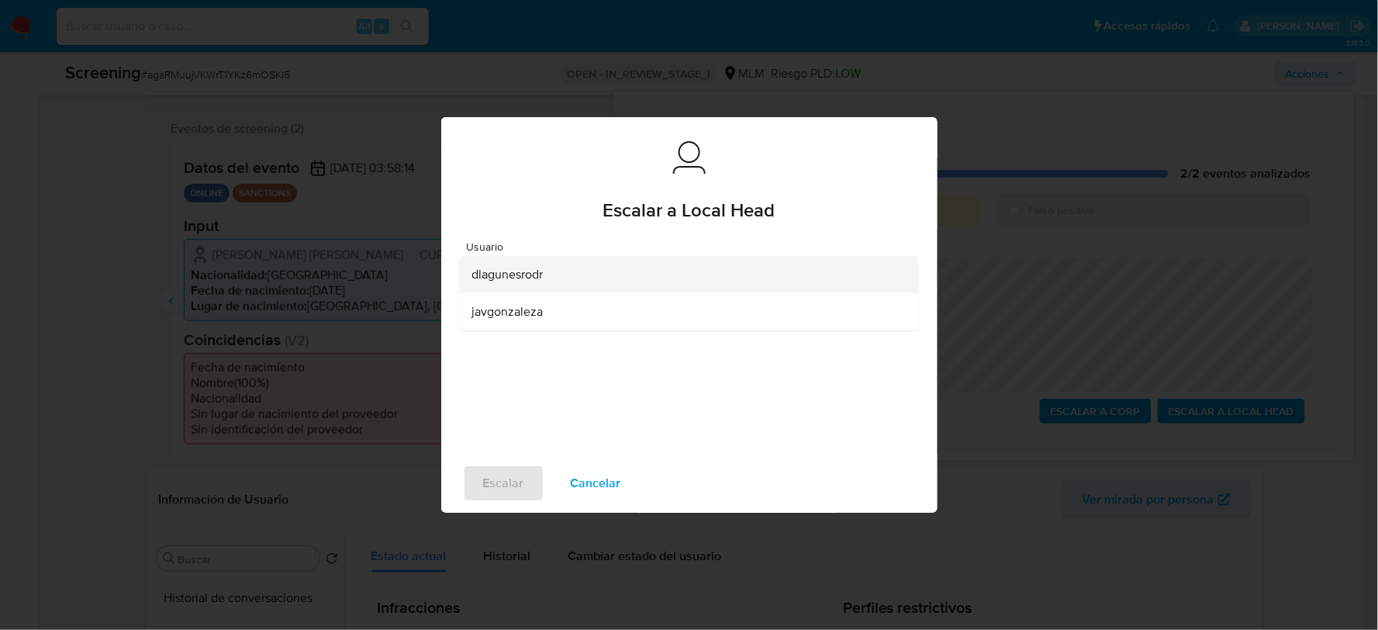
click at [493, 274] on span "dlagunesrodr" at bounding box center [506, 275] width 71 height 16
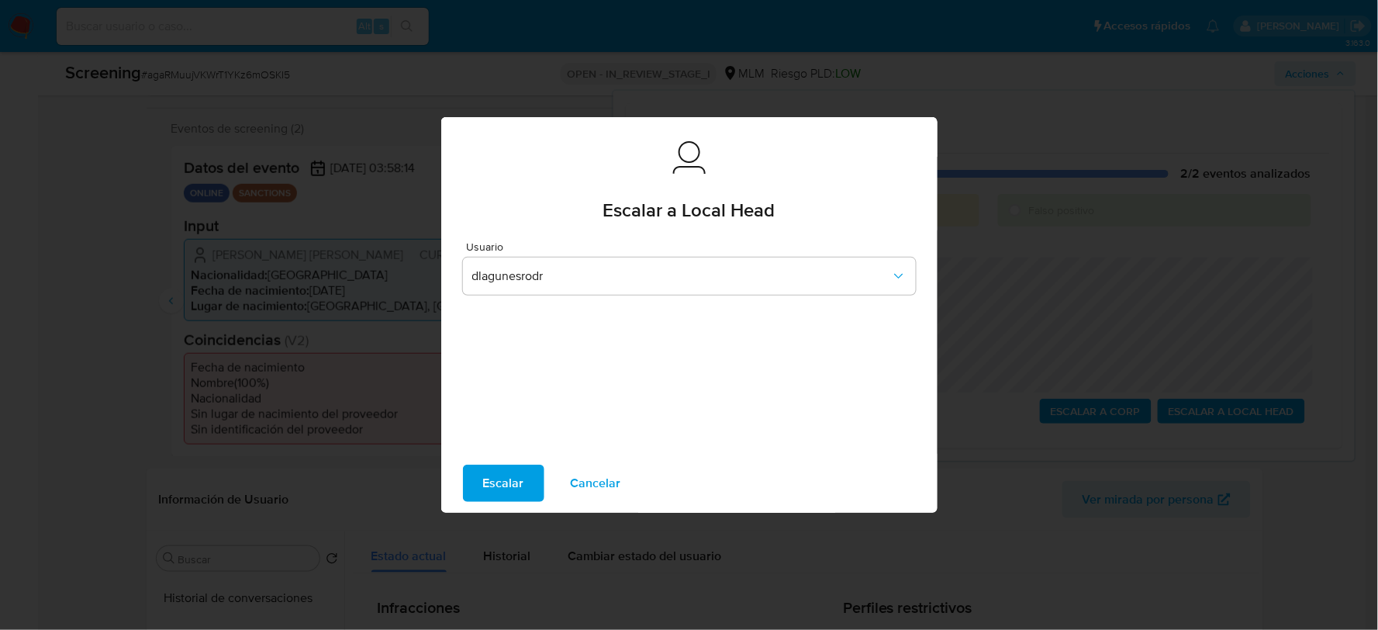
click at [495, 477] on span "Escalar" at bounding box center [503, 483] width 41 height 34
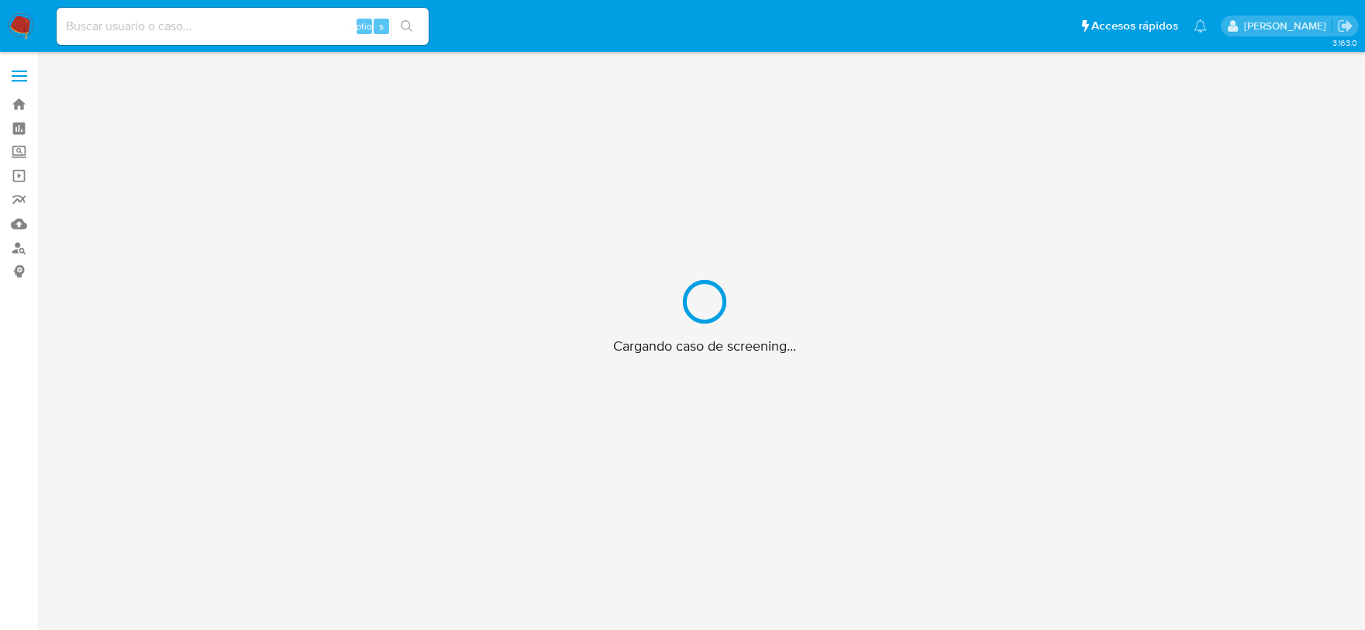
scroll to position [56, 0]
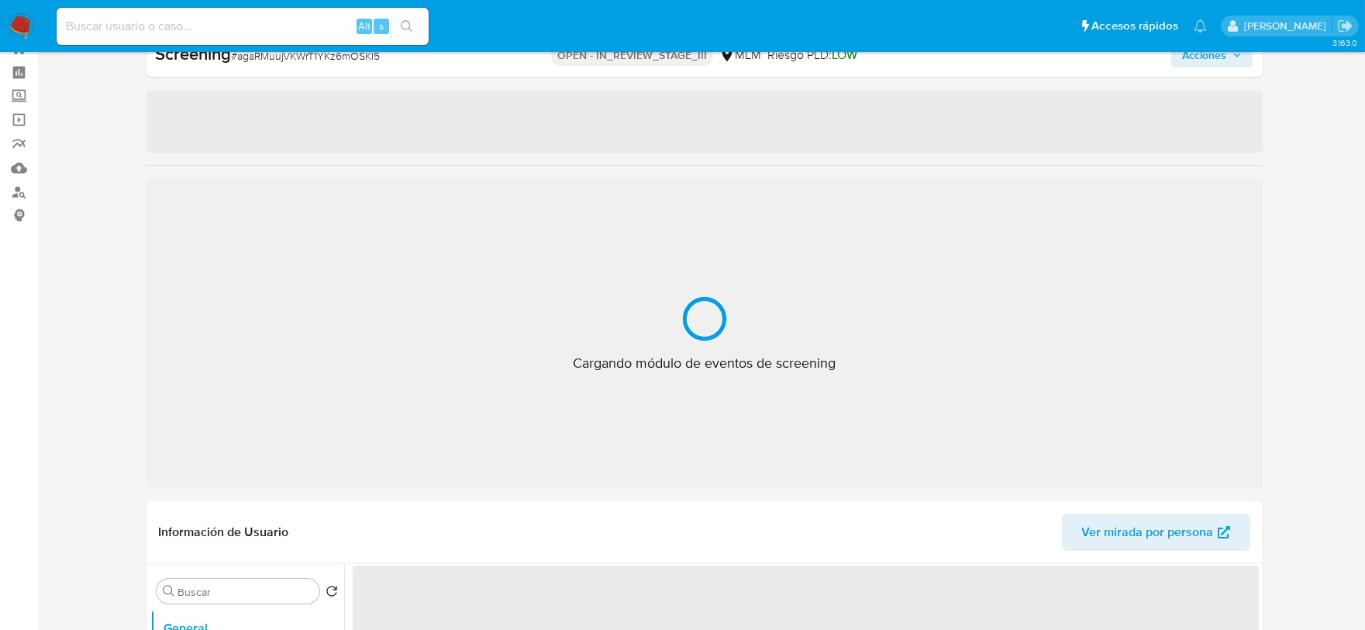
select select "10"
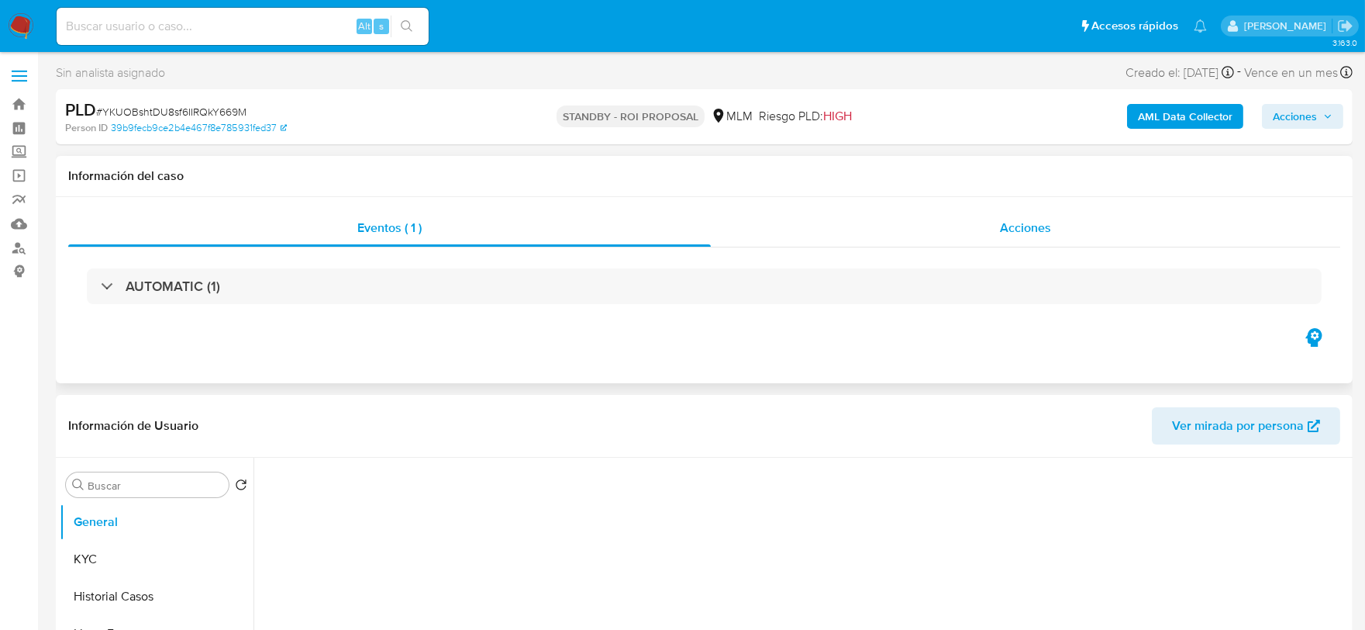
click at [1020, 219] on span "Acciones" at bounding box center [1025, 228] width 51 height 18
select select "10"
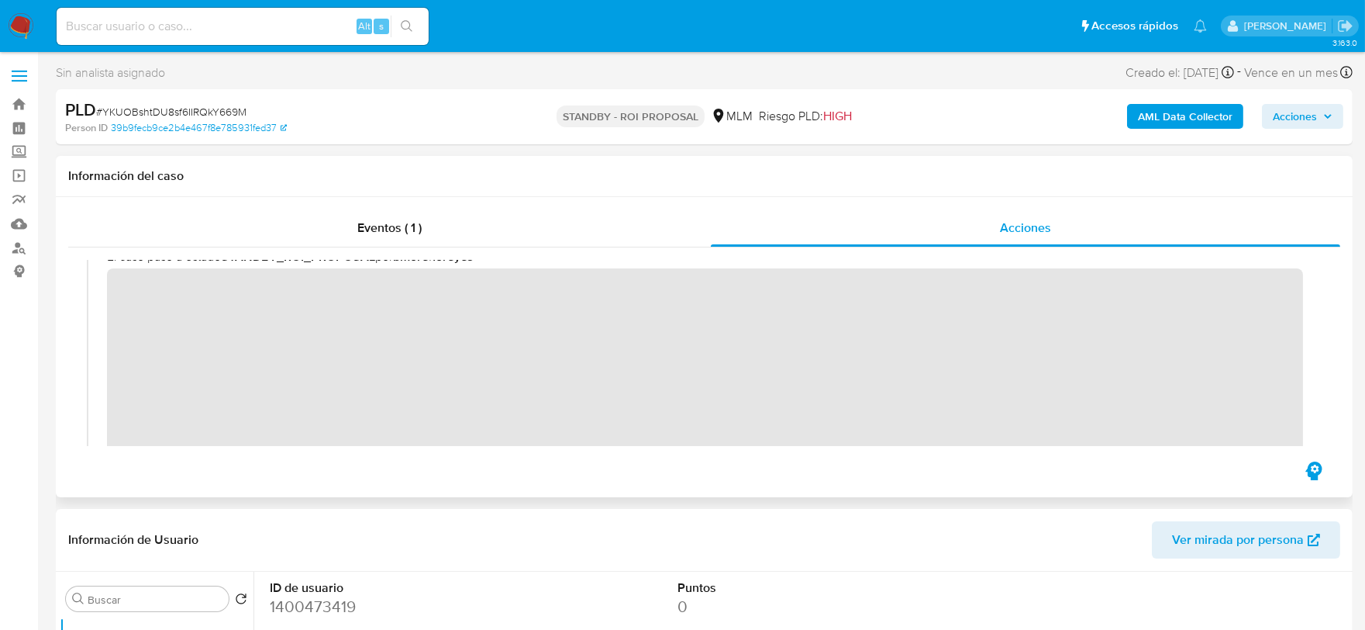
scroll to position [26, 0]
click at [1330, 121] on span "Acciones" at bounding box center [1303, 116] width 60 height 22
